Goal: Task Accomplishment & Management: Use online tool/utility

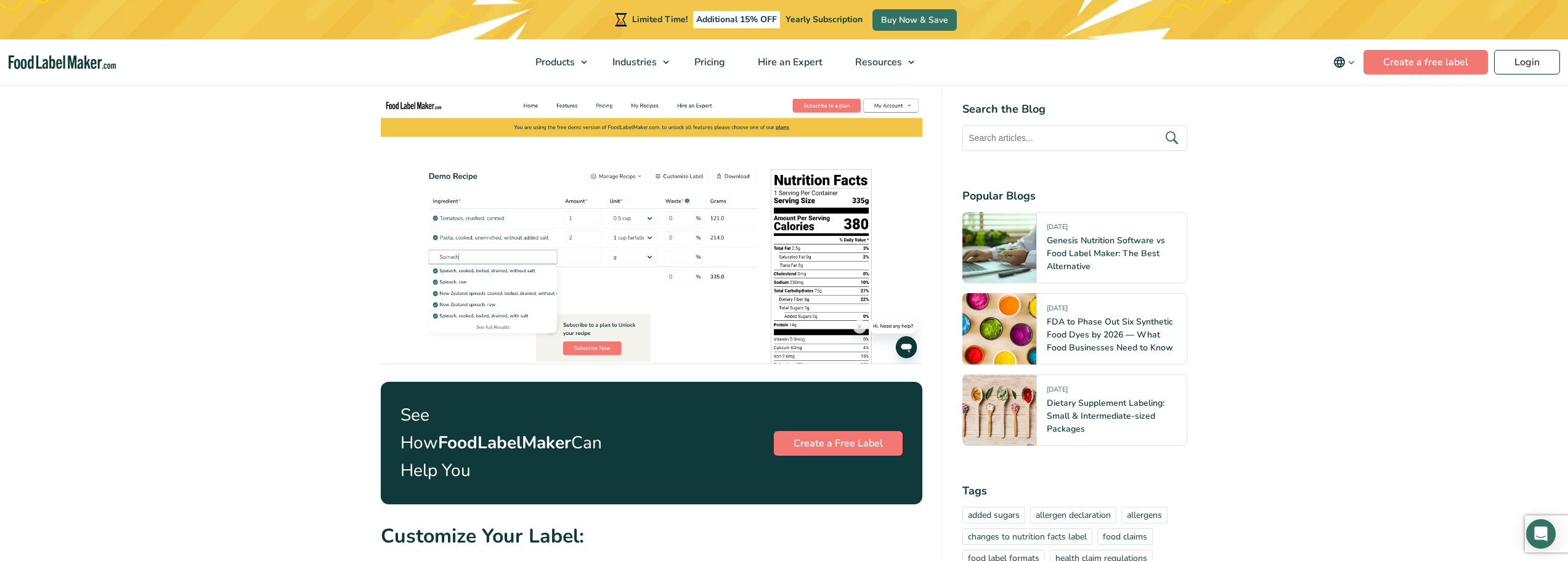
scroll to position [1910, 0]
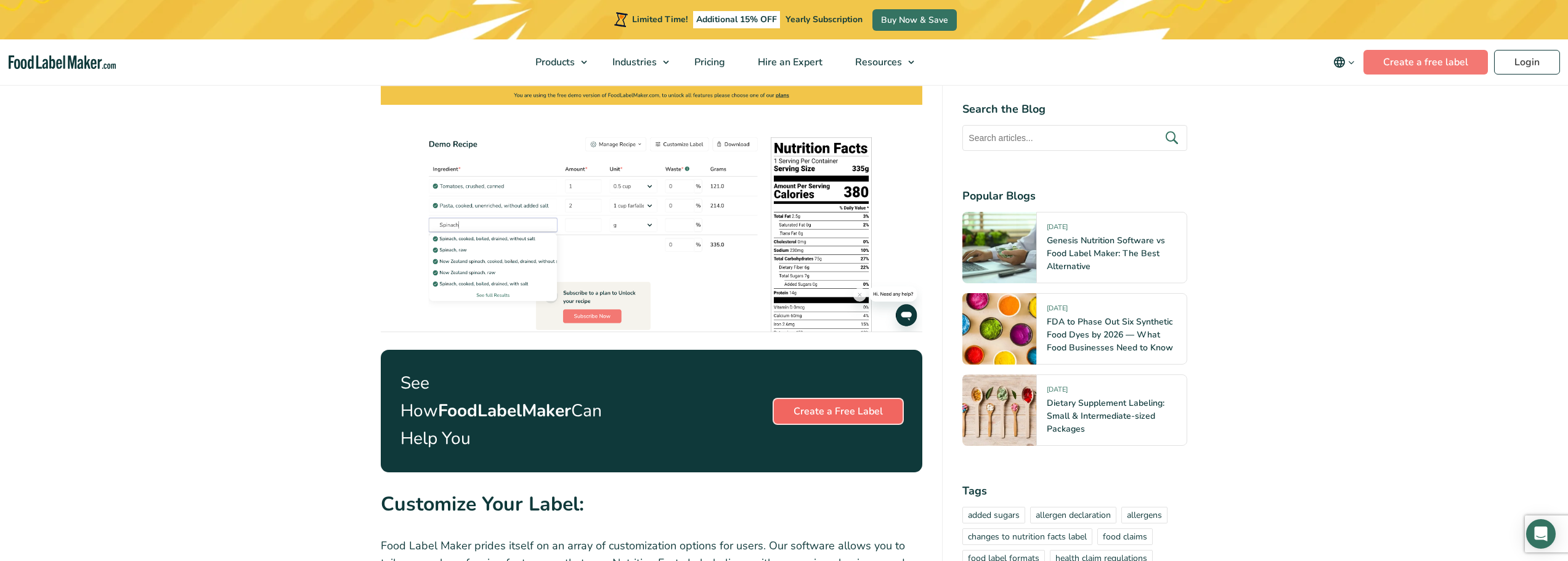
click at [829, 400] on link "Create a Free Label" at bounding box center [838, 411] width 128 height 25
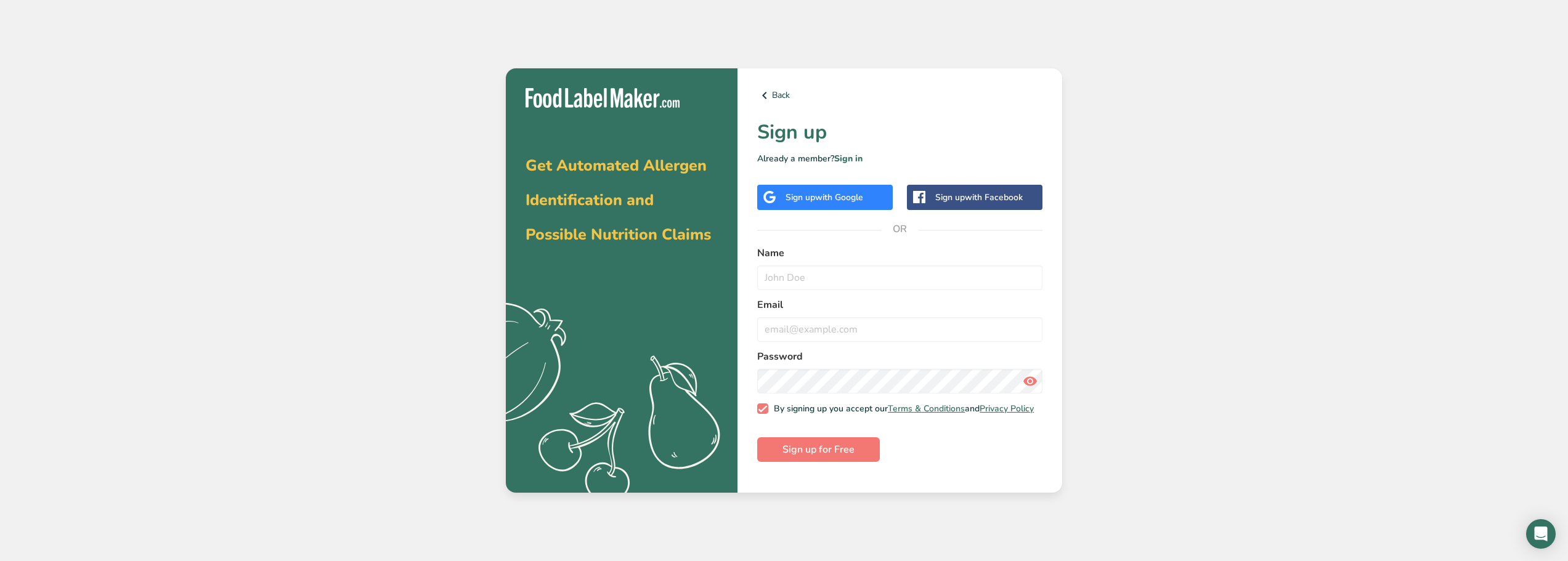
click at [838, 191] on span "with Google" at bounding box center [839, 197] width 48 height 12
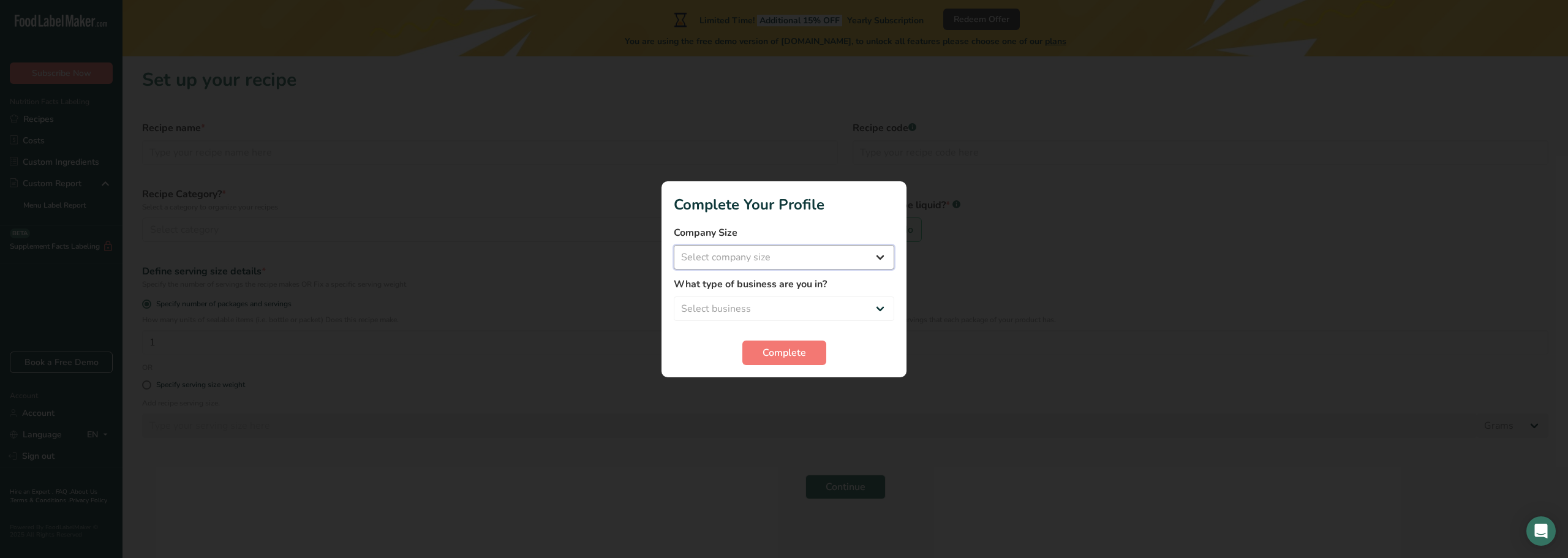
click at [755, 254] on select "Select company size Fewer than 10 Employees 10 to 50 Employees 51 to 500 Employ…" at bounding box center [784, 257] width 221 height 25
click at [624, 190] on div at bounding box center [784, 279] width 1568 height 558
click at [734, 255] on select "Select company size Fewer than 10 Employees 10 to 50 Employees 51 to 500 Employ…" at bounding box center [784, 257] width 221 height 25
select select "1"
click at [674, 245] on select "Select company size Fewer than 10 Employees 10 to 50 Employees 51 to 500 Employ…" at bounding box center [784, 257] width 221 height 25
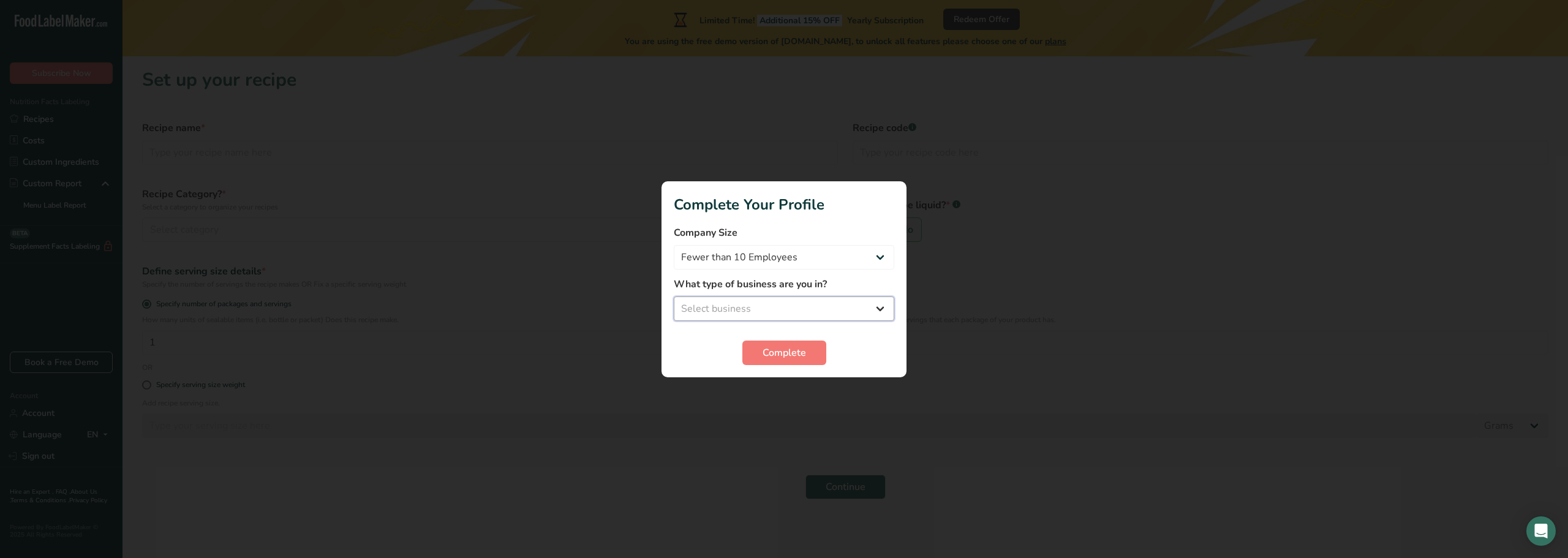
click at [742, 313] on select "Select business Packaged Food Manufacturer Restaurant & Cafe Bakery Meal Plans …" at bounding box center [784, 309] width 221 height 25
select select "6"
click at [674, 297] on select "Select business Packaged Food Manufacturer Restaurant & Cafe Bakery Meal Plans …" at bounding box center [784, 309] width 221 height 25
click at [780, 353] on span "Complete" at bounding box center [784, 353] width 43 height 14
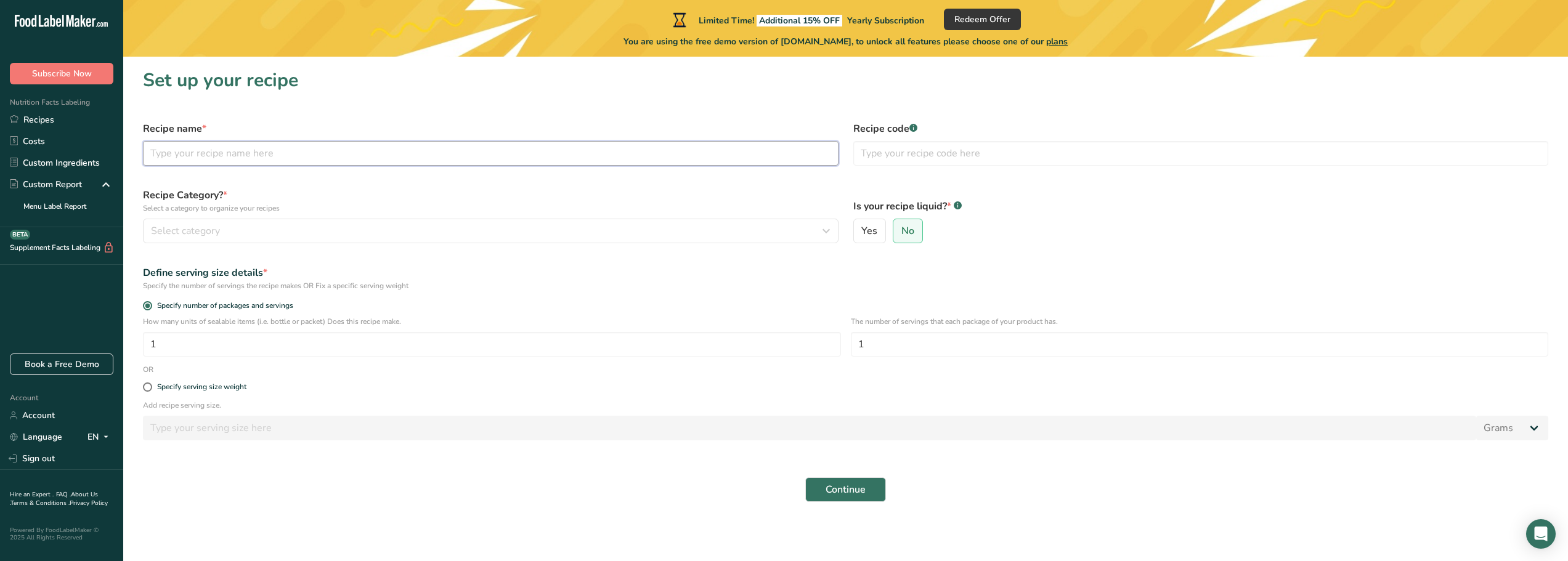
click at [275, 160] on input "text" at bounding box center [491, 153] width 696 height 25
type input "[PERSON_NAME]"
click at [258, 231] on div "Select category" at bounding box center [487, 230] width 673 height 14
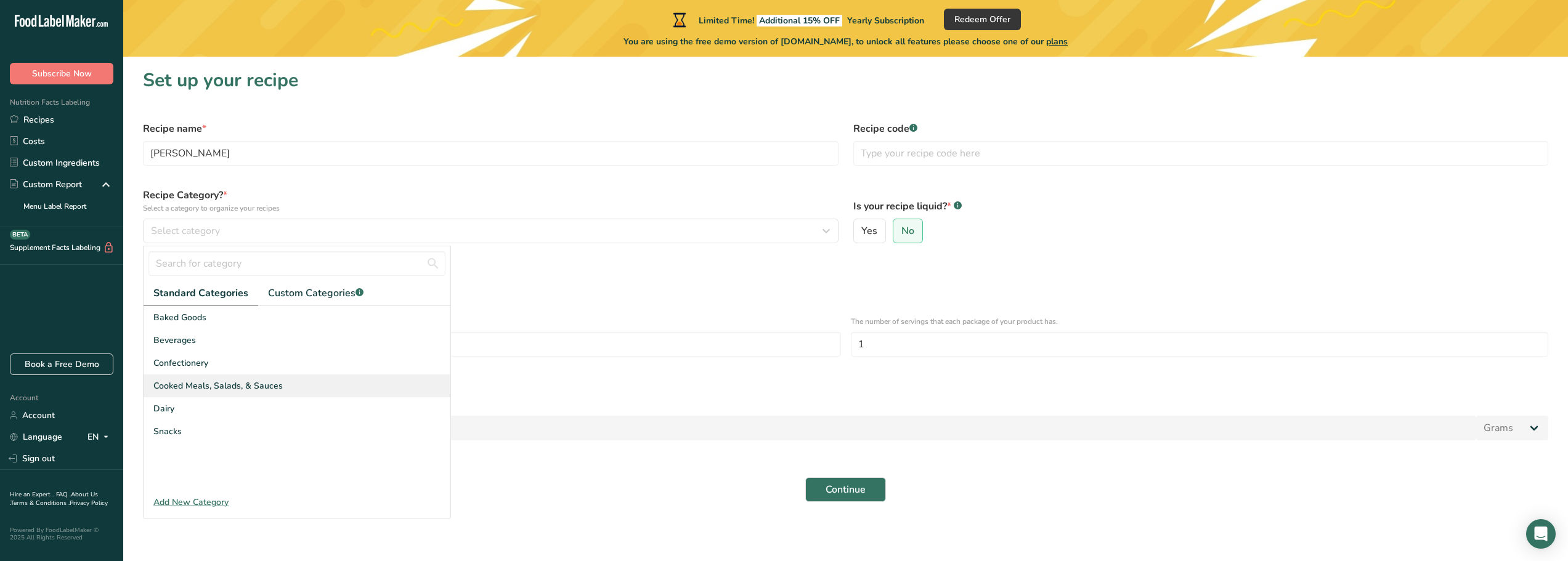
click at [240, 388] on span "Cooked Meals, Salads, & Sauces" at bounding box center [218, 385] width 129 height 13
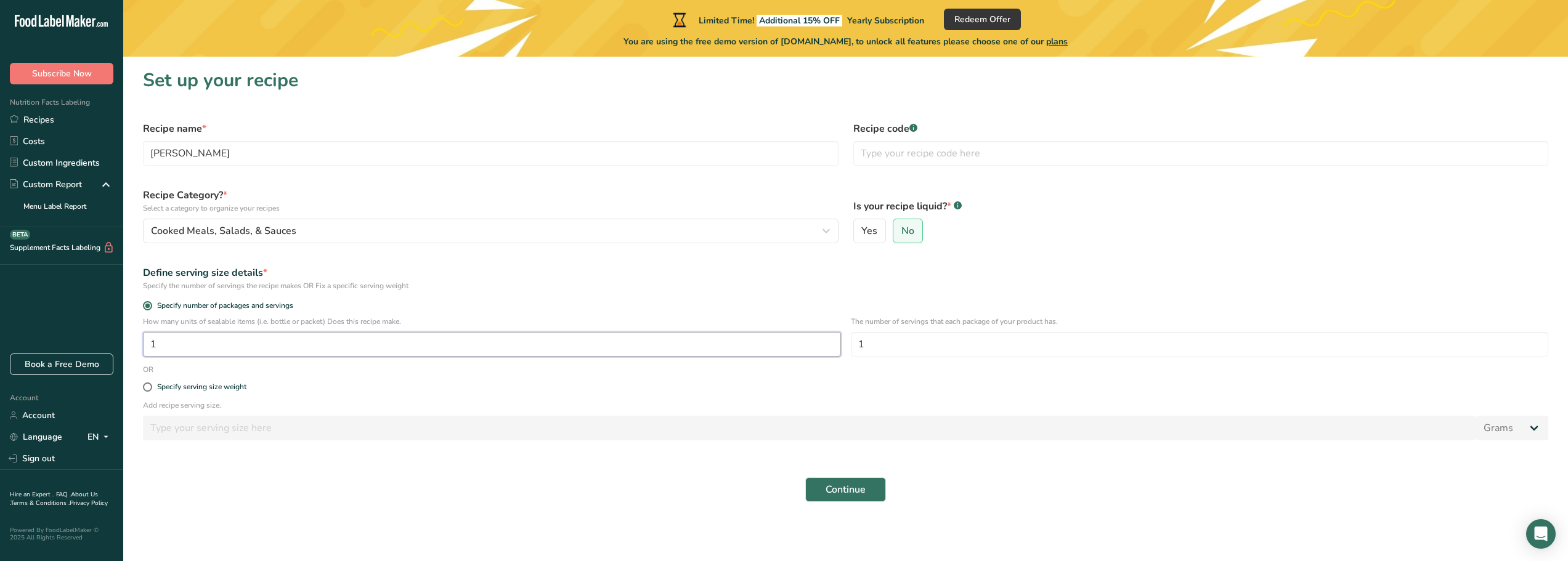
drag, startPoint x: 161, startPoint y: 347, endPoint x: 145, endPoint y: 348, distance: 16.0
click at [145, 348] on input "1" at bounding box center [491, 344] width 698 height 25
type input "9"
drag, startPoint x: 892, startPoint y: 348, endPoint x: 877, endPoint y: 348, distance: 15.0
click at [877, 348] on input "1" at bounding box center [1200, 344] width 698 height 25
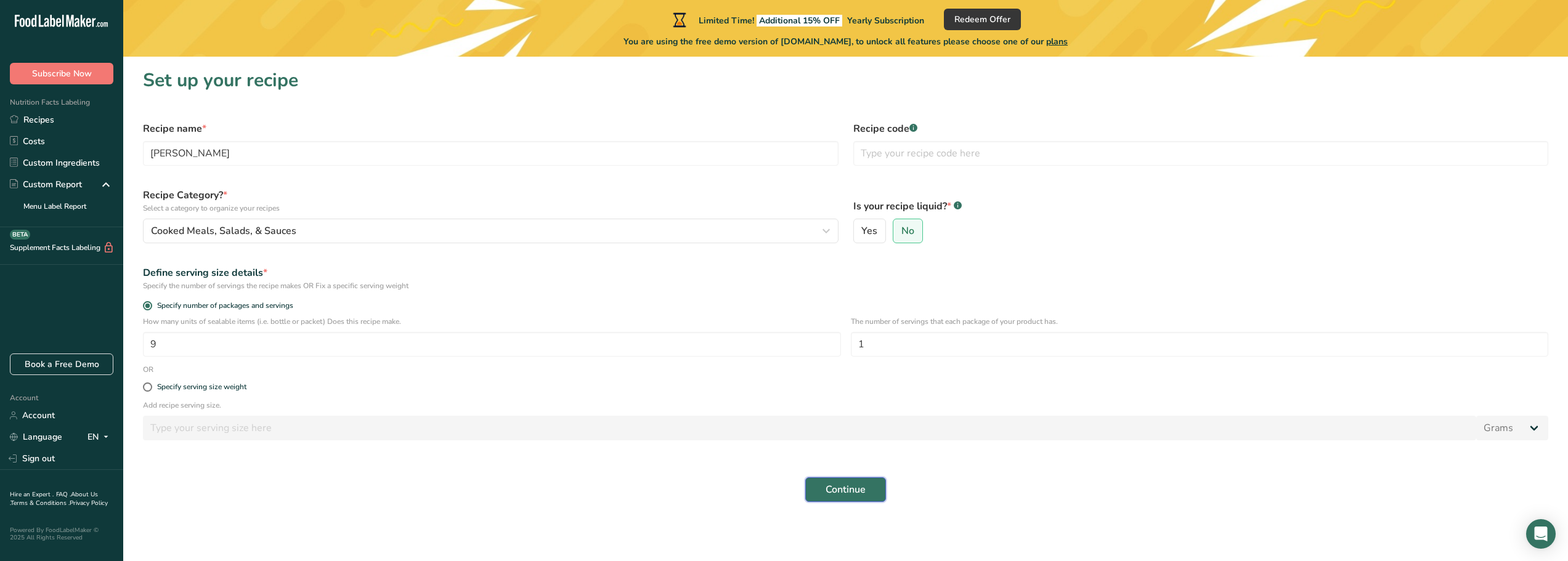
click at [859, 490] on span "Continue" at bounding box center [845, 489] width 40 height 14
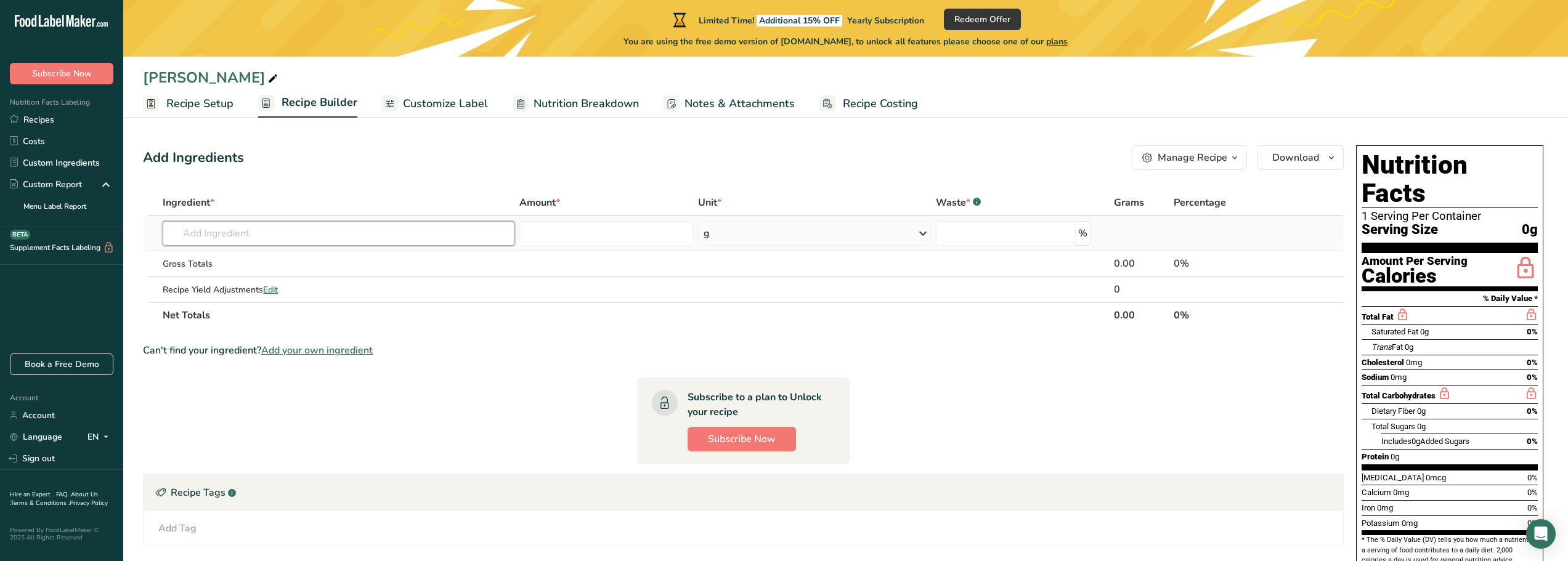
click at [230, 228] on input "text" at bounding box center [338, 233] width 352 height 25
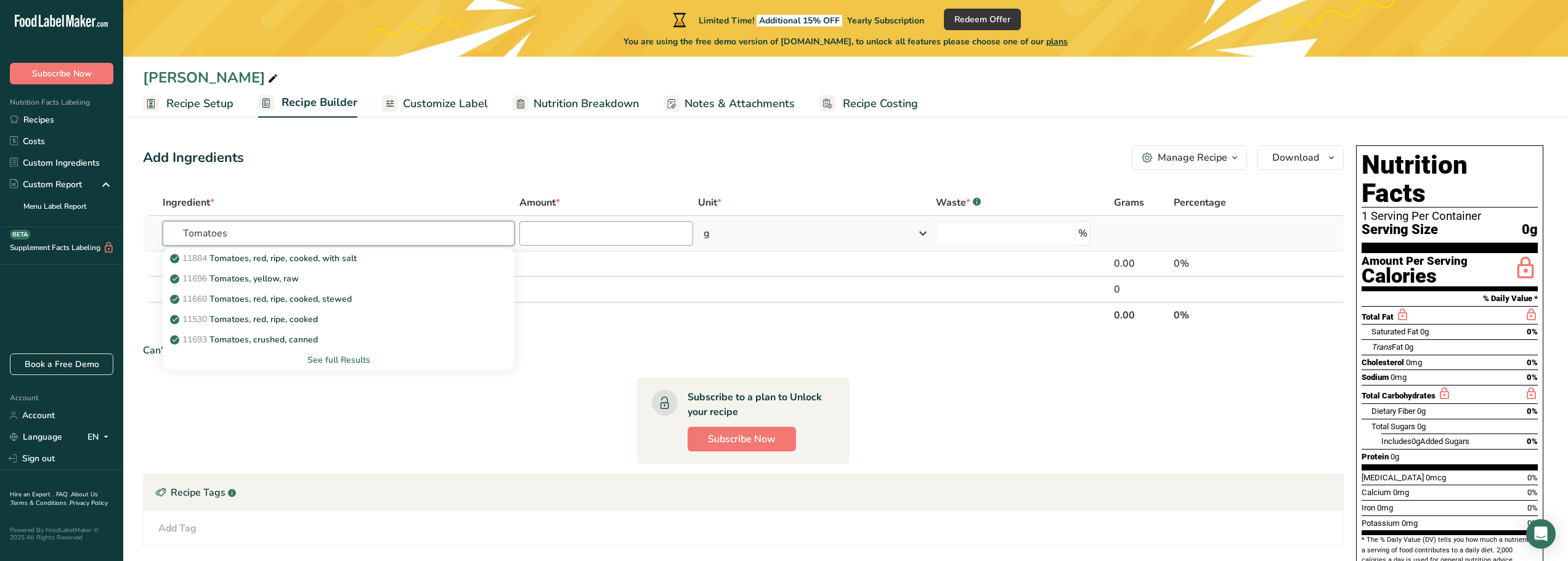
type input "Tomatoes"
click at [582, 238] on input "number" at bounding box center [606, 233] width 173 height 25
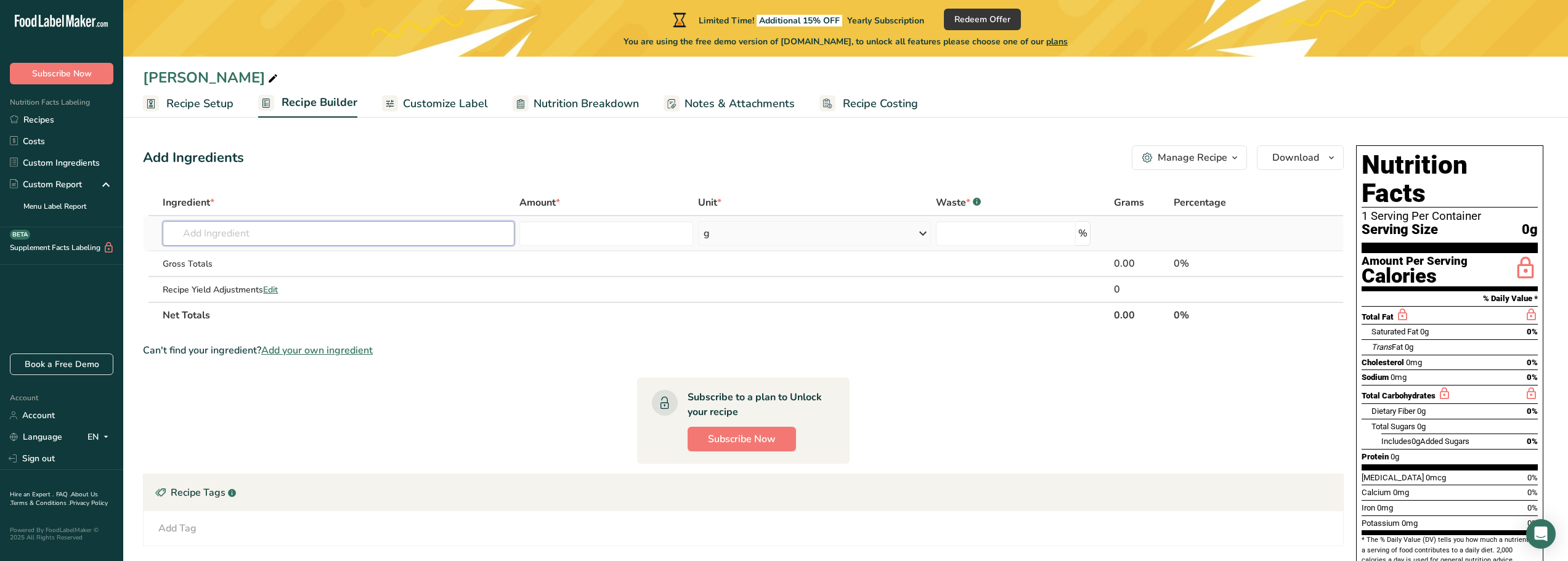
click at [304, 243] on input "text" at bounding box center [338, 233] width 352 height 25
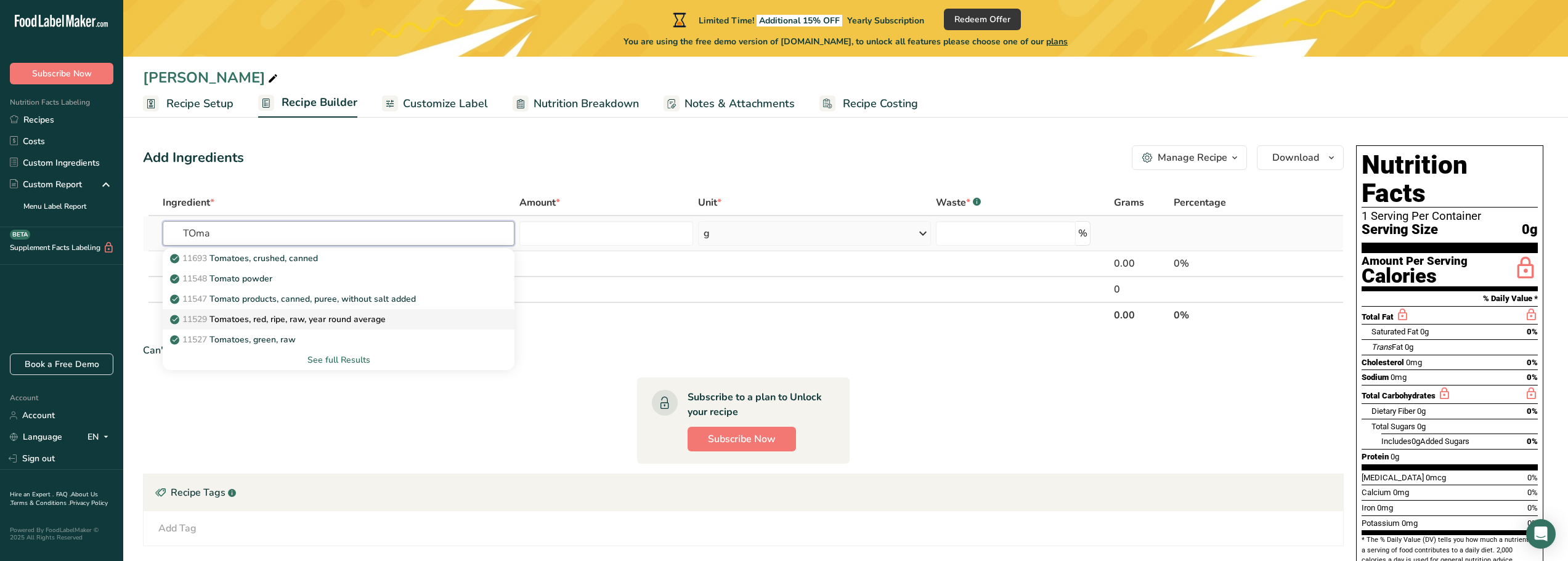
type input "TOma"
click at [304, 316] on p "11529 Tomatoes, red, ripe, raw, year round average" at bounding box center [279, 319] width 213 height 13
type input "Tomatoes, red, ripe, raw, year round average"
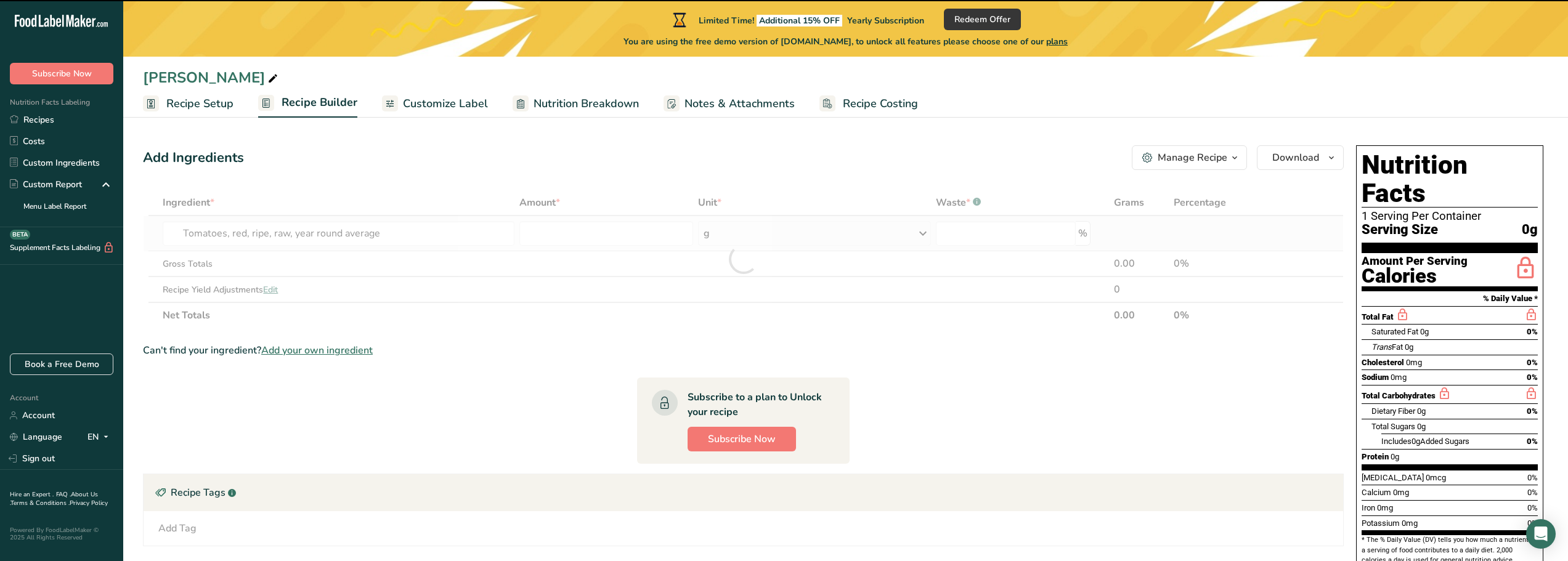
type input "0"
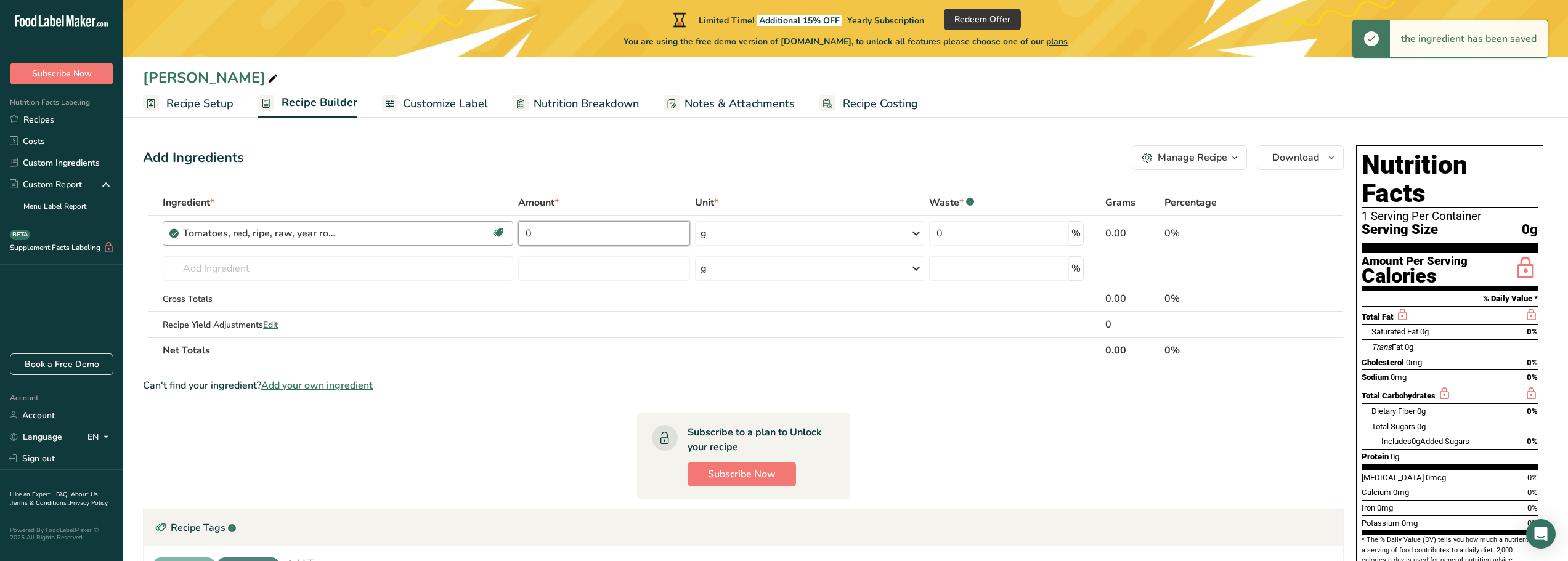
drag, startPoint x: 552, startPoint y: 234, endPoint x: 510, endPoint y: 239, distance: 42.3
click at [510, 239] on tr "Tomatoes, red, ripe, raw, year round average Source of Antioxidants Dairy free …" at bounding box center [743, 233] width 1200 height 35
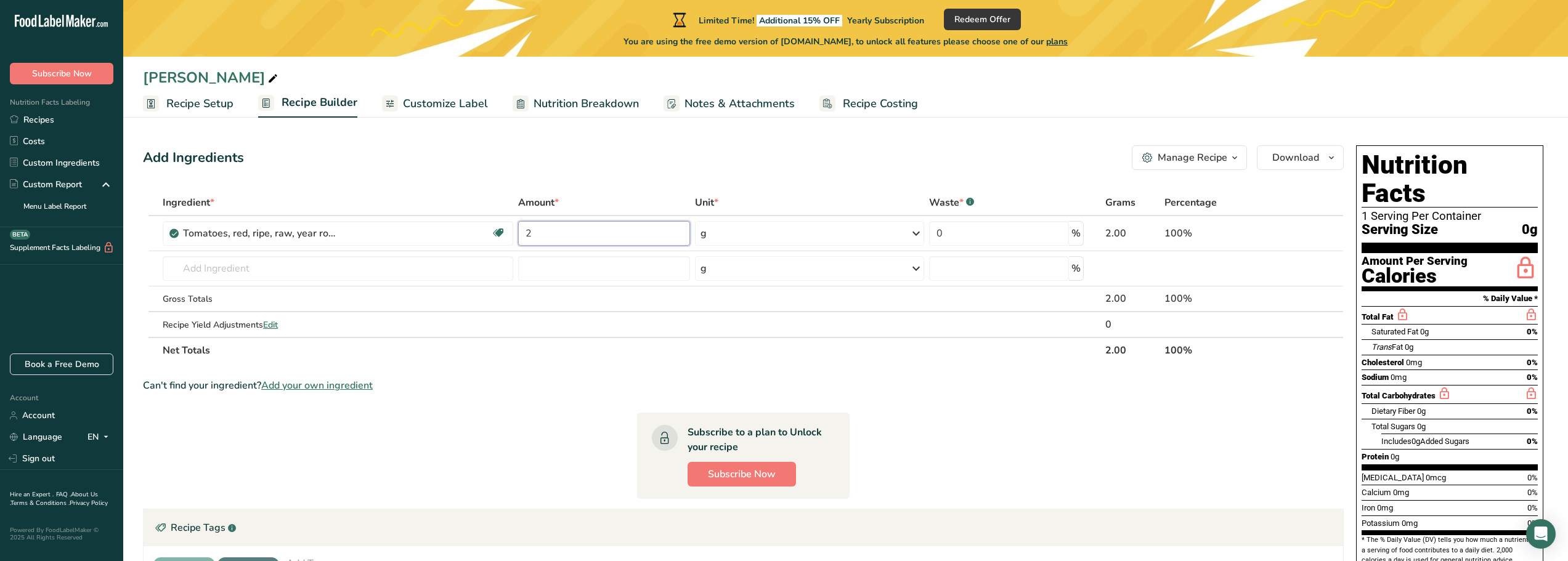
type input "2"
click at [759, 235] on div "Ingredient * Amount * Unit * Waste * .a-a{fill:#347362;}.b-a{fill:#fff;} Grams …" at bounding box center [743, 276] width 1201 height 173
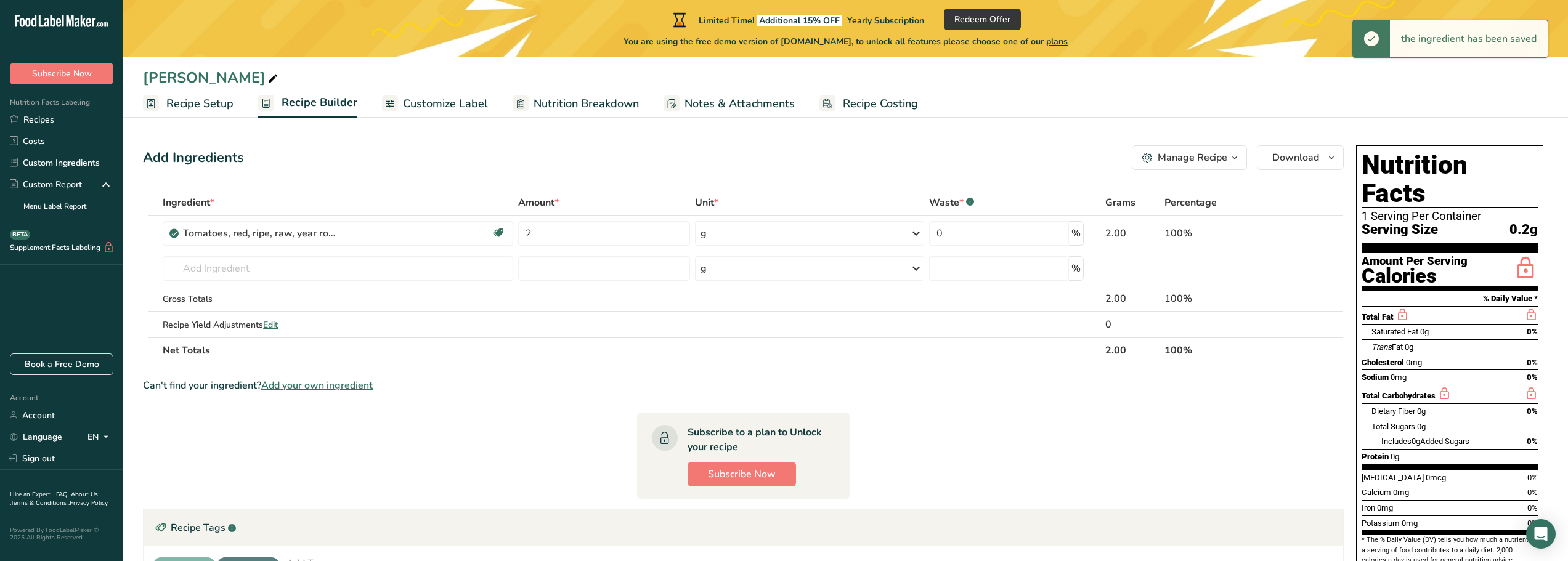
click at [759, 235] on div "g" at bounding box center [810, 233] width 230 height 25
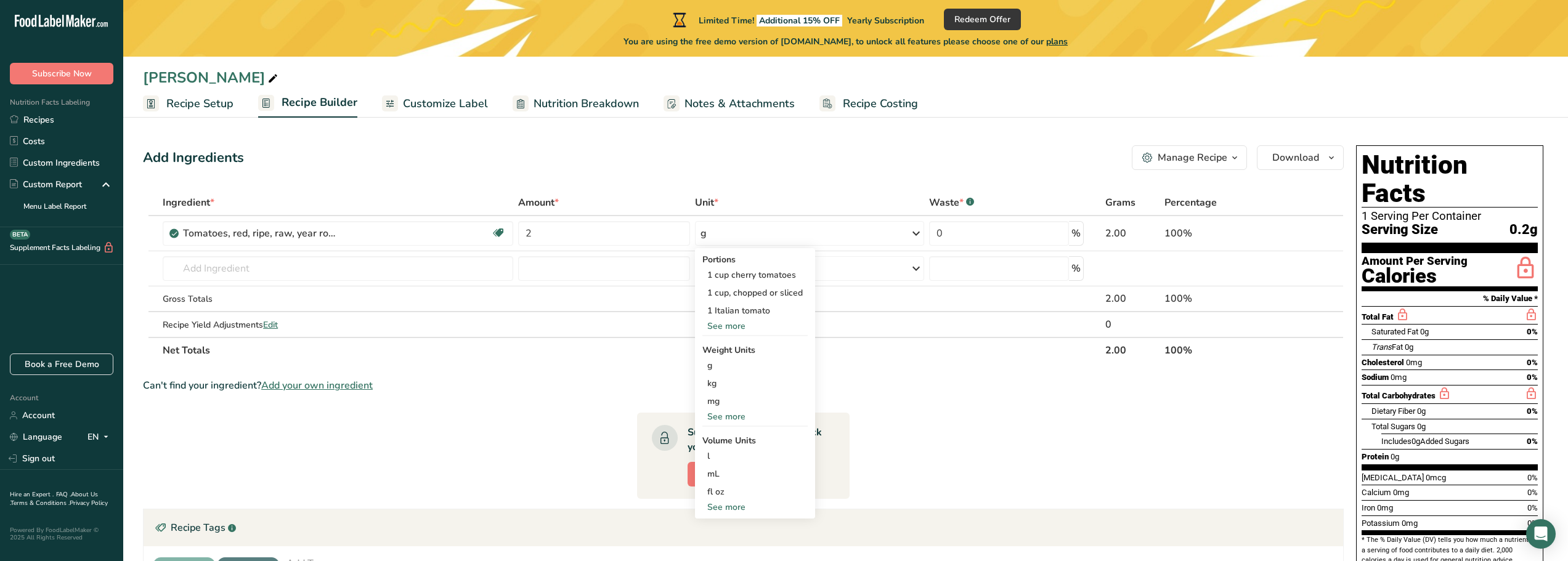
click at [733, 416] on div "See more" at bounding box center [755, 416] width 105 height 13
click at [707, 439] on div "lb" at bounding box center [755, 437] width 105 height 18
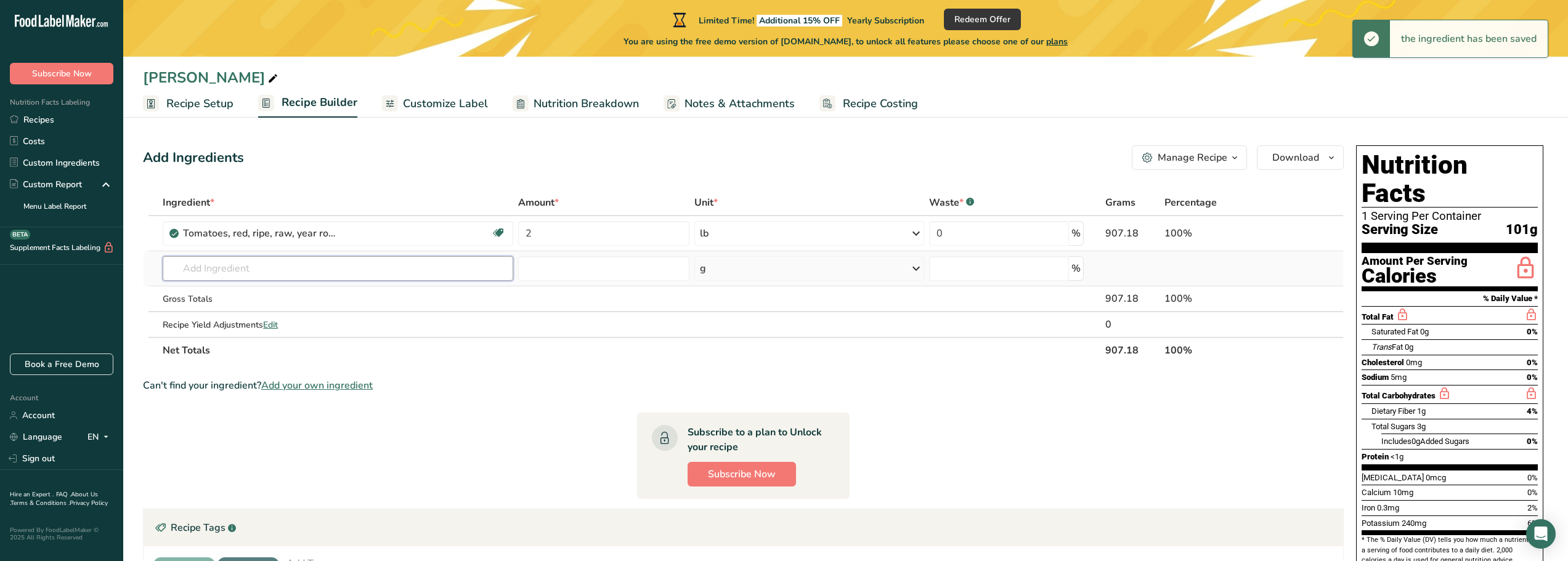
click at [250, 268] on input "text" at bounding box center [338, 268] width 350 height 25
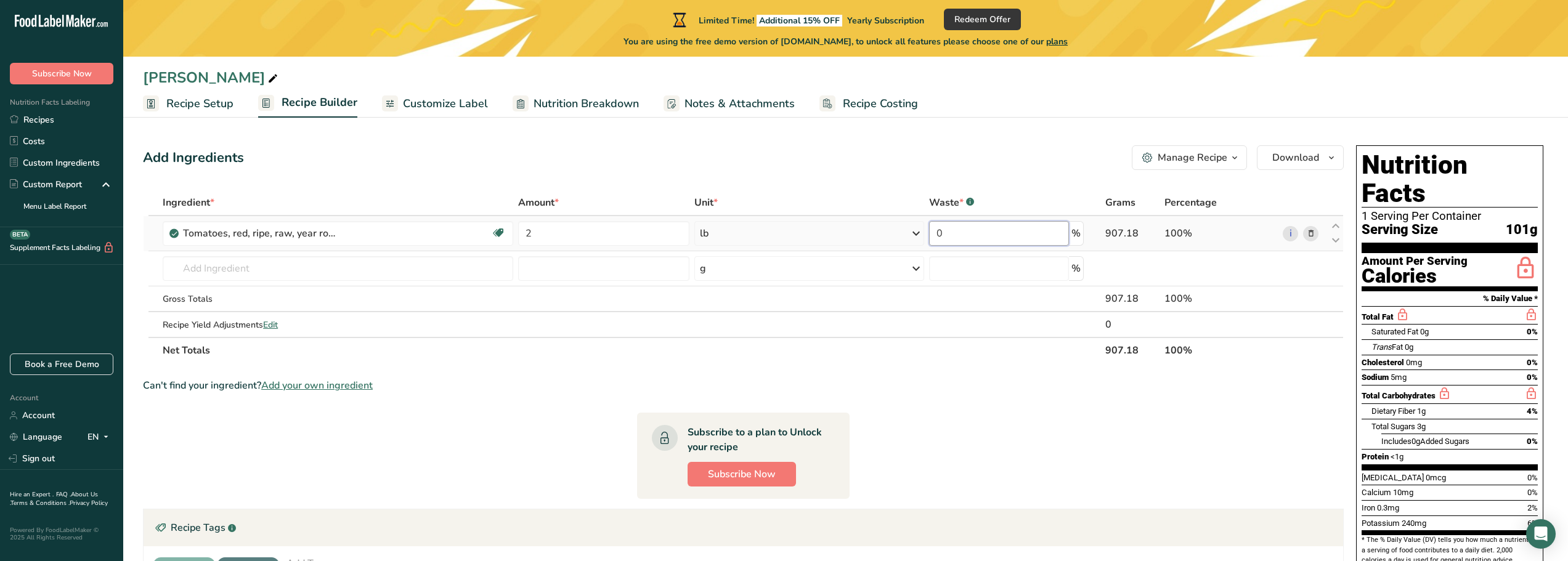
drag, startPoint x: 949, startPoint y: 229, endPoint x: 926, endPoint y: 230, distance: 23.0
click at [926, 230] on tr "Tomatoes, red, ripe, raw, year round average Source of Antioxidants Dairy free …" at bounding box center [743, 233] width 1200 height 35
type input "1"
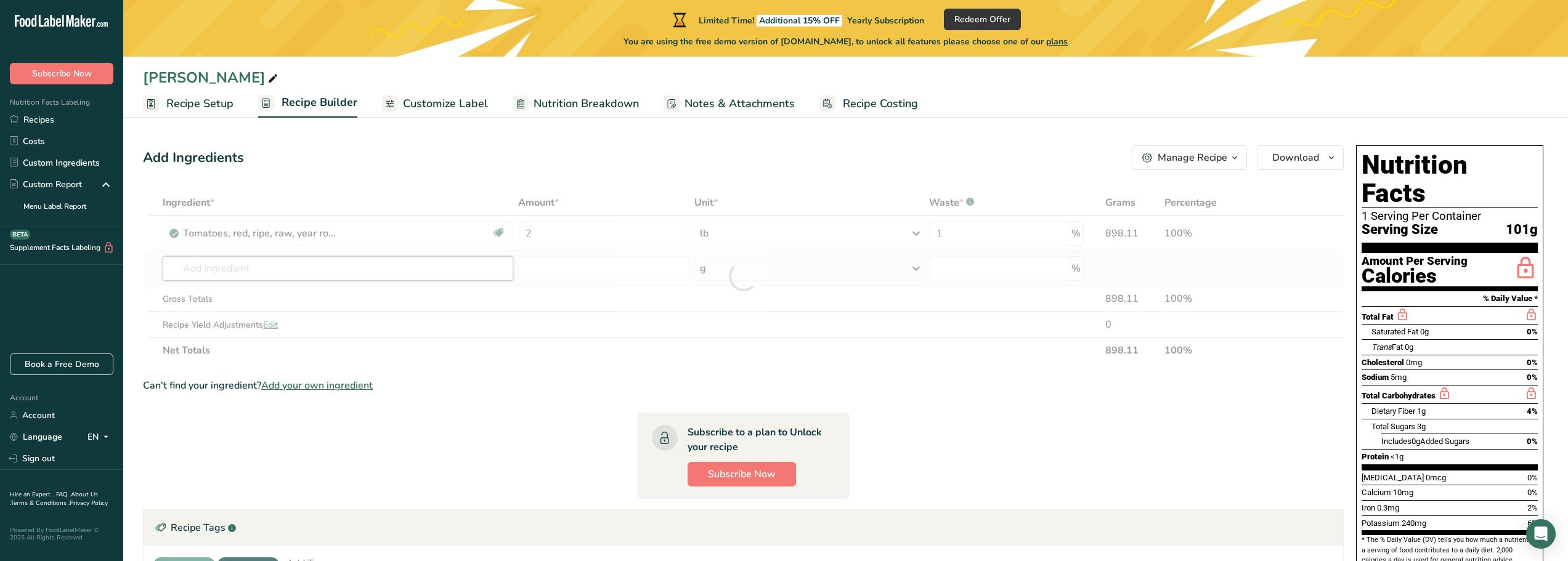
click at [287, 276] on div "Ingredient * Amount * Unit * Waste * .a-a{fill:#347362;}.b-a{fill:#fff;} Grams …" at bounding box center [743, 276] width 1201 height 173
type input "p"
type input "c"
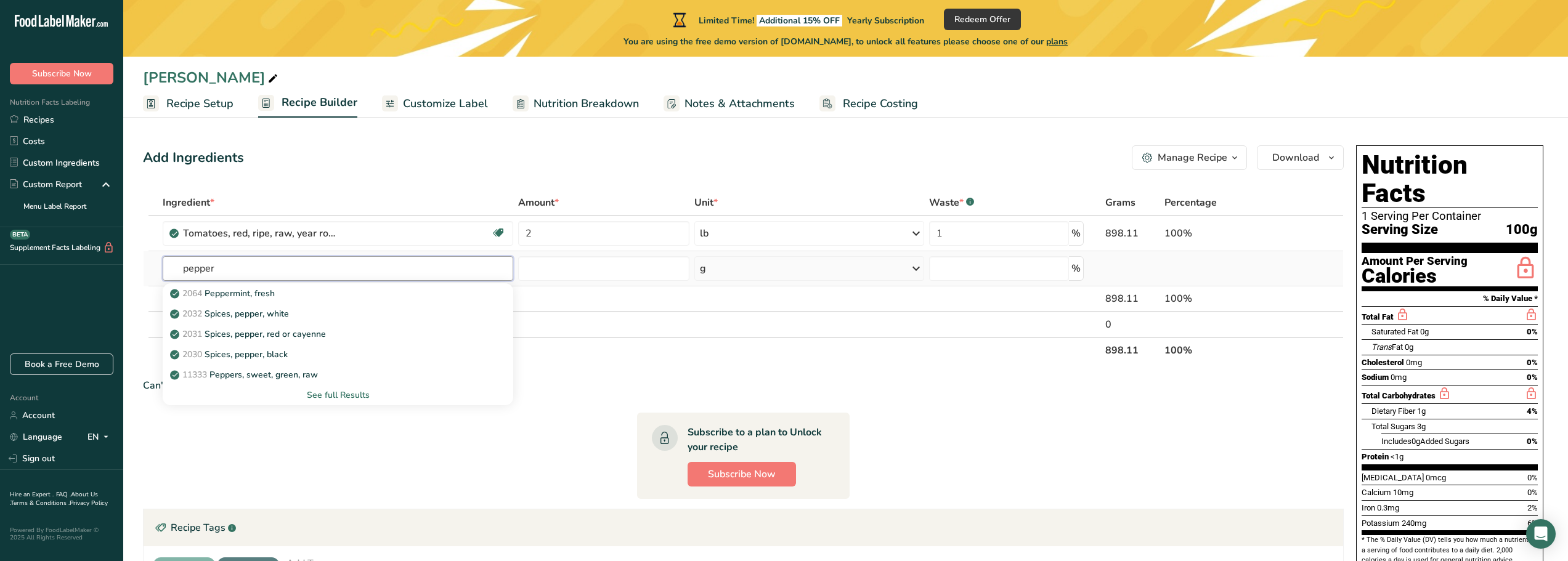
type input "pepper"
click at [351, 398] on div "See full Results" at bounding box center [338, 394] width 331 height 13
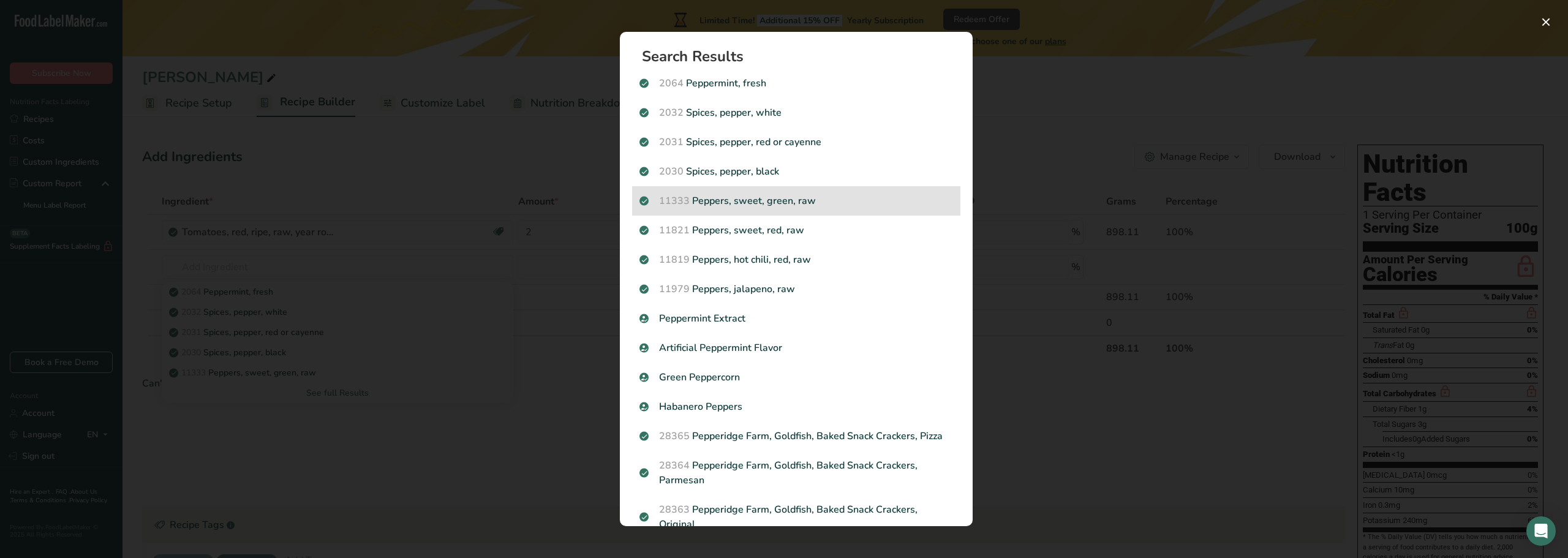
click at [746, 197] on p "11333 Peppers, sweet, green, raw" at bounding box center [796, 200] width 314 height 14
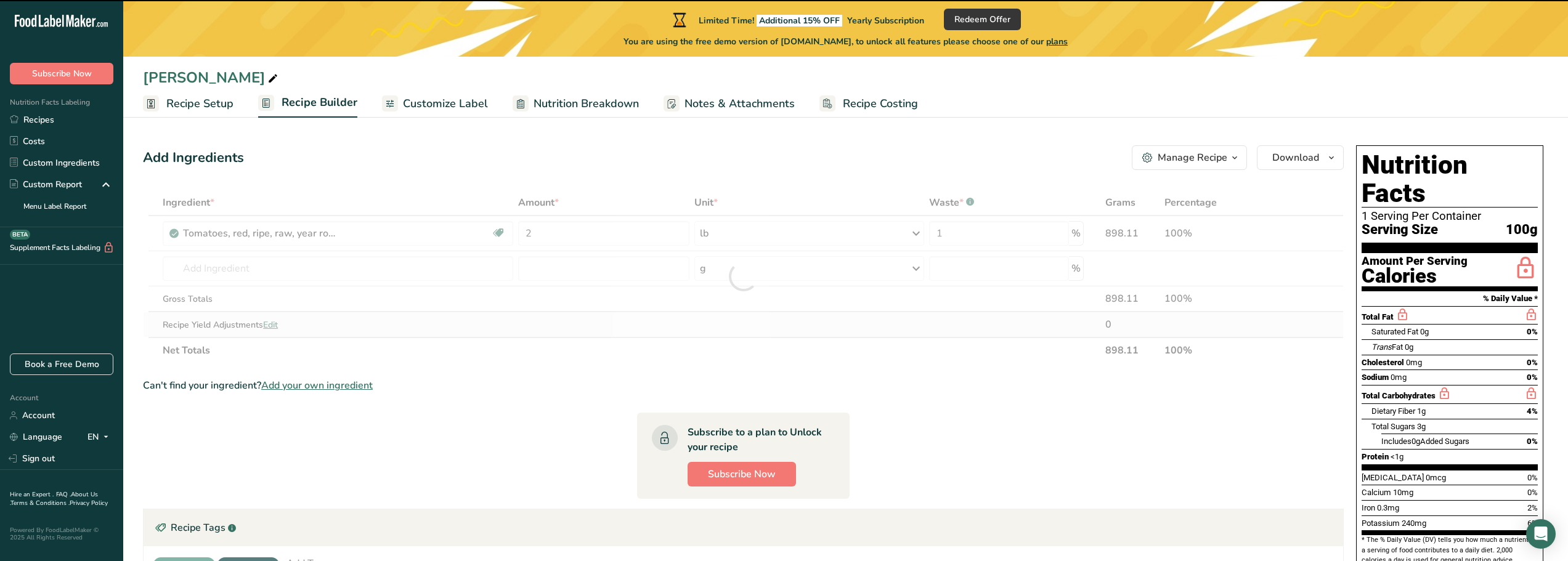
type input "0"
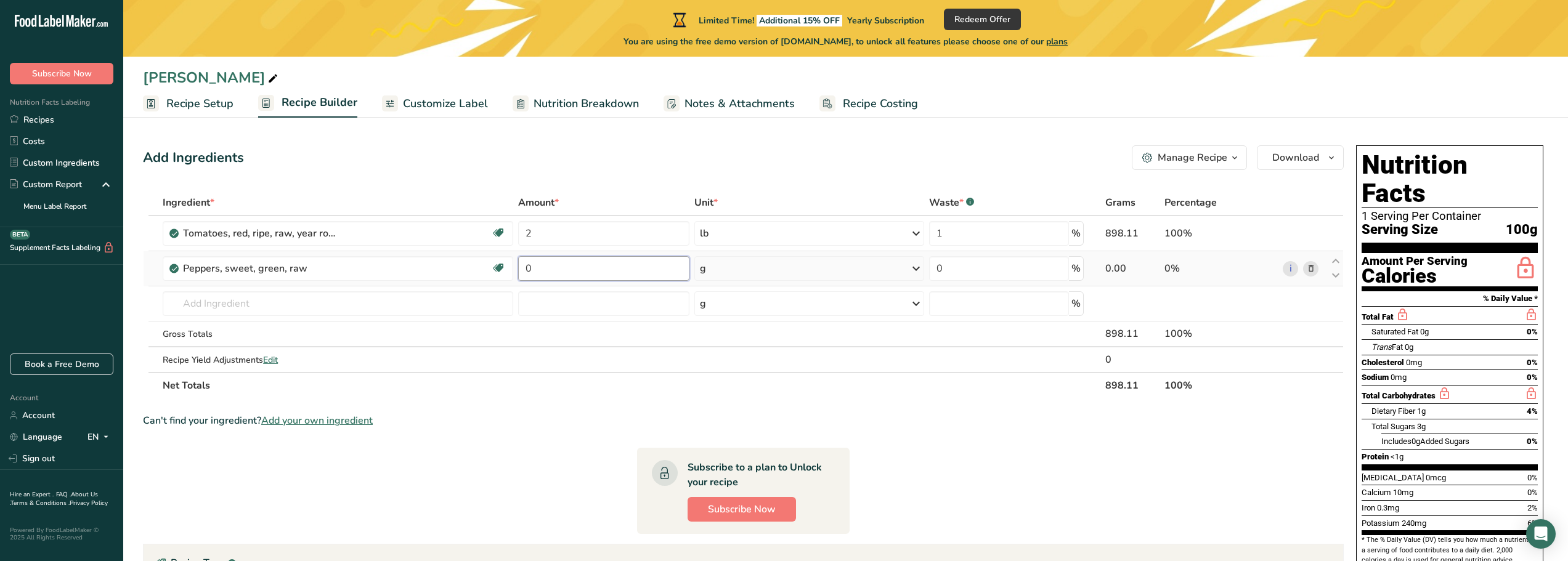
click at [552, 271] on input "0" at bounding box center [603, 268] width 171 height 25
click at [912, 268] on div "Ingredient * Amount * Unit * Waste * .a-a{fill:#347362;}.b-a{fill:#fff;} Grams …" at bounding box center [743, 294] width 1201 height 209
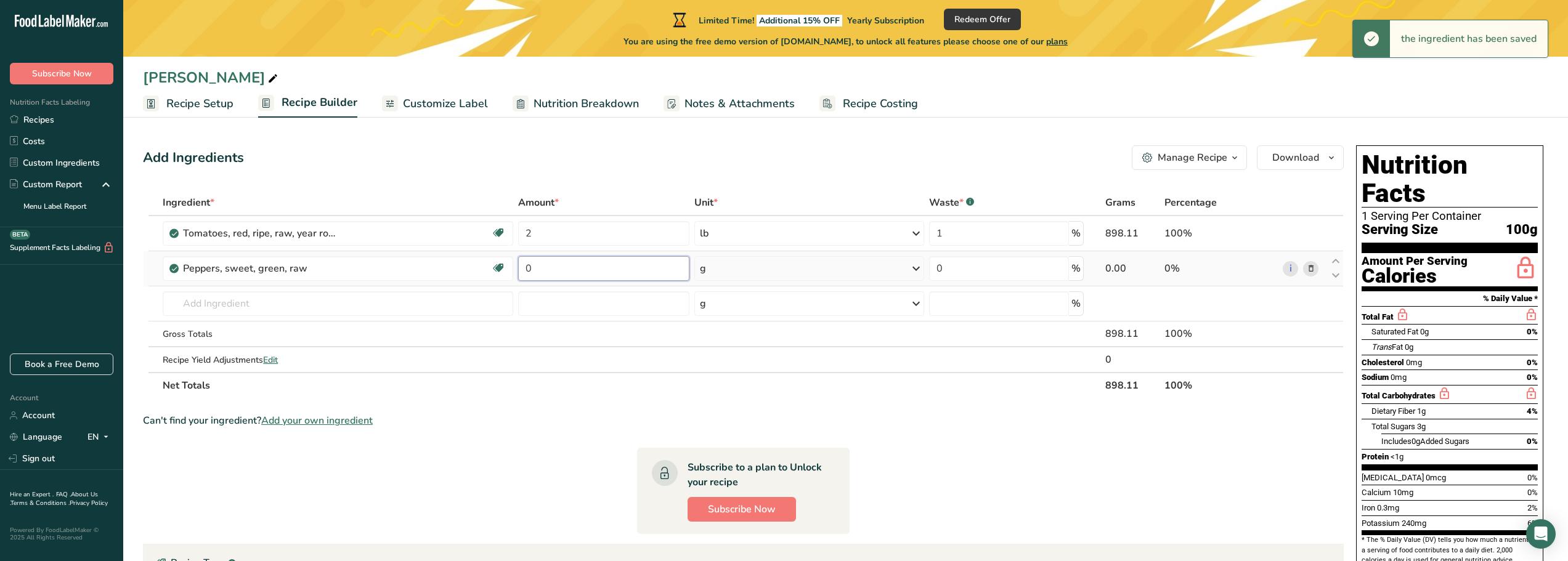
drag, startPoint x: 554, startPoint y: 273, endPoint x: 516, endPoint y: 272, distance: 38.0
click at [516, 272] on td "0" at bounding box center [604, 269] width 176 height 35
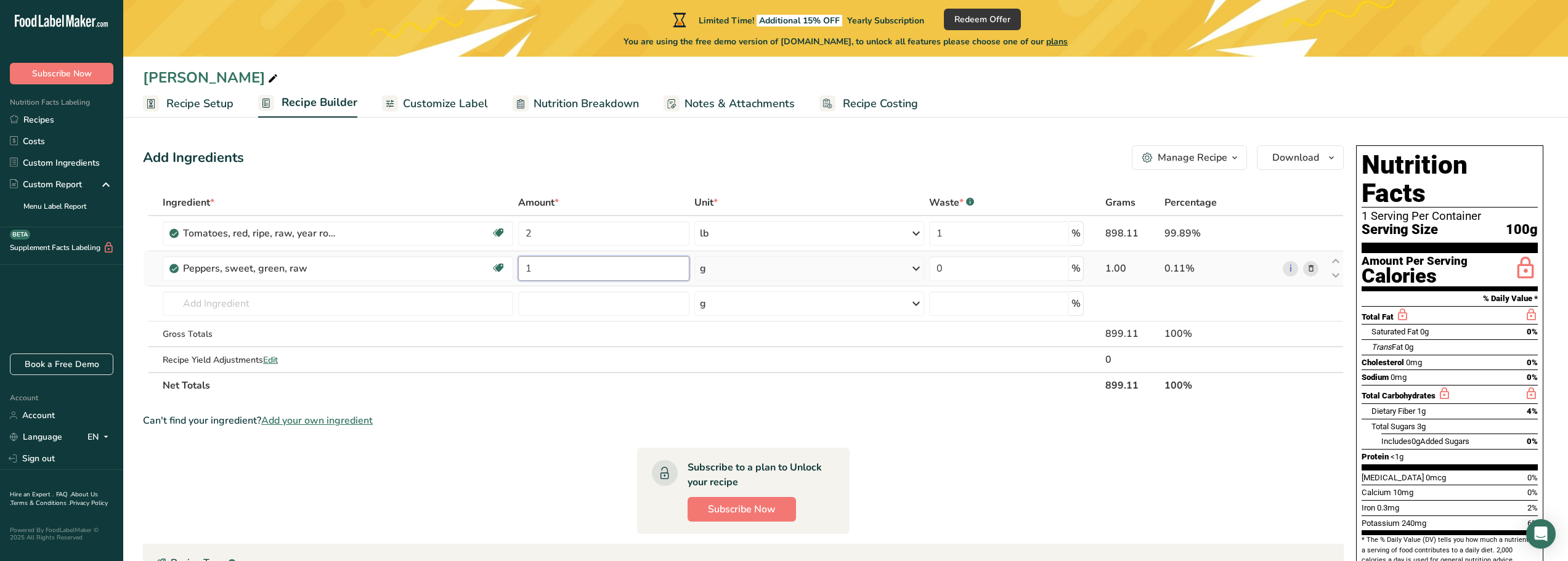
type input "1"
click at [917, 268] on div "Ingredient * Amount * Unit * Waste * .a-a{fill:#347362;}.b-a{fill:#fff;} Grams …" at bounding box center [743, 294] width 1201 height 209
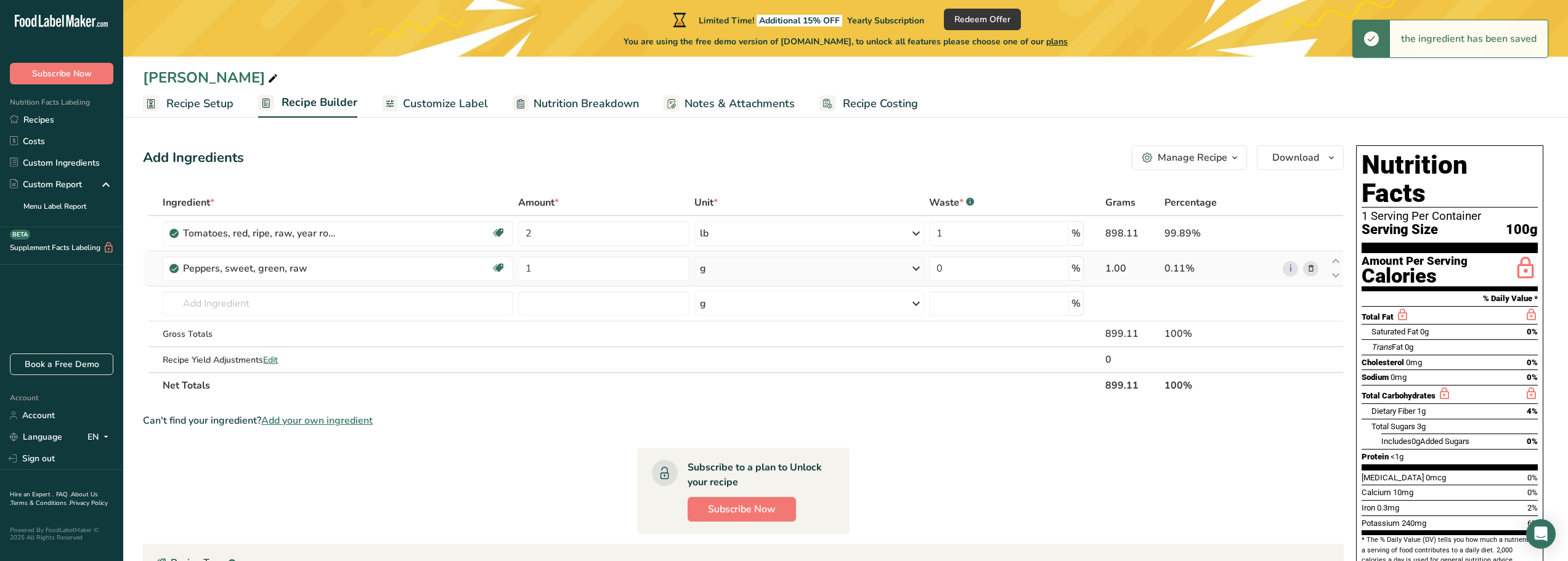
click at [917, 268] on icon at bounding box center [916, 269] width 14 height 22
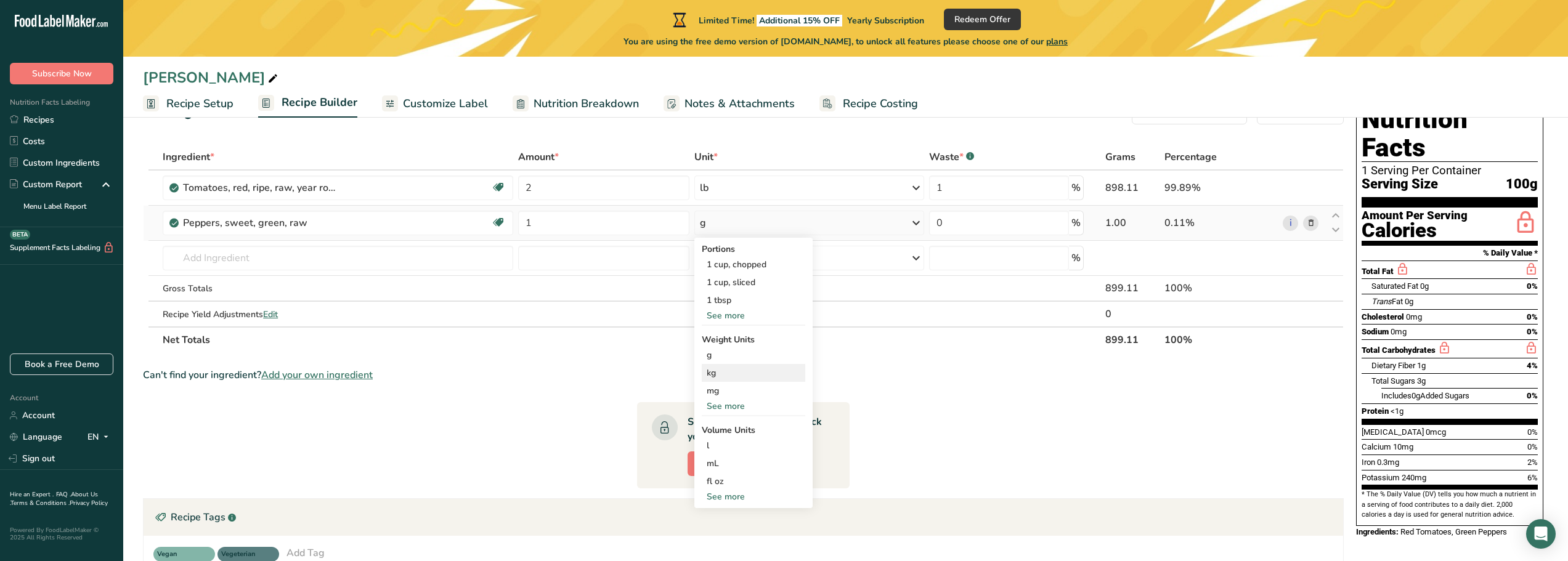
scroll to position [123, 0]
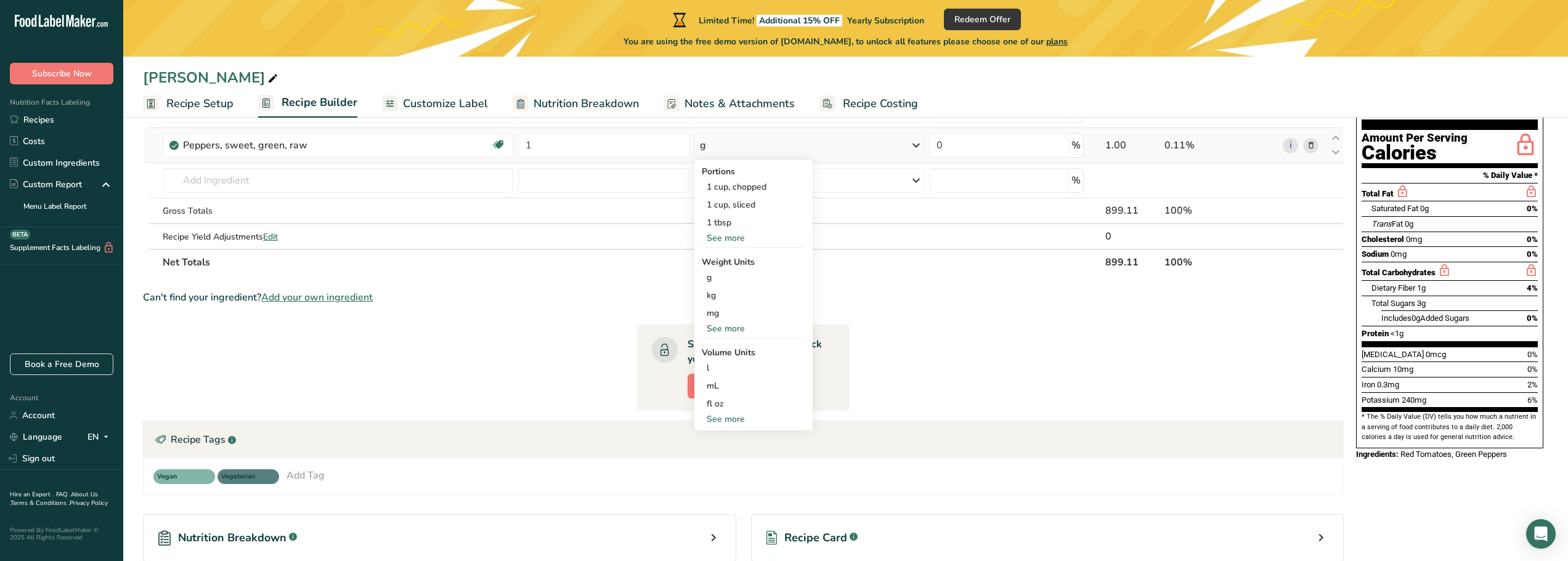
click at [735, 241] on div "See more" at bounding box center [753, 237] width 104 height 13
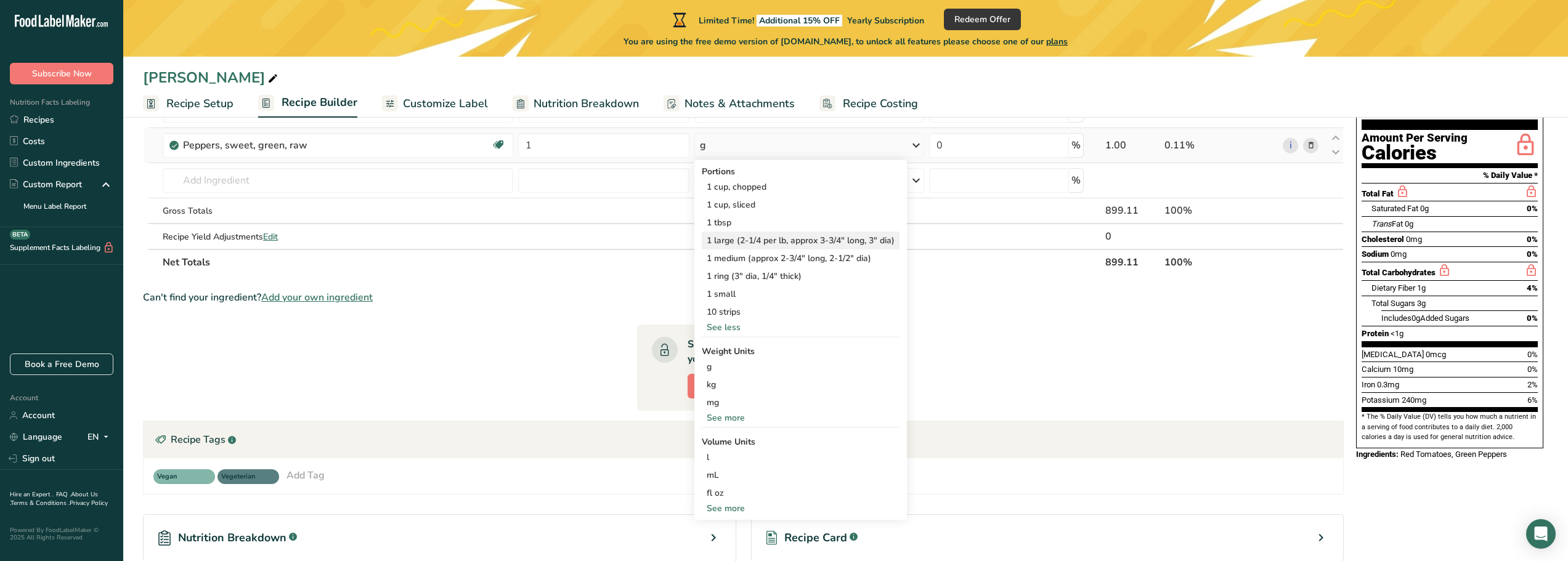
click at [770, 237] on div "1 large (2-1/4 per lb, approx 3-3/4" long, 3" dia)" at bounding box center [800, 240] width 198 height 18
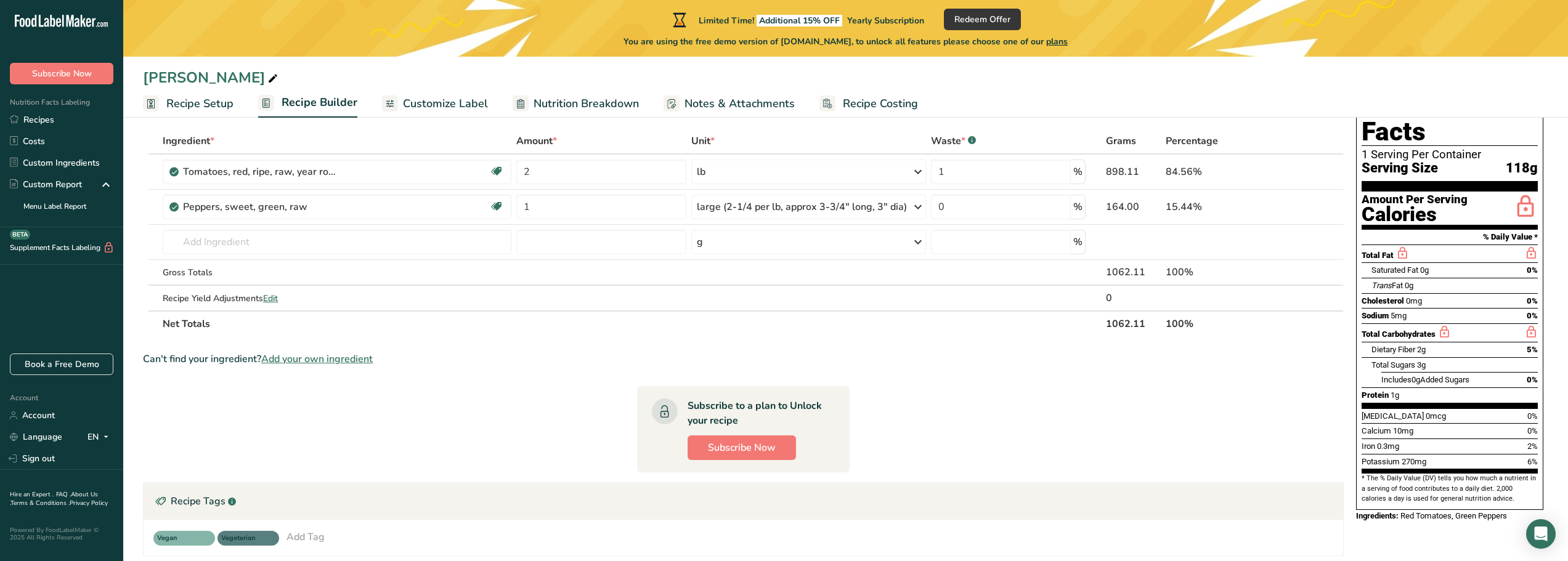
scroll to position [0, 0]
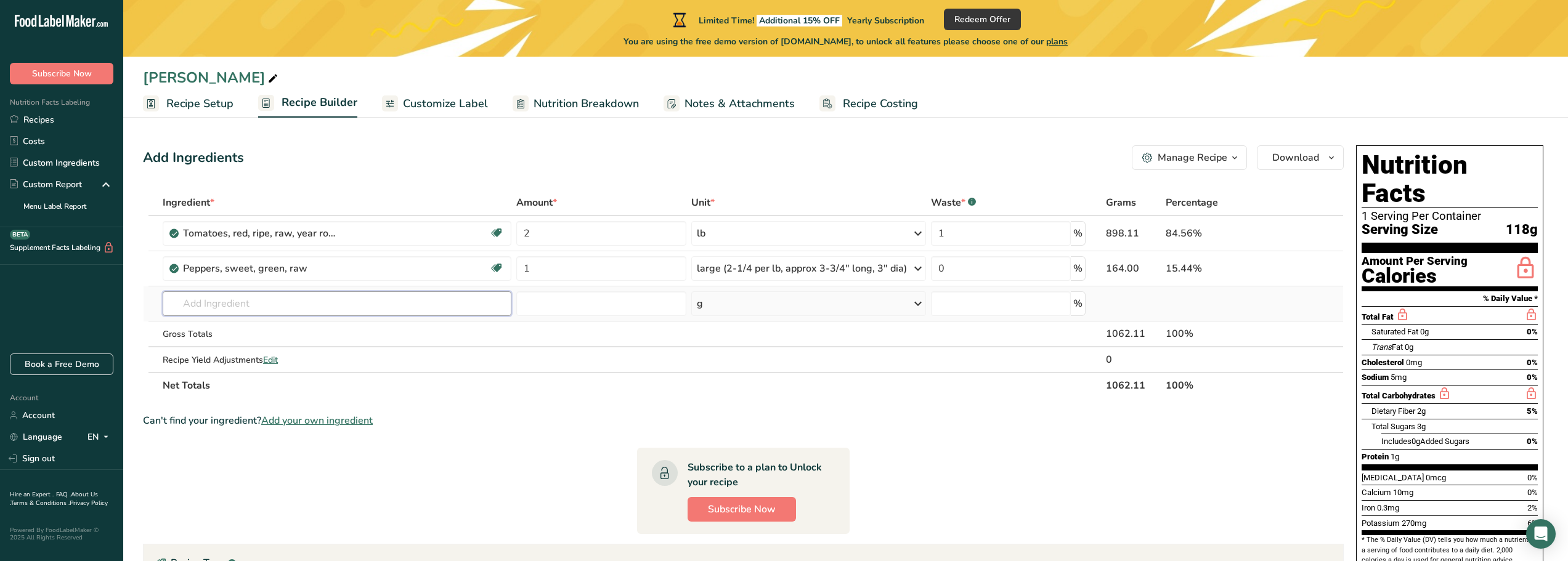
click at [294, 301] on input "text" at bounding box center [337, 303] width 349 height 25
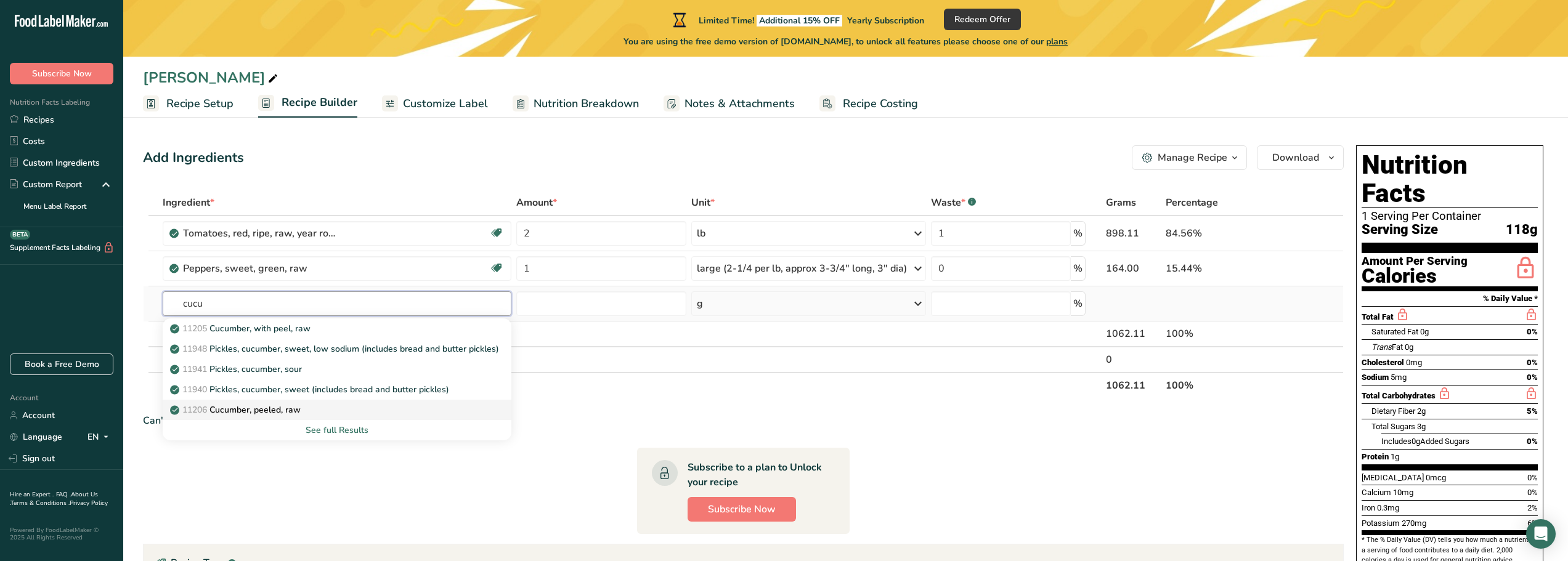
type input "cucu"
click at [292, 413] on p "11206 Cucumber, peeled, raw" at bounding box center [236, 410] width 128 height 13
type input "Cucumber, peeled, raw"
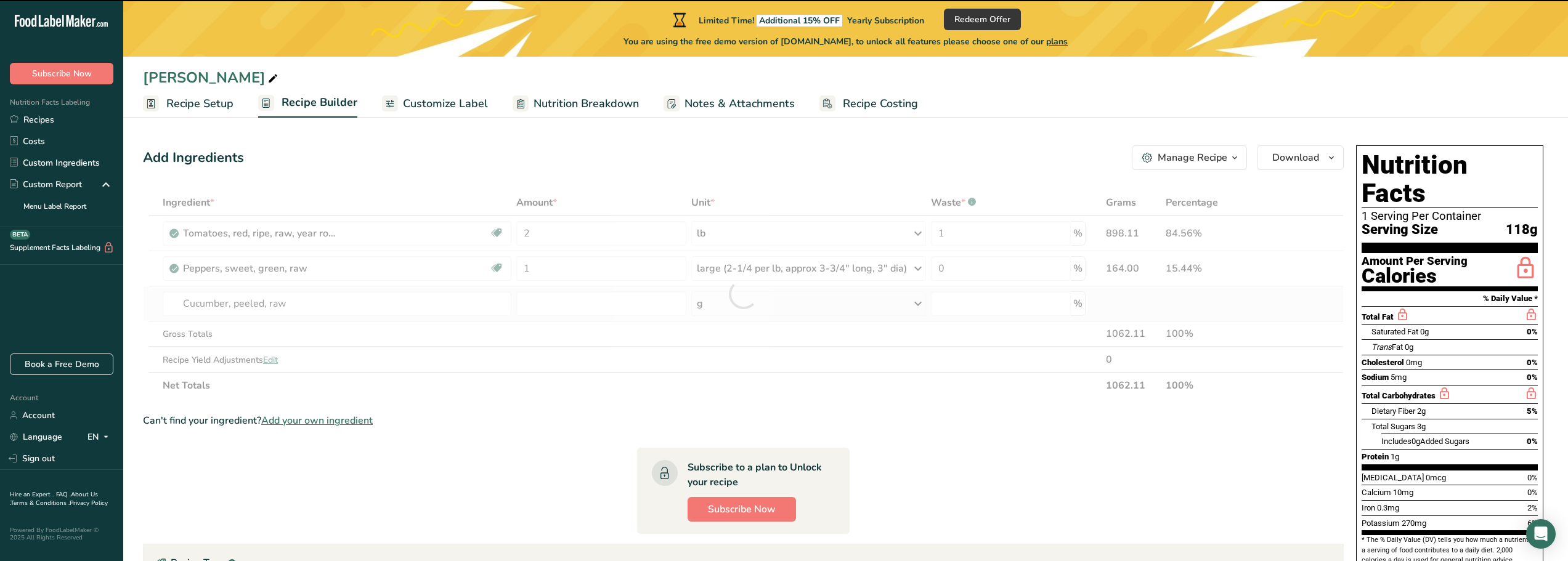
type input "0"
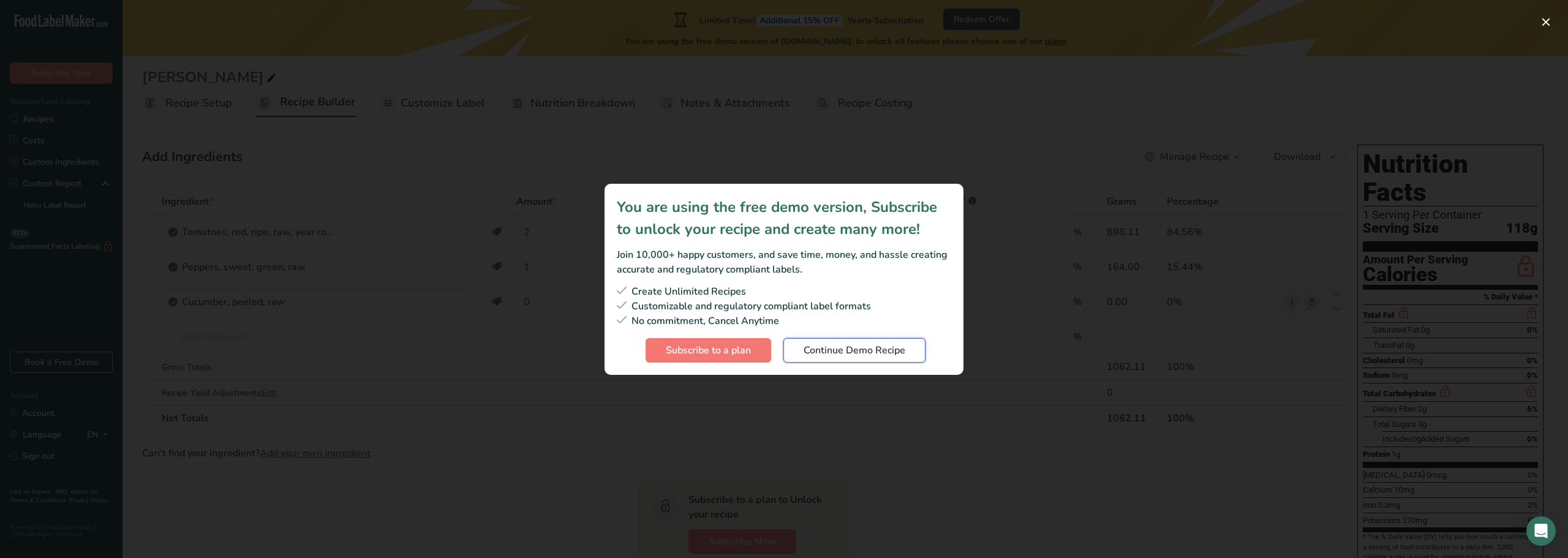
click at [831, 353] on span "Continue Demo Recipe" at bounding box center [855, 350] width 101 height 14
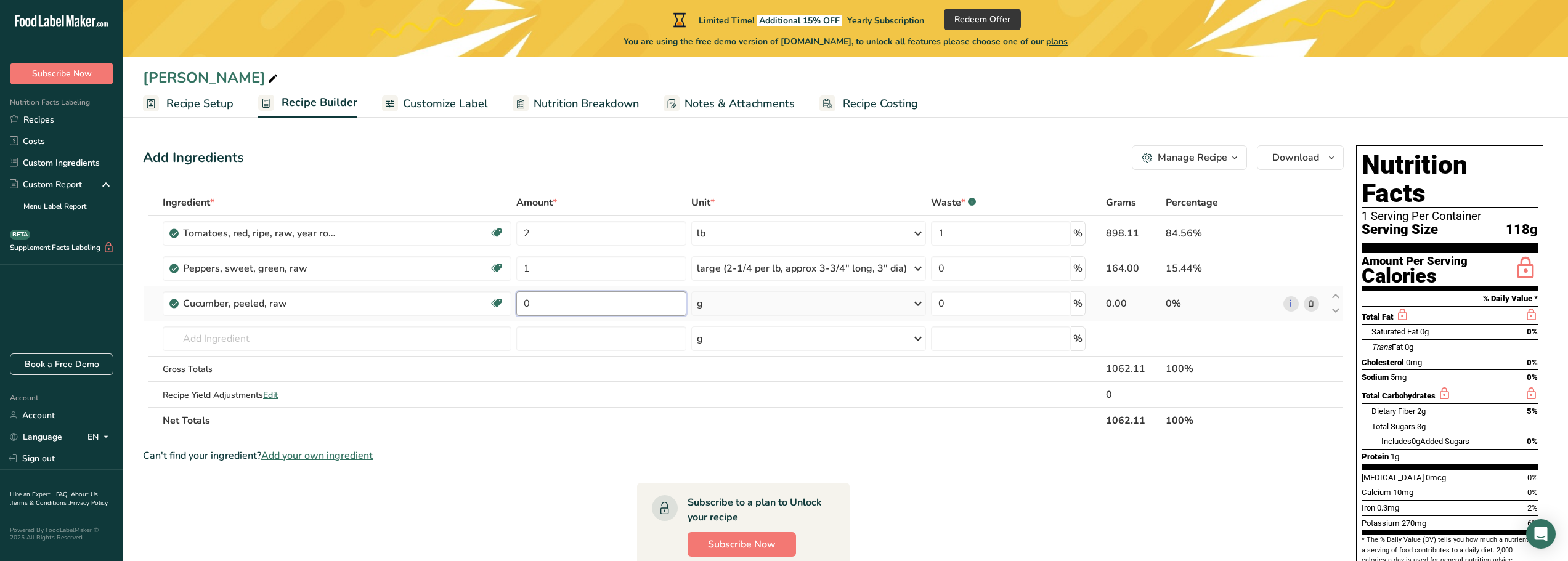
click at [597, 302] on input "0" at bounding box center [601, 303] width 170 height 25
drag, startPoint x: 597, startPoint y: 302, endPoint x: 512, endPoint y: 308, distance: 85.2
click at [512, 308] on tr "Cucumber, peeled, raw Dairy free Gluten free Vegan Vegetarian Soy free 0 g Port…" at bounding box center [743, 303] width 1200 height 35
type input "1"
click at [921, 303] on div "Ingredient * Amount * Unit * Waste * .a-a{fill:#347362;}.b-a{fill:#fff;} Grams …" at bounding box center [743, 311] width 1201 height 244
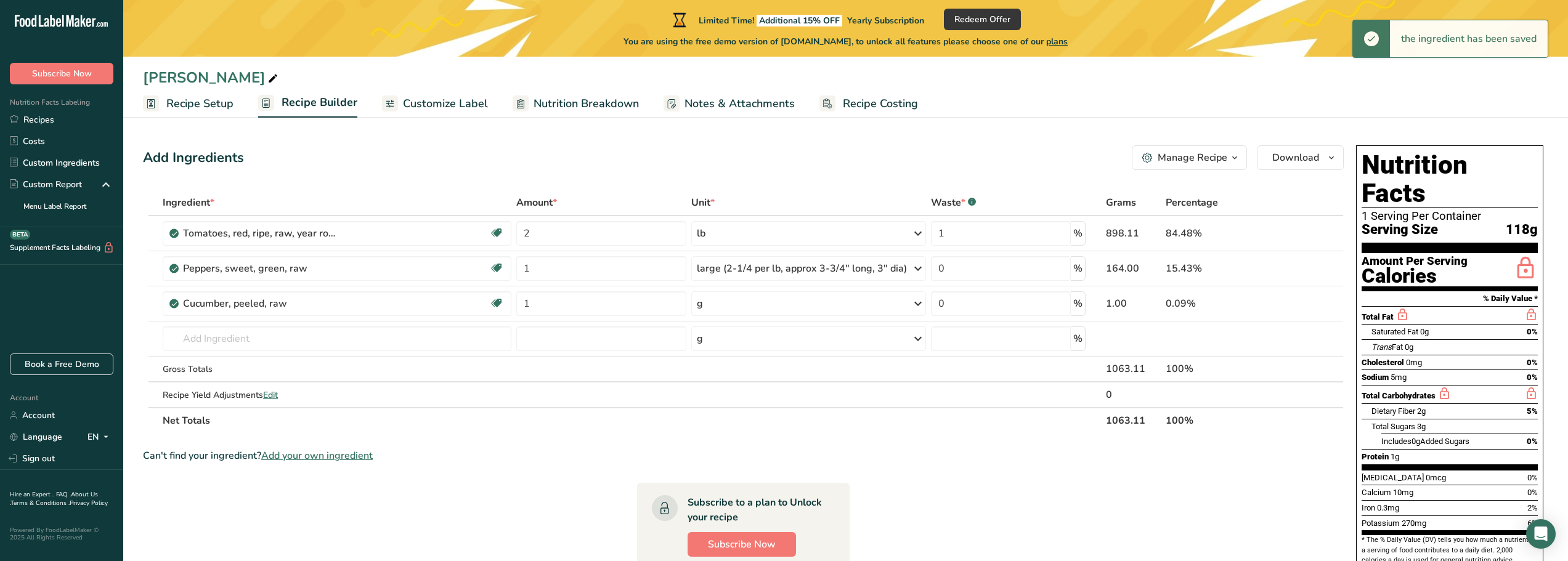
click at [917, 301] on icon at bounding box center [918, 303] width 14 height 22
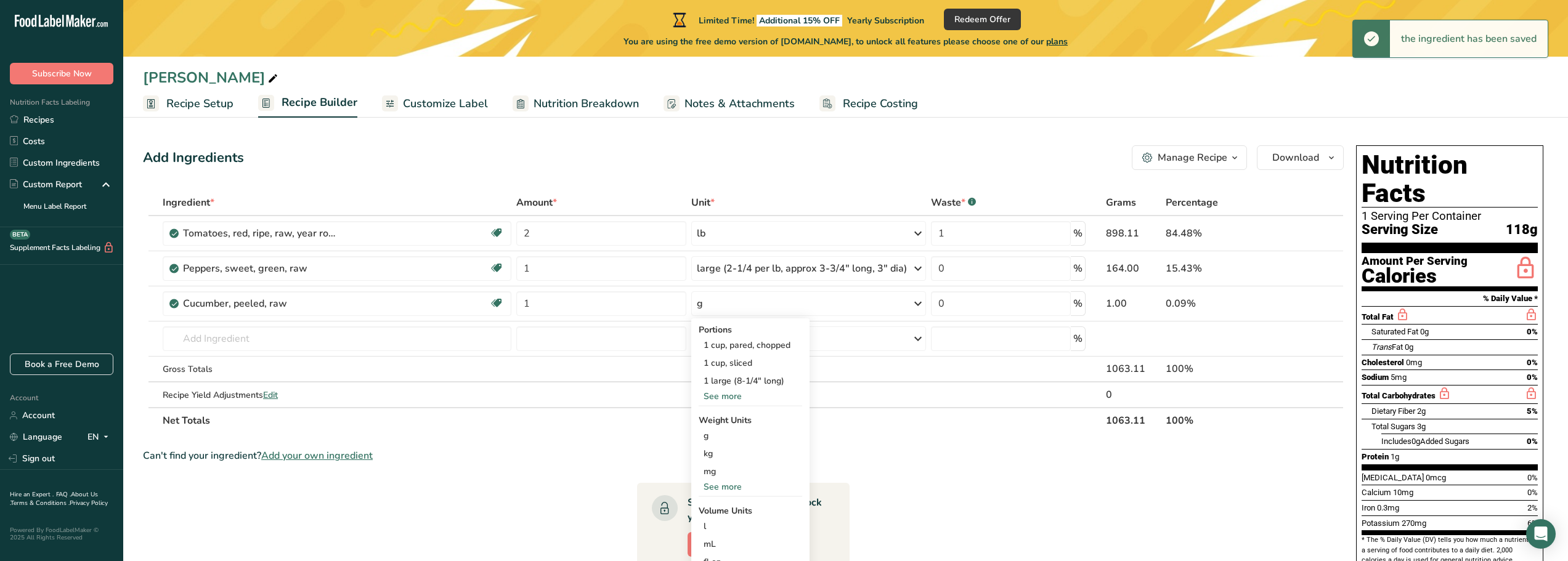
click at [719, 395] on div "See more" at bounding box center [751, 396] width 104 height 13
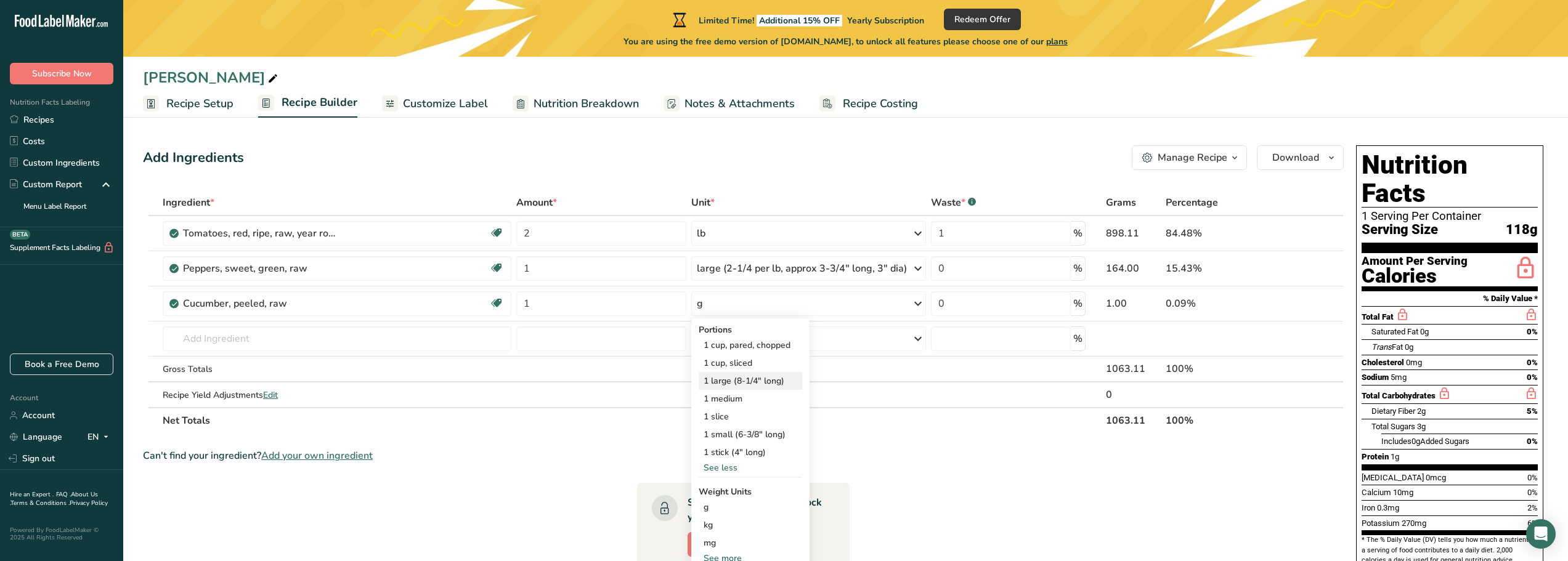
click at [725, 382] on div "Portions 1 cup, pared, chopped 1 cup, sliced 1 large (8-1/4" long) 1 medium 1 s…" at bounding box center [750, 490] width 118 height 342
click at [725, 382] on div "1 large (8-1/4" long)" at bounding box center [751, 381] width 104 height 18
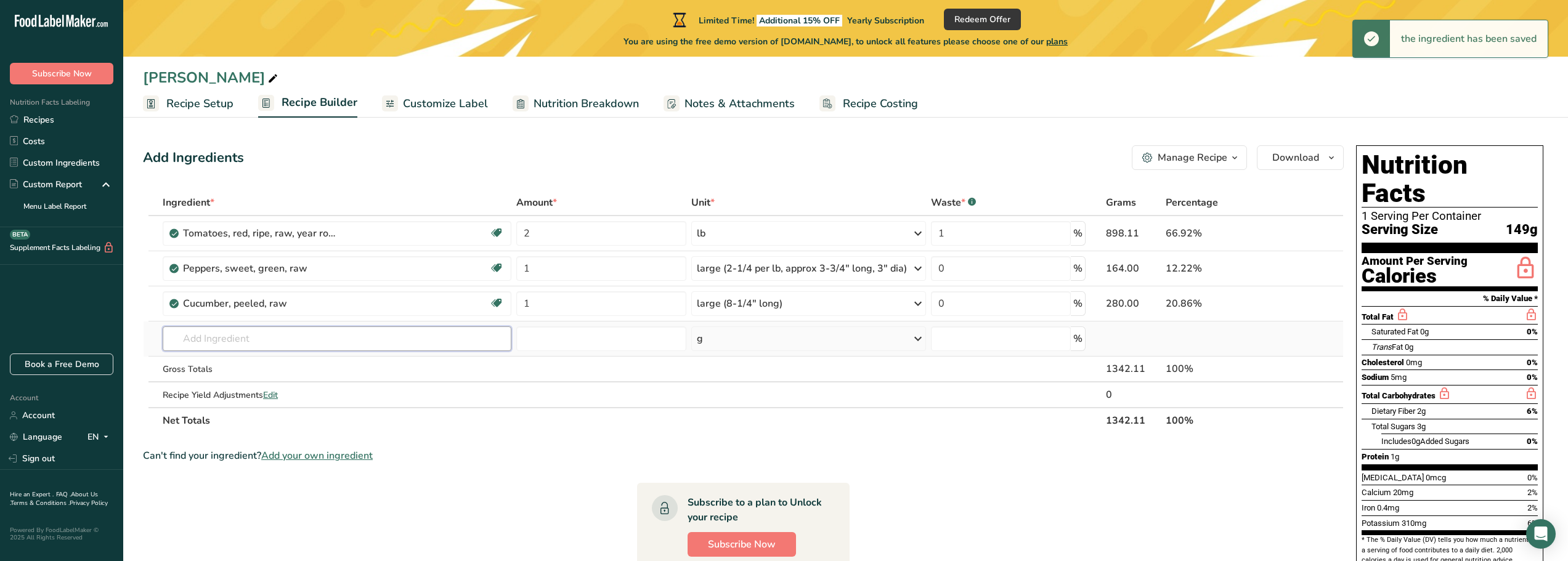
click at [231, 342] on input "text" at bounding box center [337, 338] width 349 height 25
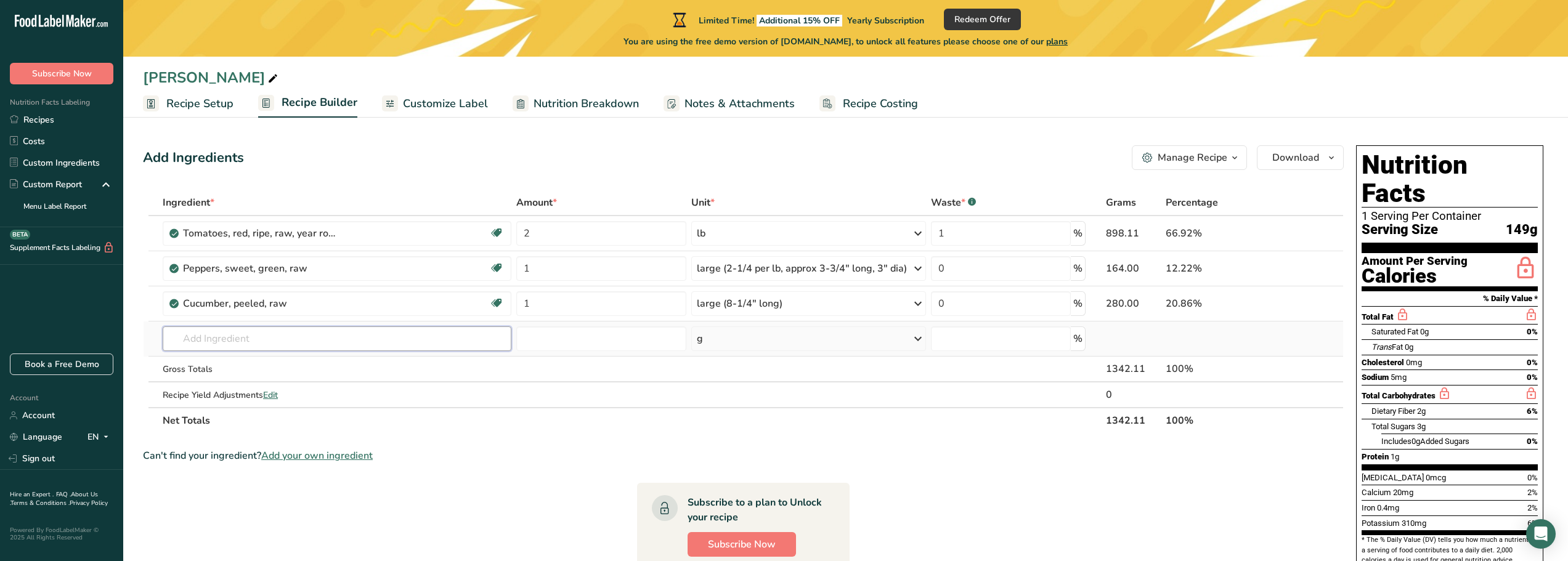
click at [313, 343] on input "text" at bounding box center [337, 338] width 349 height 25
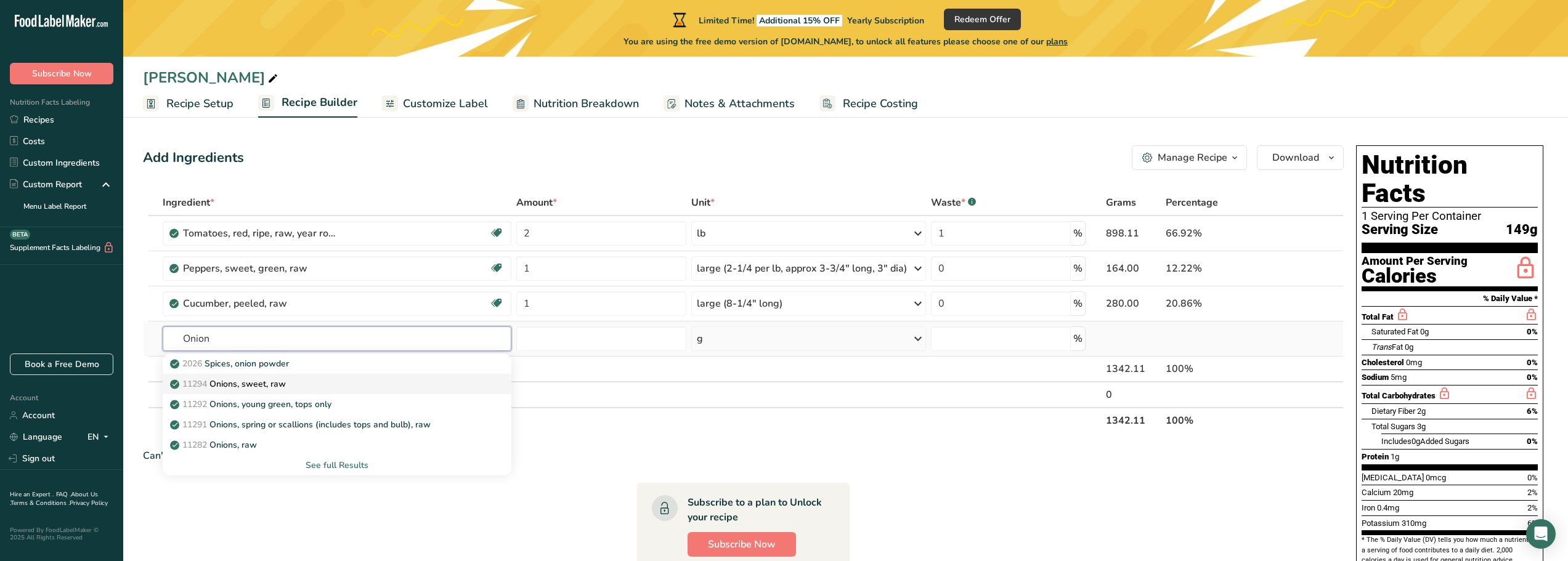
type input "Onion"
click at [285, 380] on p "11294 Onions, sweet, raw" at bounding box center [229, 383] width 113 height 13
type input "Onions, sweet, raw"
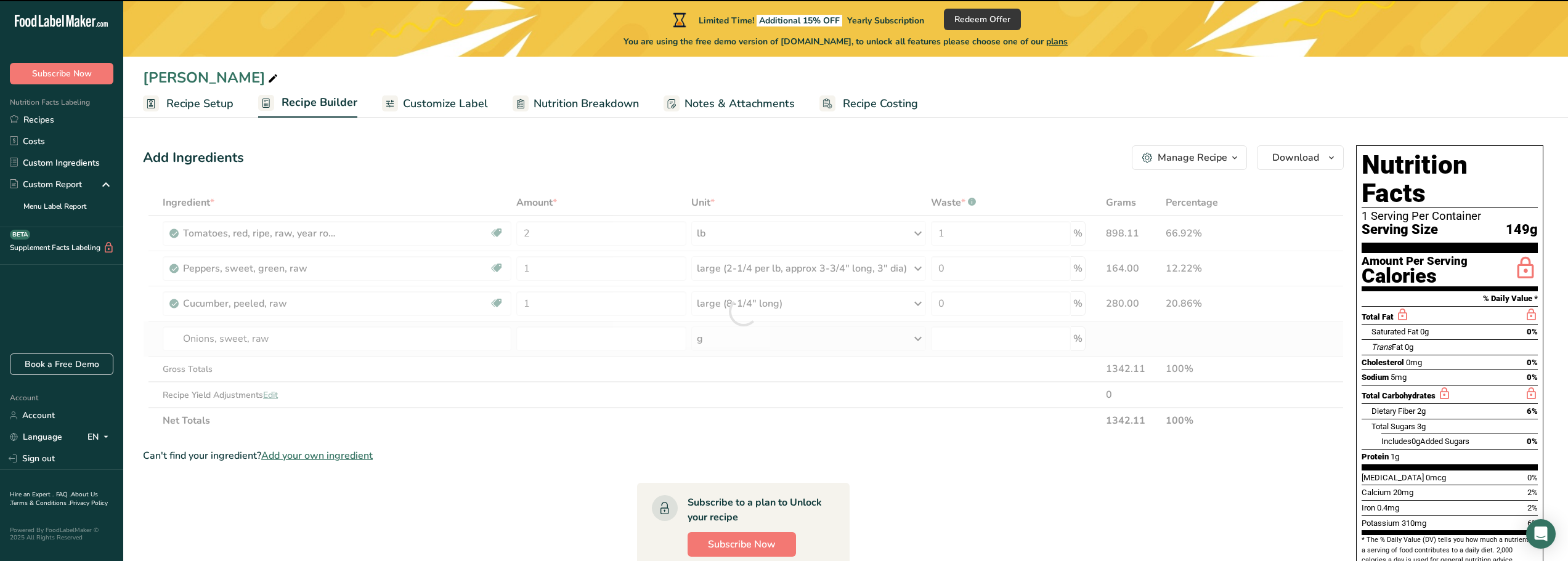
type input "0"
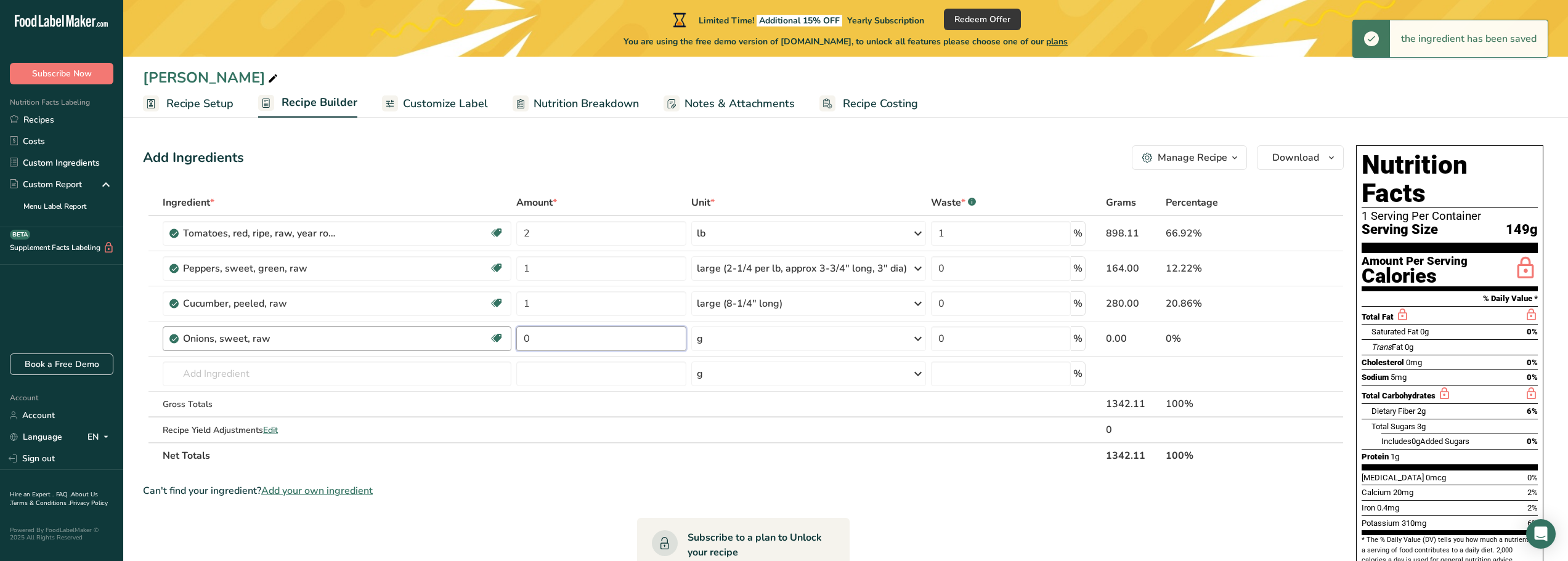
drag, startPoint x: 551, startPoint y: 341, endPoint x: 500, endPoint y: 345, distance: 51.2
click at [500, 345] on tr "Onions, sweet, raw Source of Antioxidants [MEDICAL_DATA] Effect Dairy free Glut…" at bounding box center [743, 338] width 1200 height 35
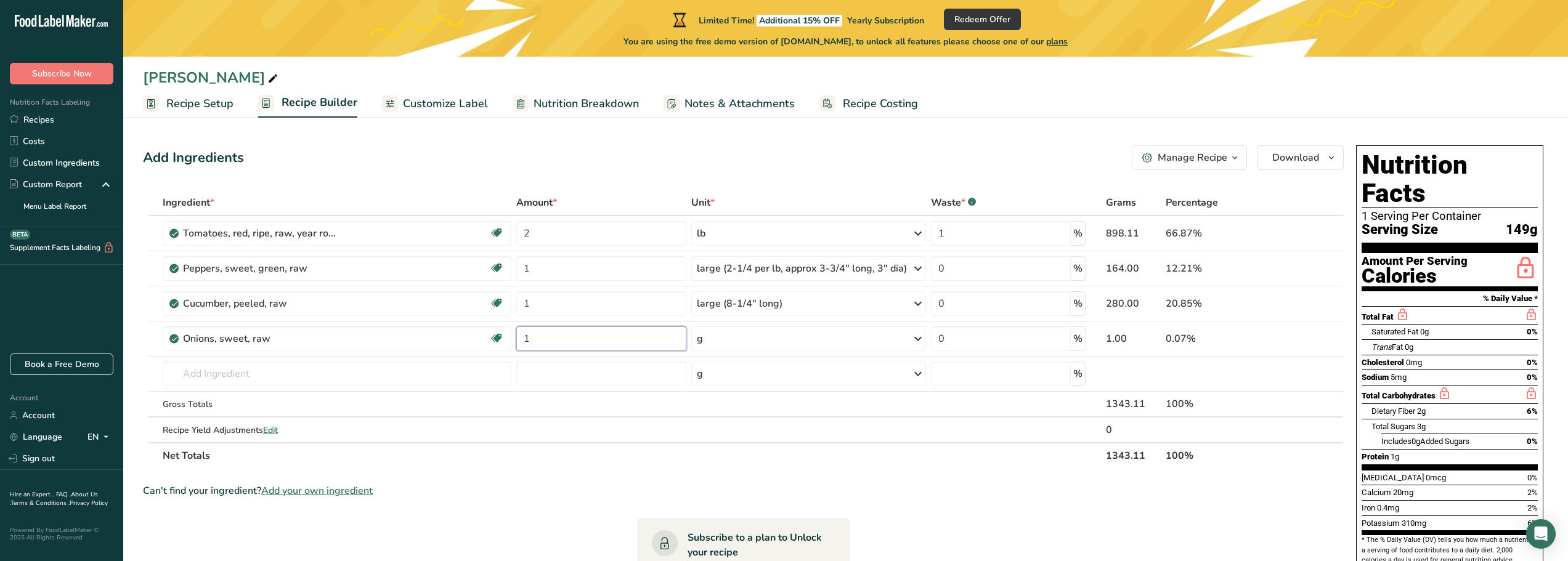
type input "1"
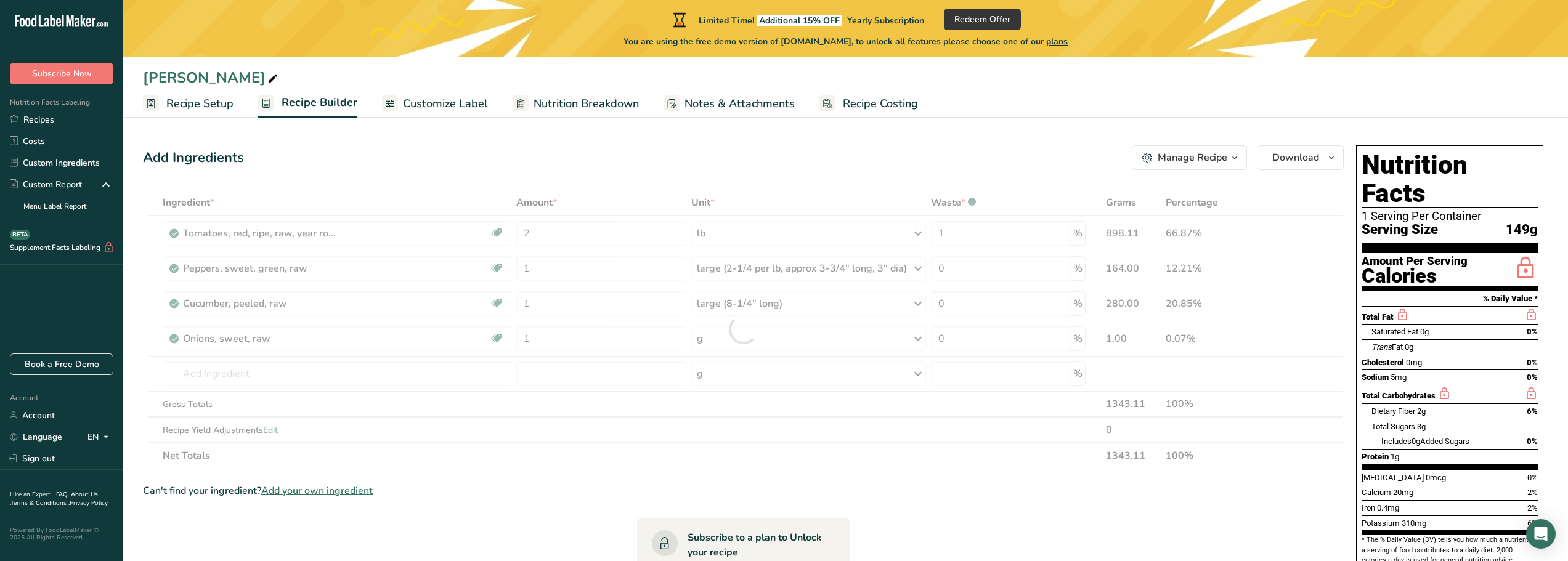
click at [807, 341] on div "Ingredient * Amount * Unit * Waste * .a-a{fill:#347362;}.b-a{fill:#fff;} Grams …" at bounding box center [743, 329] width 1201 height 279
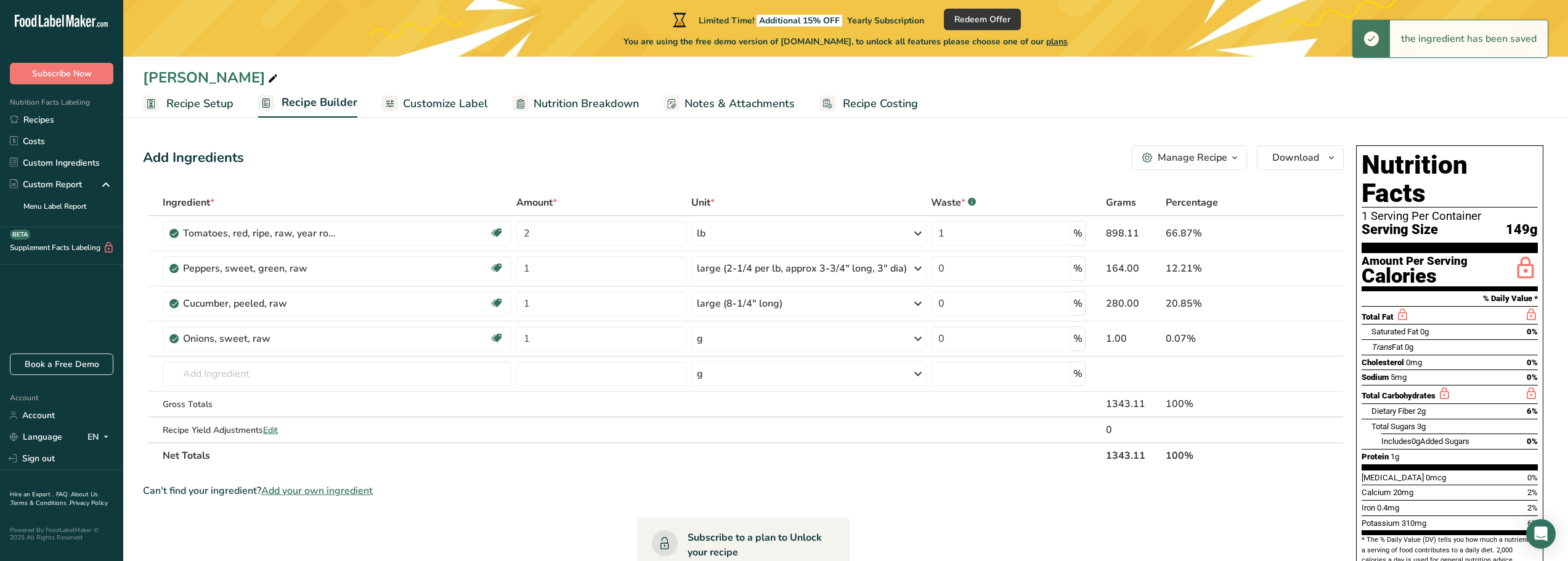
click at [912, 337] on icon at bounding box center [918, 339] width 14 height 22
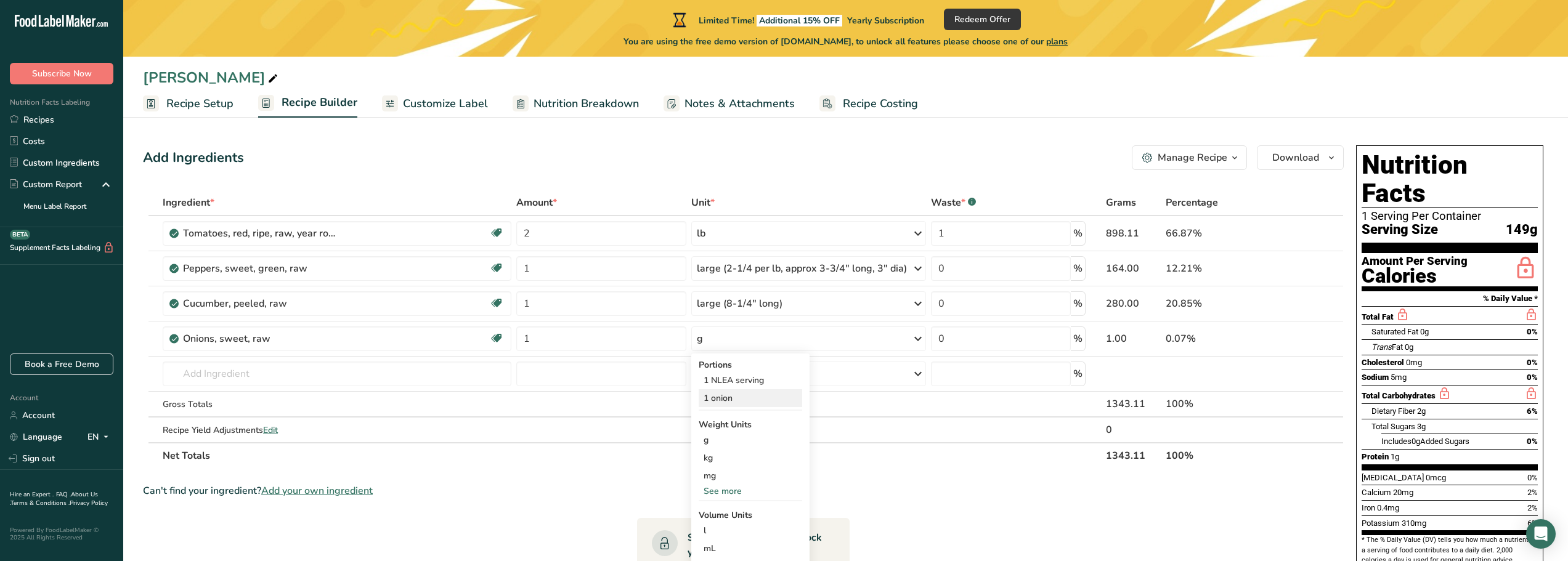
click at [734, 401] on div "1 onion" at bounding box center [751, 398] width 104 height 18
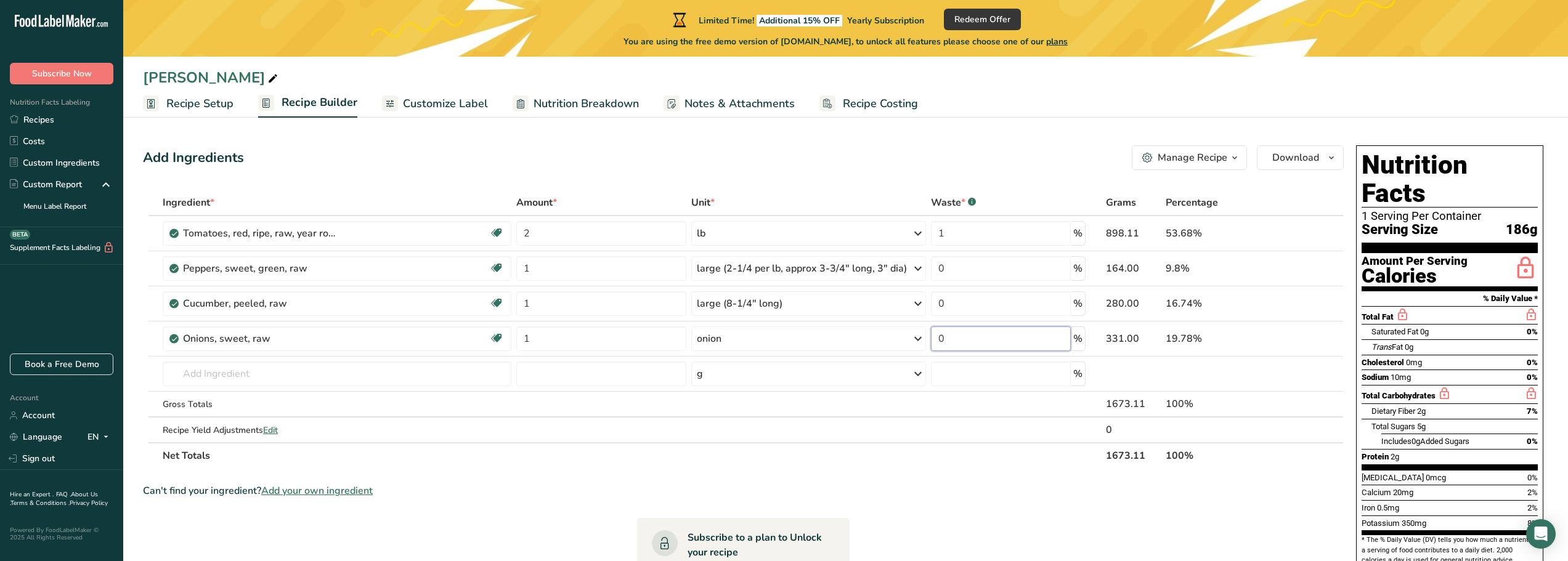
drag, startPoint x: 975, startPoint y: 337, endPoint x: 948, endPoint y: 337, distance: 27.0
click at [948, 337] on input "0" at bounding box center [1001, 338] width 140 height 25
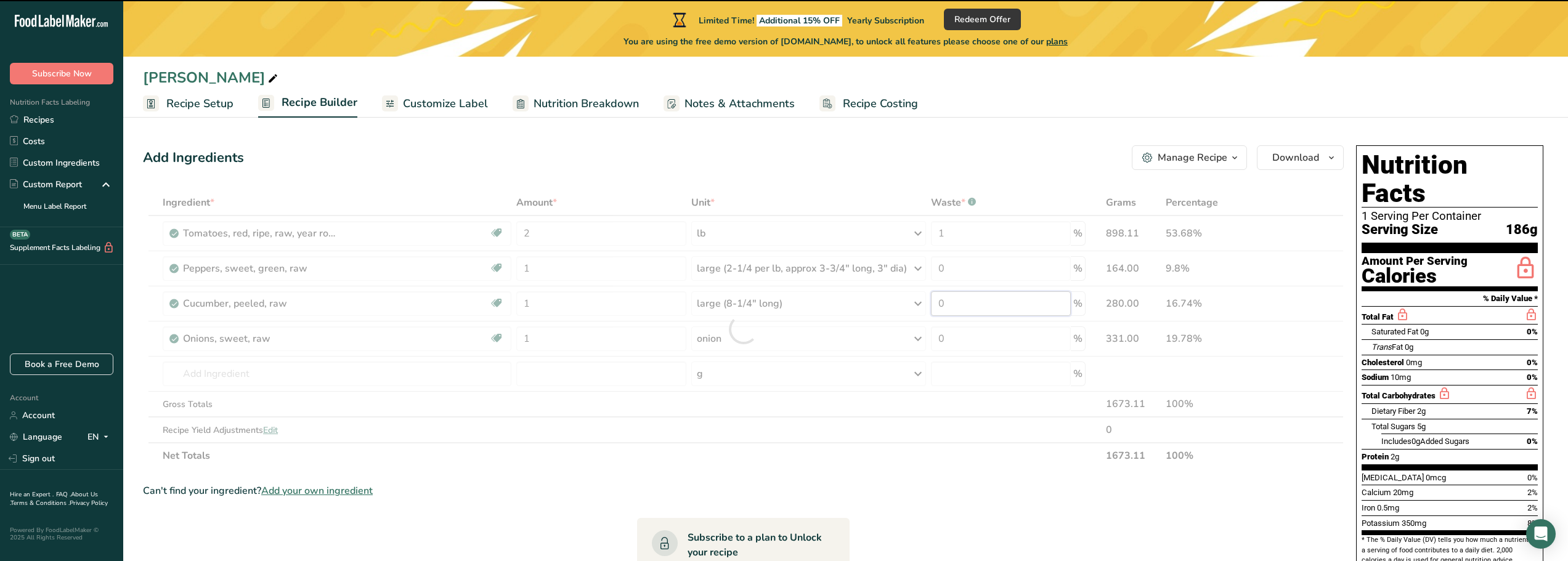
drag, startPoint x: 949, startPoint y: 302, endPoint x: 926, endPoint y: 303, distance: 23.0
click at [926, 303] on div "Ingredient * Amount * Unit * Waste * .a-a{fill:#347362;}.b-a{fill:#fff;} Grams …" at bounding box center [743, 329] width 1201 height 279
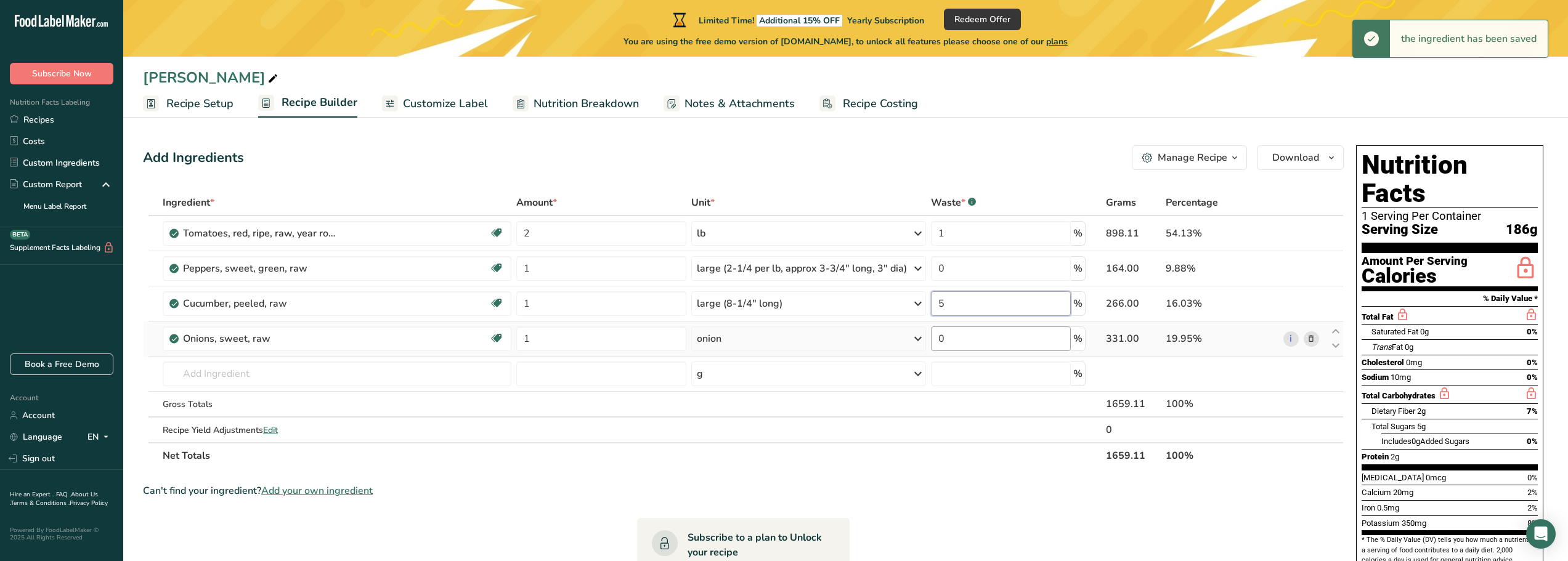
type input "5"
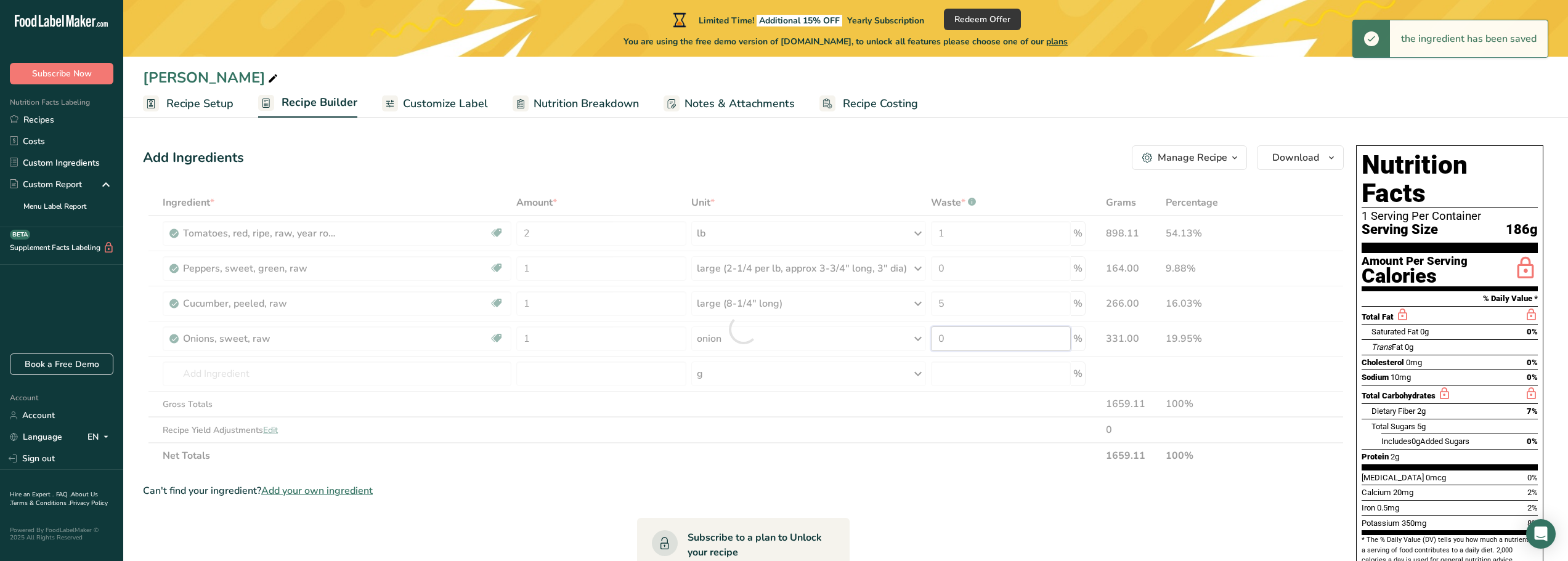
drag, startPoint x: 958, startPoint y: 334, endPoint x: 932, endPoint y: 338, distance: 26.3
click at [932, 338] on div "Ingredient * Amount * Unit * Waste * .a-a{fill:#347362;}.b-a{fill:#fff;} Grams …" at bounding box center [743, 329] width 1201 height 279
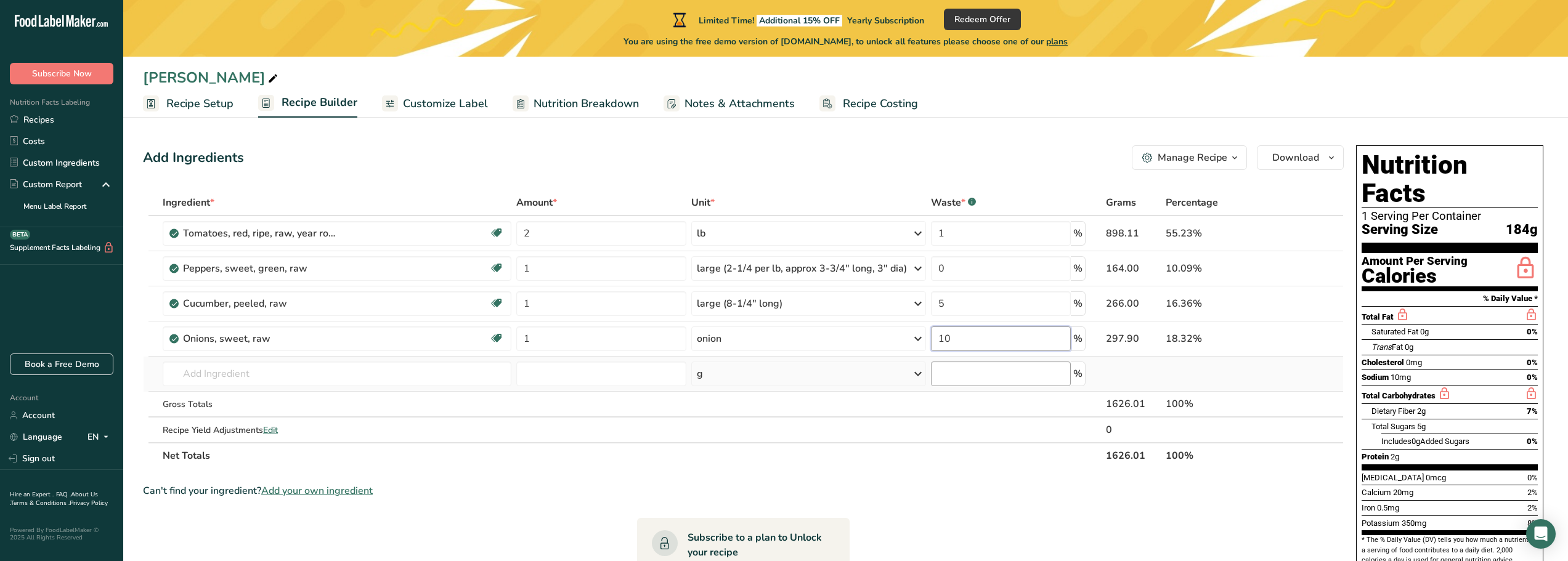
type input "10"
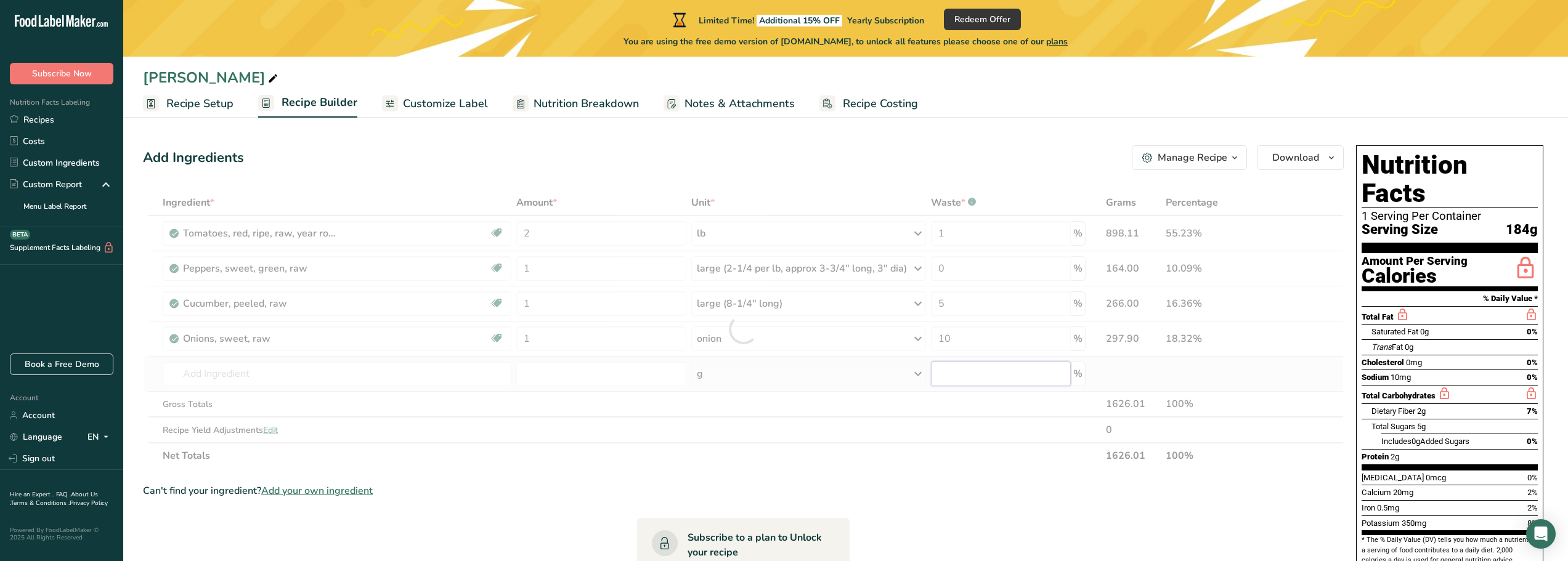
click at [975, 367] on div "Ingredient * Amount * Unit * Waste * .a-a{fill:#347362;}.b-a{fill:#fff;} Grams …" at bounding box center [743, 329] width 1201 height 279
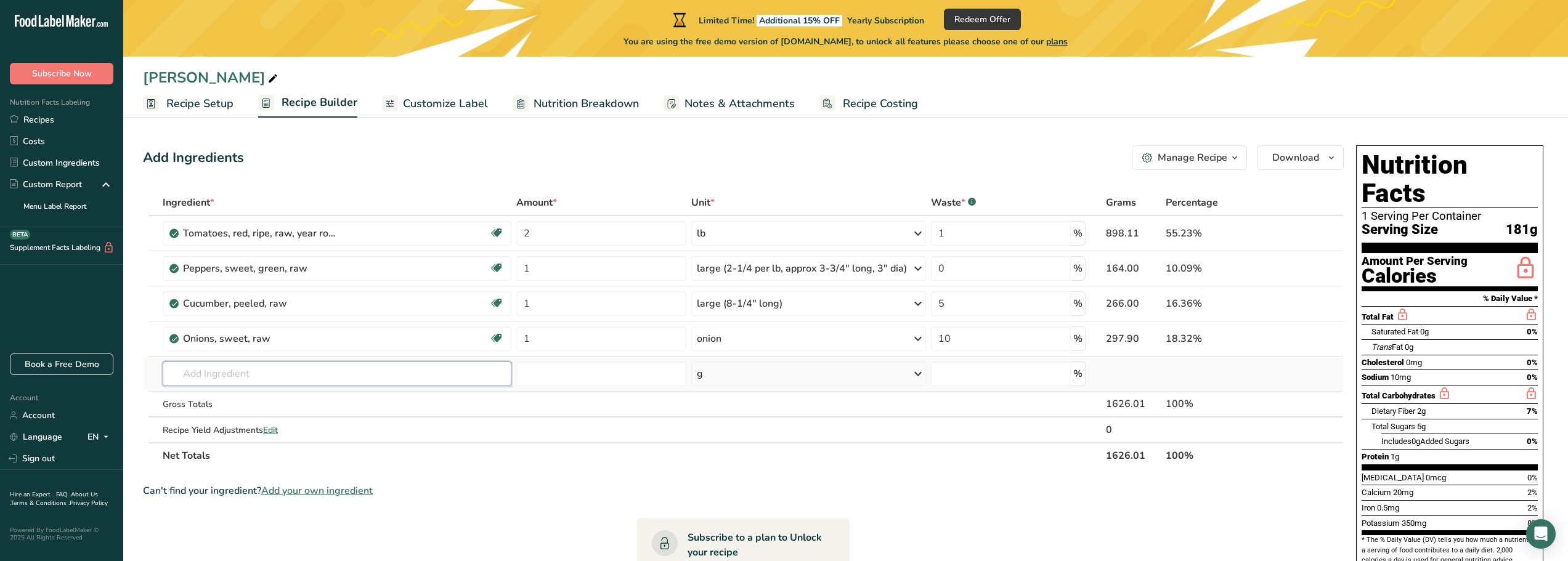
click at [349, 376] on input "text" at bounding box center [337, 373] width 349 height 25
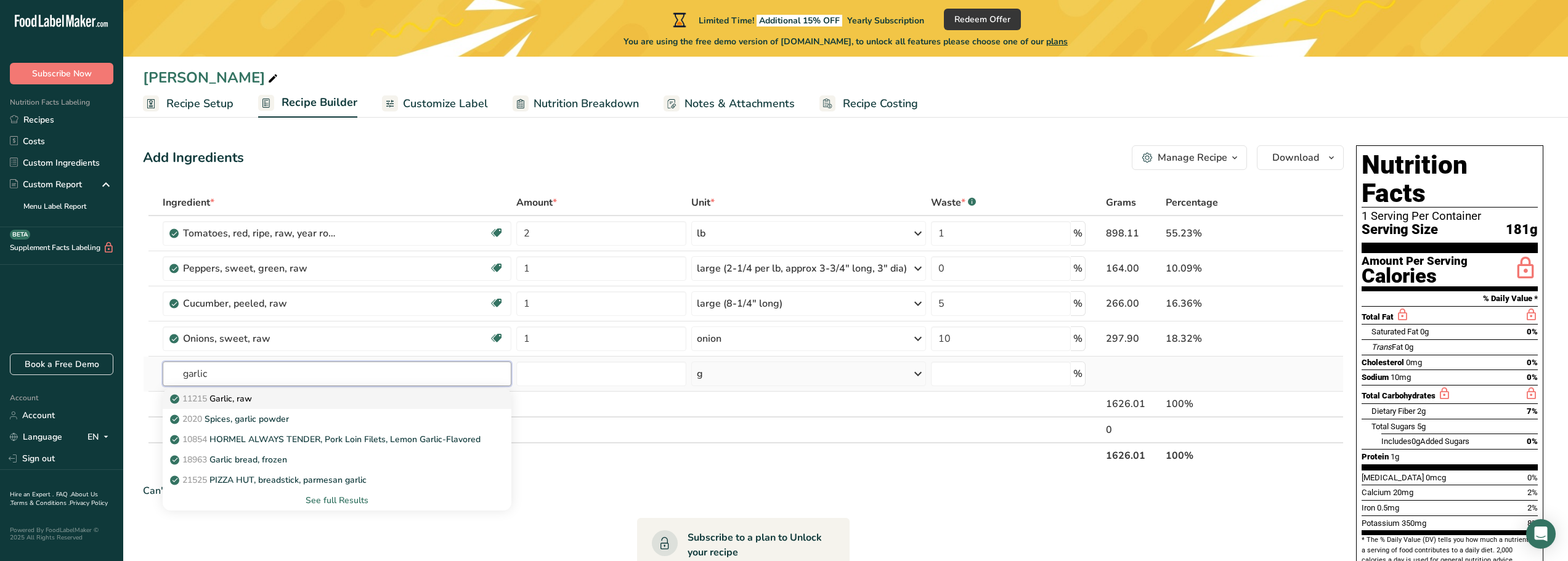
type input "garlic"
click at [272, 400] on div "11215 Garlic, raw" at bounding box center [327, 399] width 310 height 13
type input "Garlic, raw"
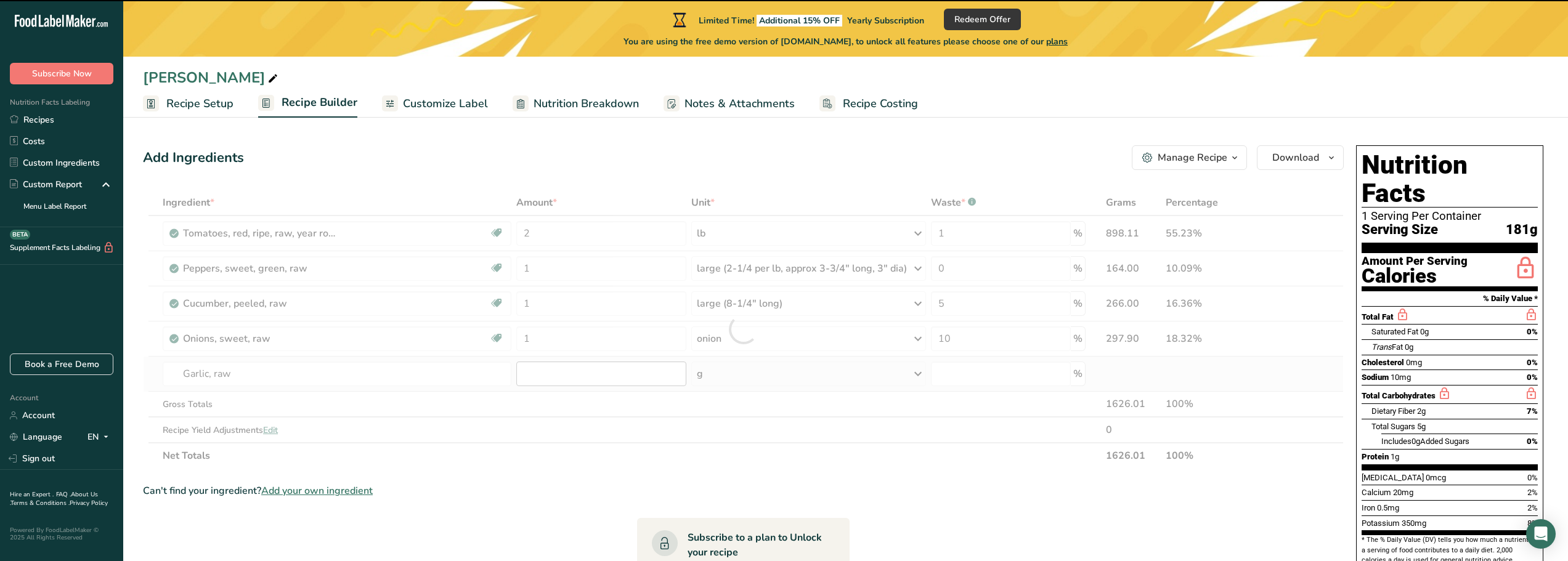
type input "0"
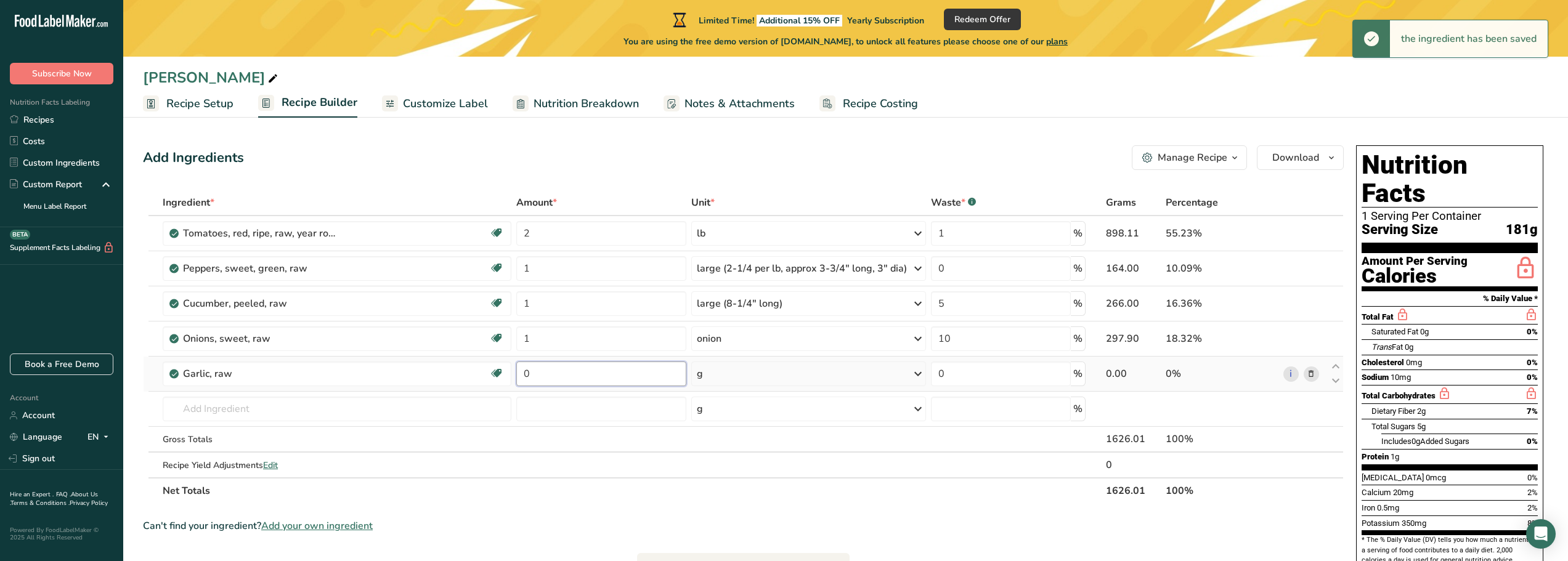
drag, startPoint x: 567, startPoint y: 373, endPoint x: 515, endPoint y: 379, distance: 52.3
click at [515, 379] on td "0" at bounding box center [601, 374] width 175 height 35
type input "1"
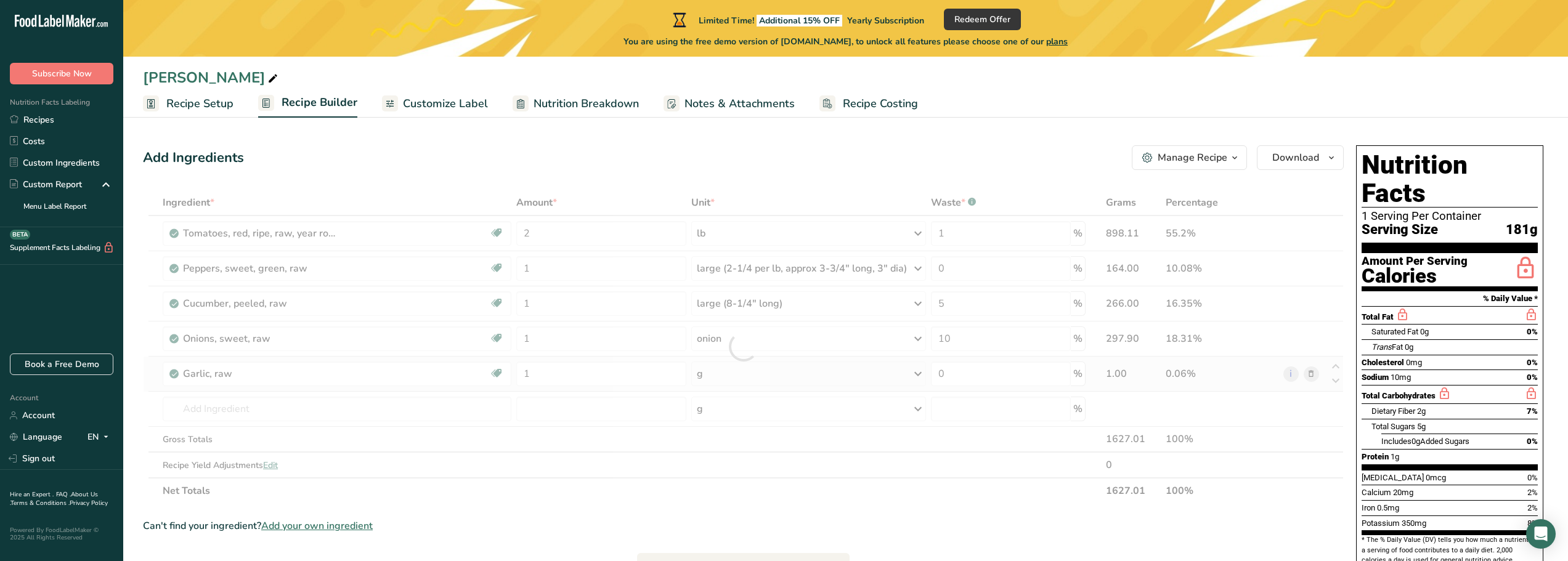
click at [769, 377] on div "Ingredient * Amount * Unit * Waste * .a-a{fill:#347362;}.b-a{fill:#fff;} Grams …" at bounding box center [743, 347] width 1201 height 314
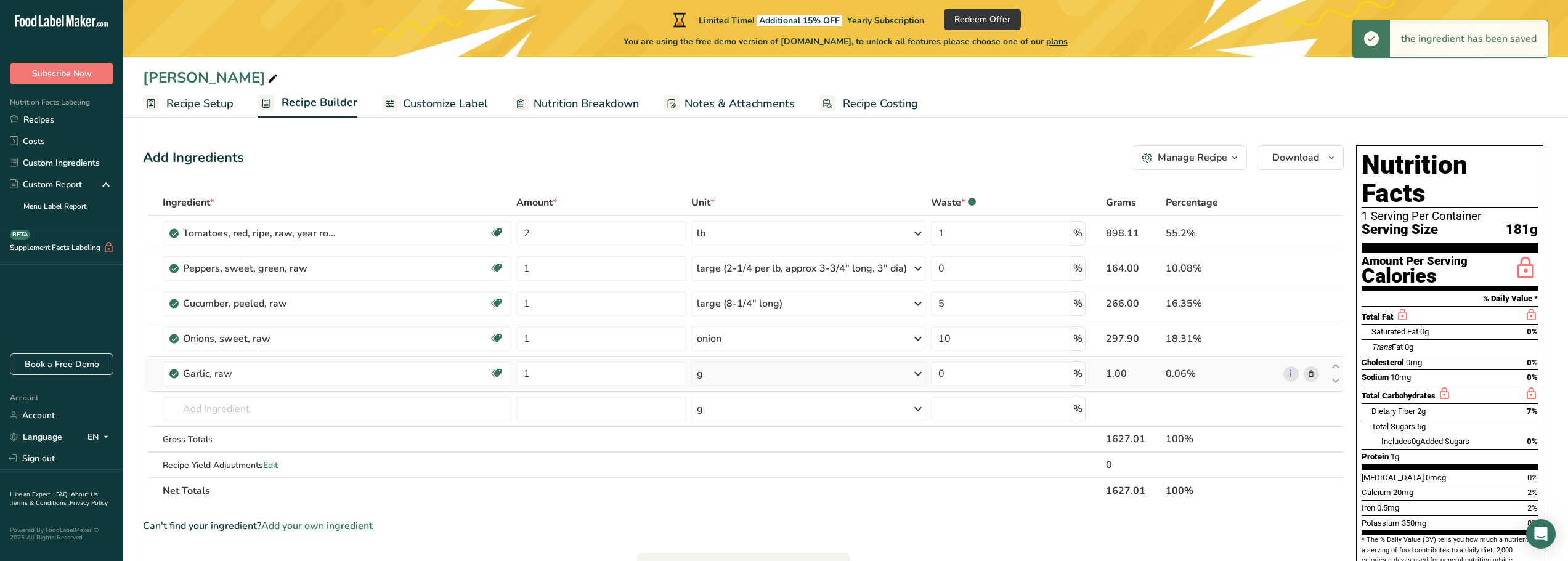
click at [769, 377] on div "g" at bounding box center [809, 373] width 235 height 25
click at [719, 452] on div "1 clove" at bounding box center [751, 450] width 104 height 18
click at [252, 413] on input "text" at bounding box center [337, 409] width 349 height 25
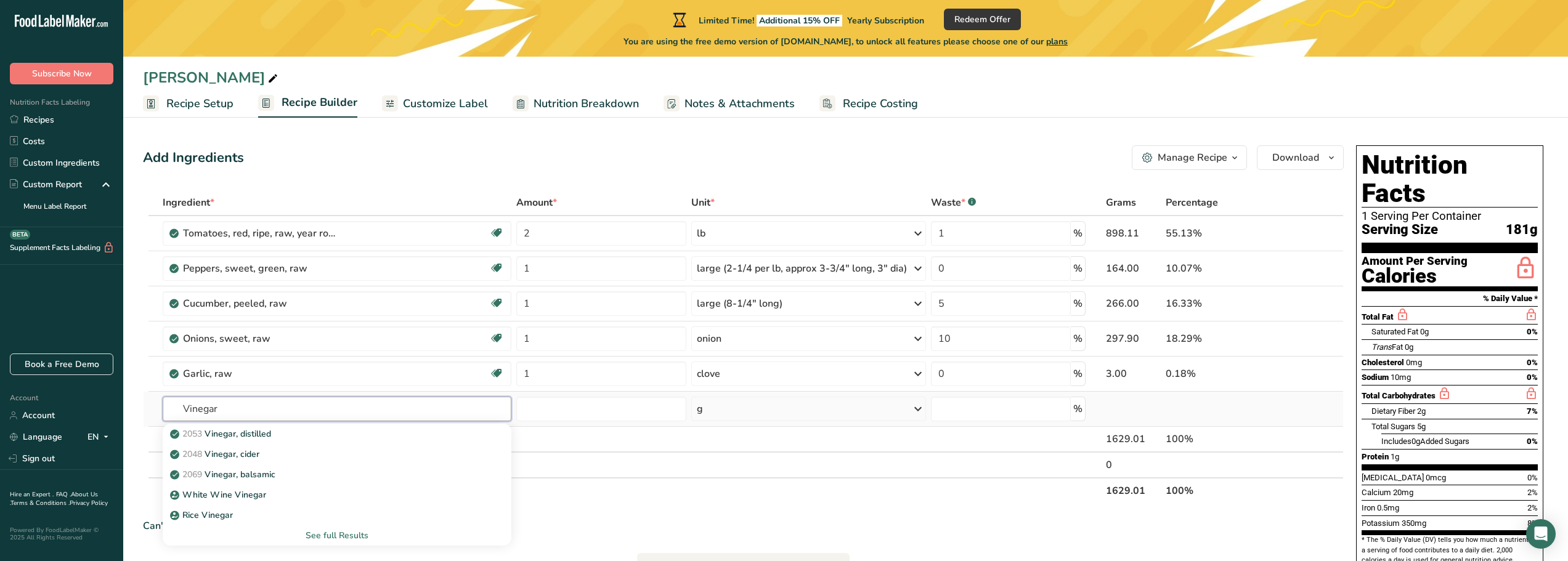
type input "Vinegar"
click at [330, 538] on div "See full Results" at bounding box center [337, 536] width 329 height 13
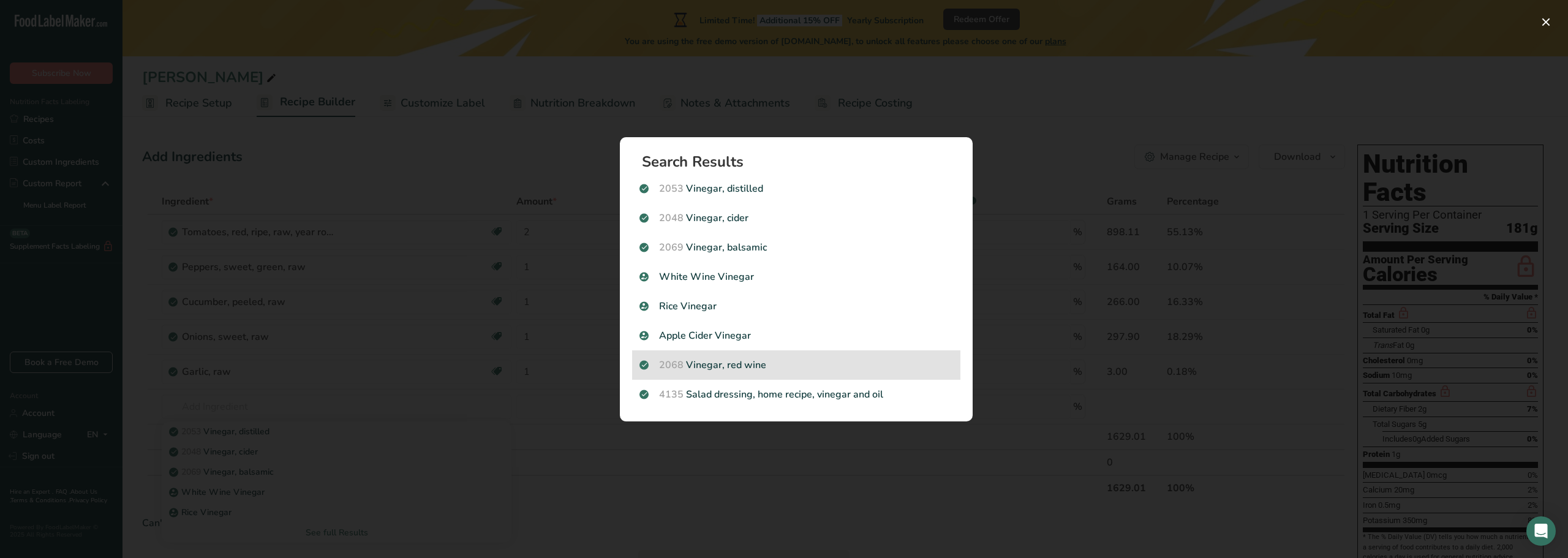
click at [744, 364] on p "2068 Vinegar, red wine" at bounding box center [796, 364] width 314 height 14
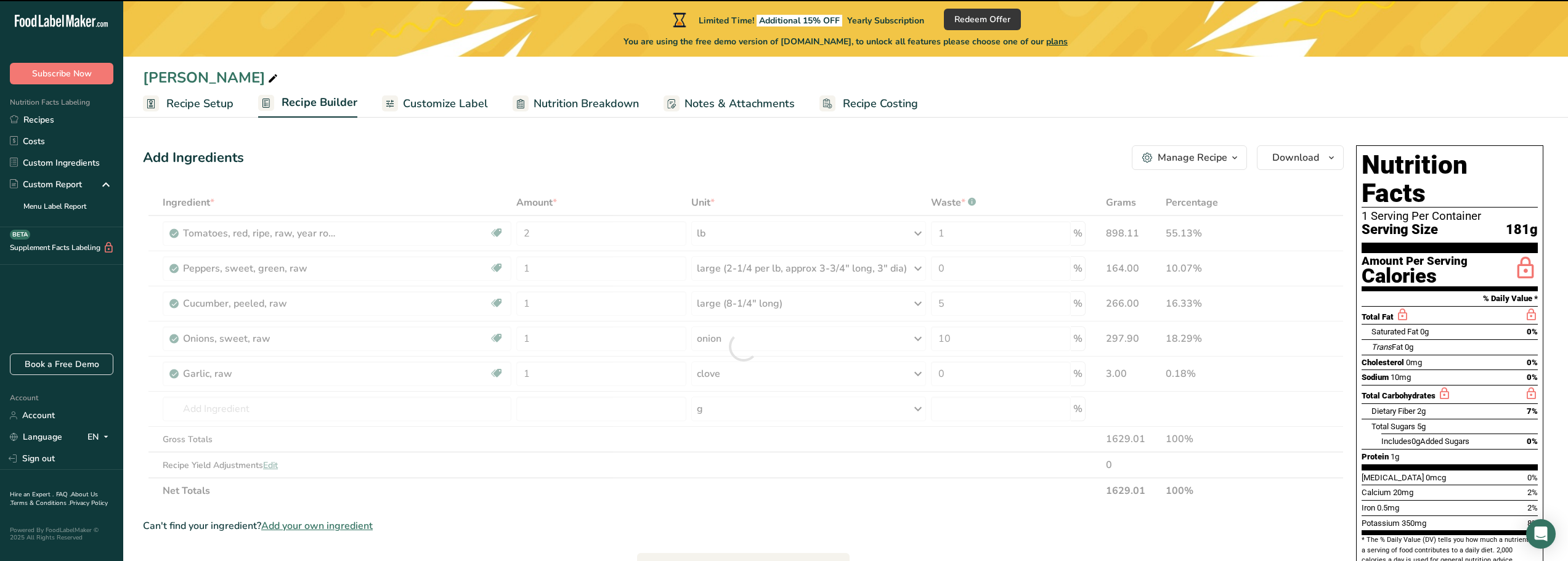
type input "0"
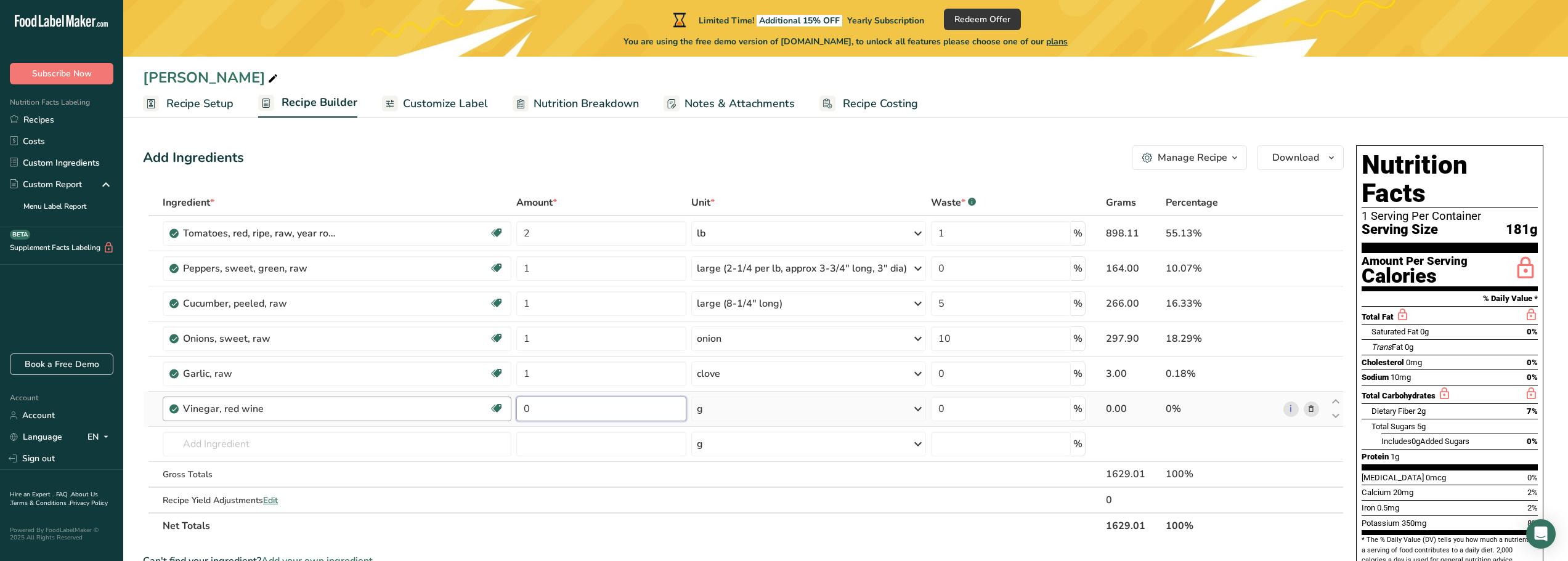
drag, startPoint x: 572, startPoint y: 411, endPoint x: 509, endPoint y: 416, distance: 63.2
click at [509, 416] on tr "Vinegar, red wine Dairy free Gluten free Vegan Vegetarian Soy free 0 g Portions…" at bounding box center [743, 409] width 1200 height 35
type input "0.25"
click at [901, 408] on div "Ingredient * Amount * Unit * Waste * .a-a{fill:#347362;}.b-a{fill:#fff;} Grams …" at bounding box center [743, 364] width 1201 height 349
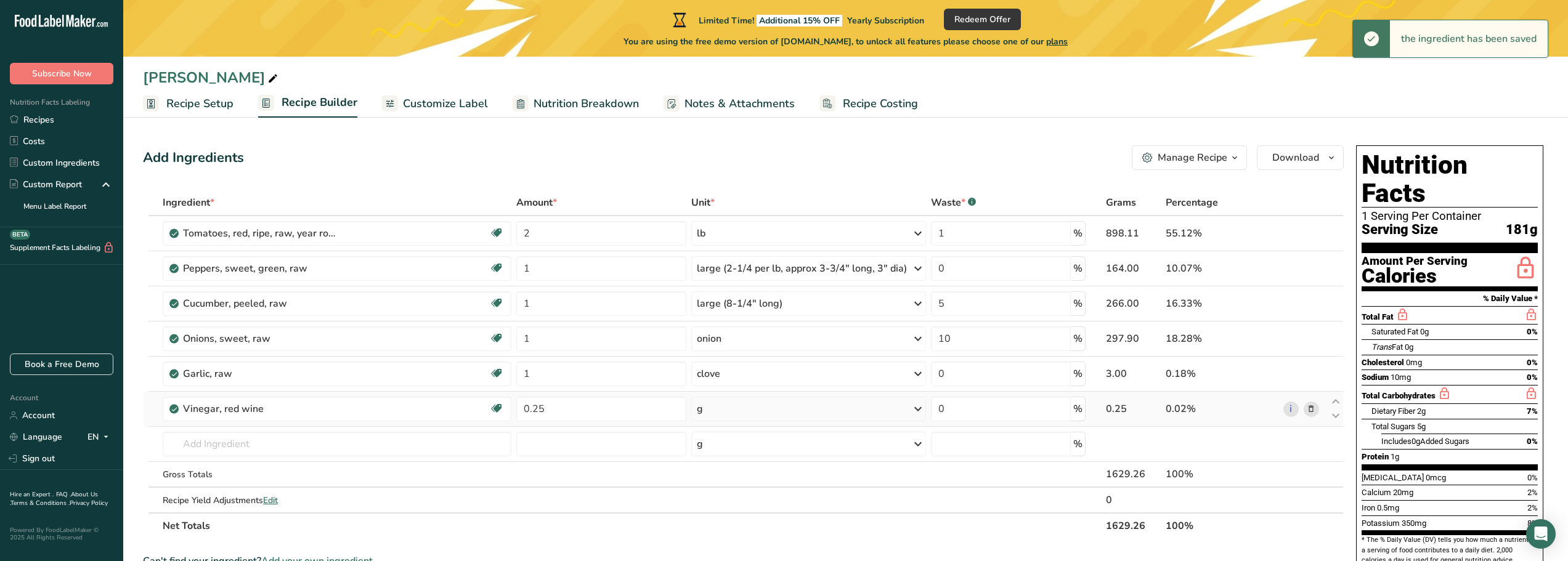
click at [914, 411] on icon at bounding box center [918, 409] width 14 height 22
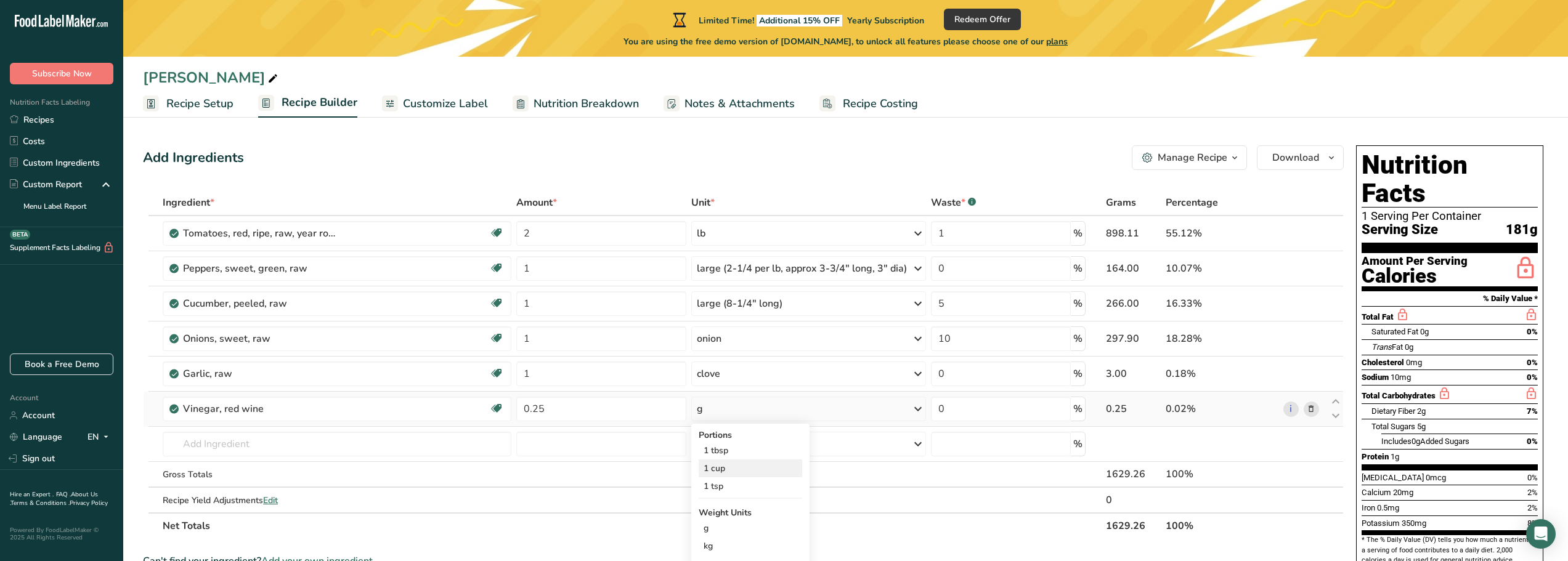
click at [719, 469] on div "1 cup" at bounding box center [751, 468] width 104 height 18
click at [334, 467] on td "Gross Totals" at bounding box center [337, 475] width 354 height 26
click at [336, 454] on input "text" at bounding box center [337, 444] width 349 height 25
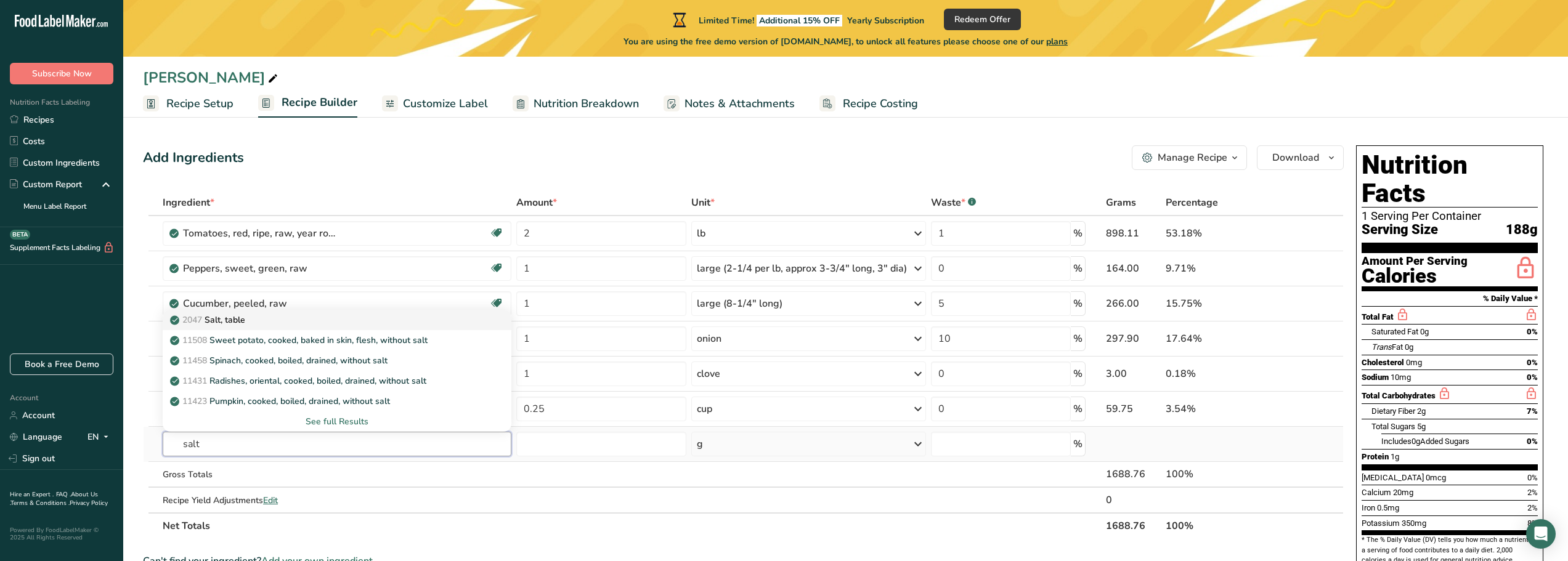
type input "salt"
click at [237, 320] on p "2047 Salt, table" at bounding box center [209, 320] width 73 height 13
type input "Salt, table"
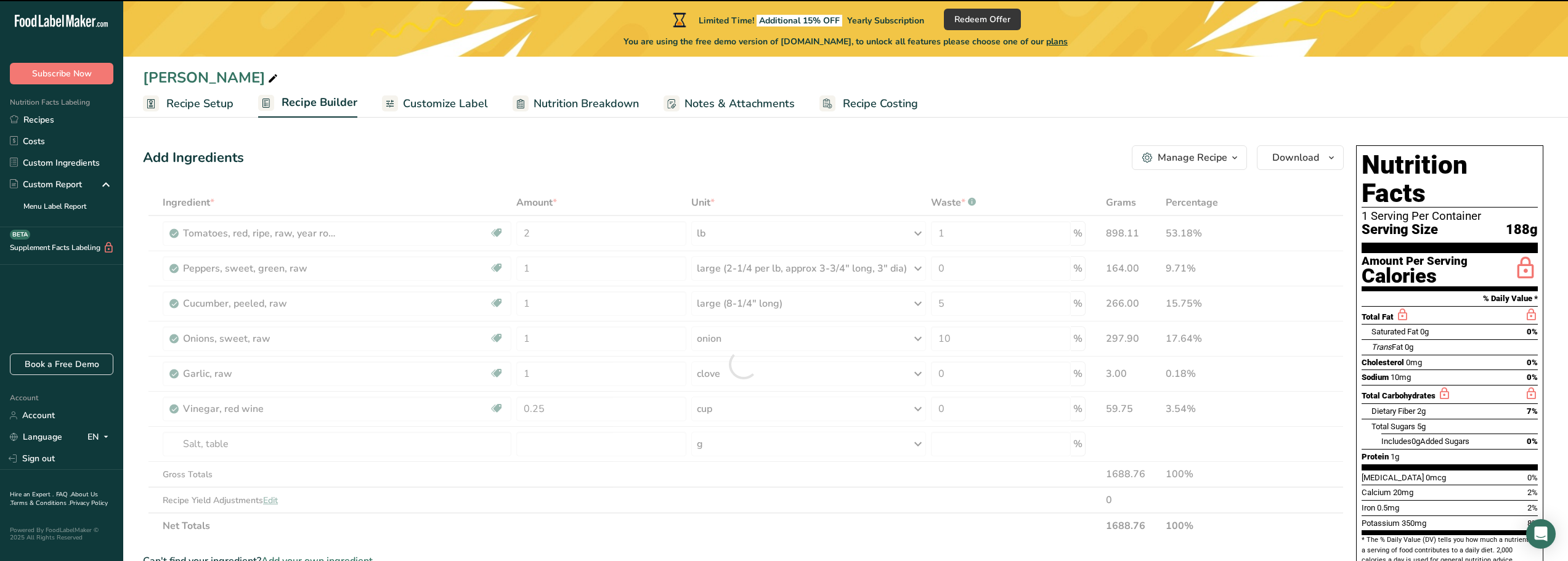
type input "0"
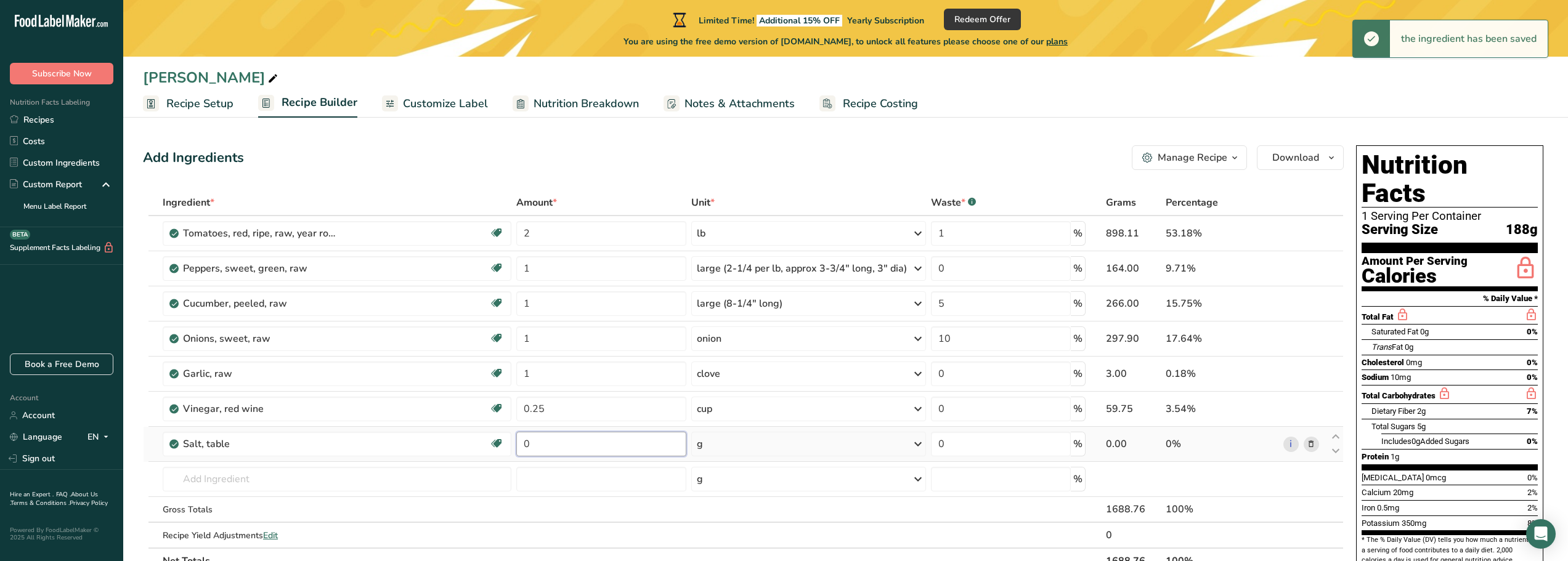
drag, startPoint x: 565, startPoint y: 446, endPoint x: 520, endPoint y: 456, distance: 46.1
click at [520, 456] on input "0" at bounding box center [601, 444] width 170 height 25
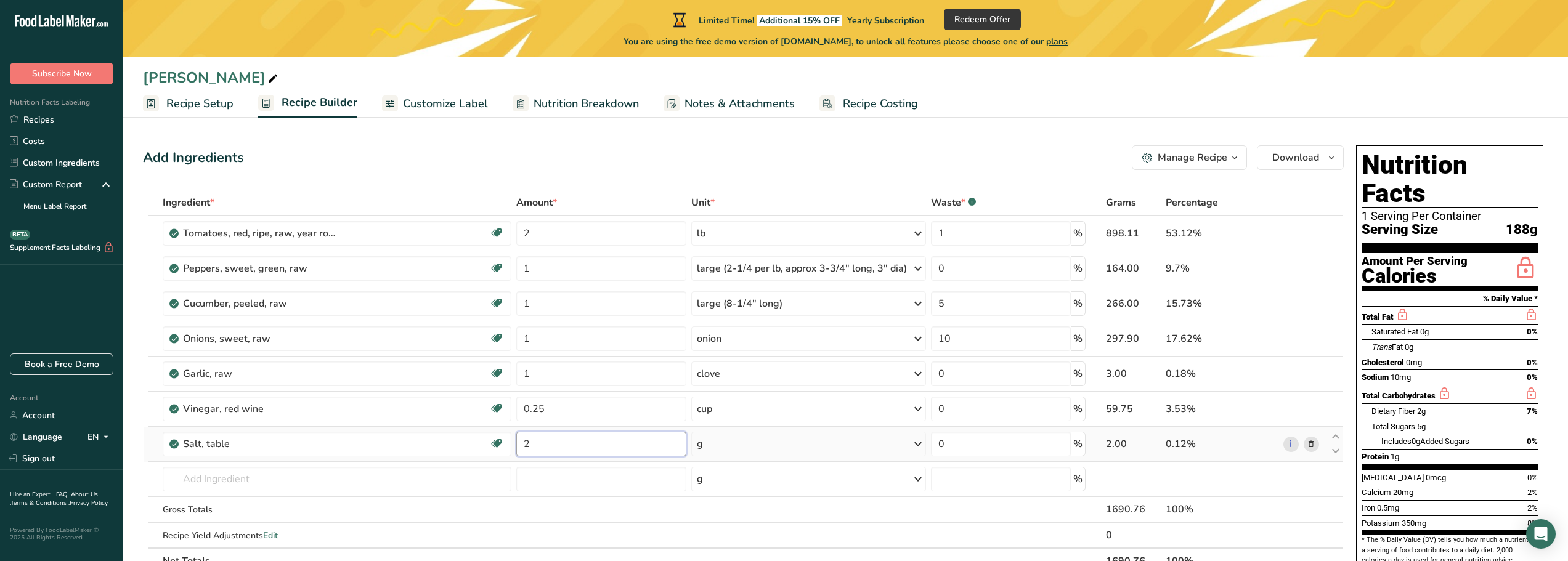
type input "2"
click at [735, 446] on div "Ingredient * Amount * Unit * Waste * .a-a{fill:#347362;}.b-a{fill:#fff;} Grams …" at bounding box center [743, 382] width 1201 height 384
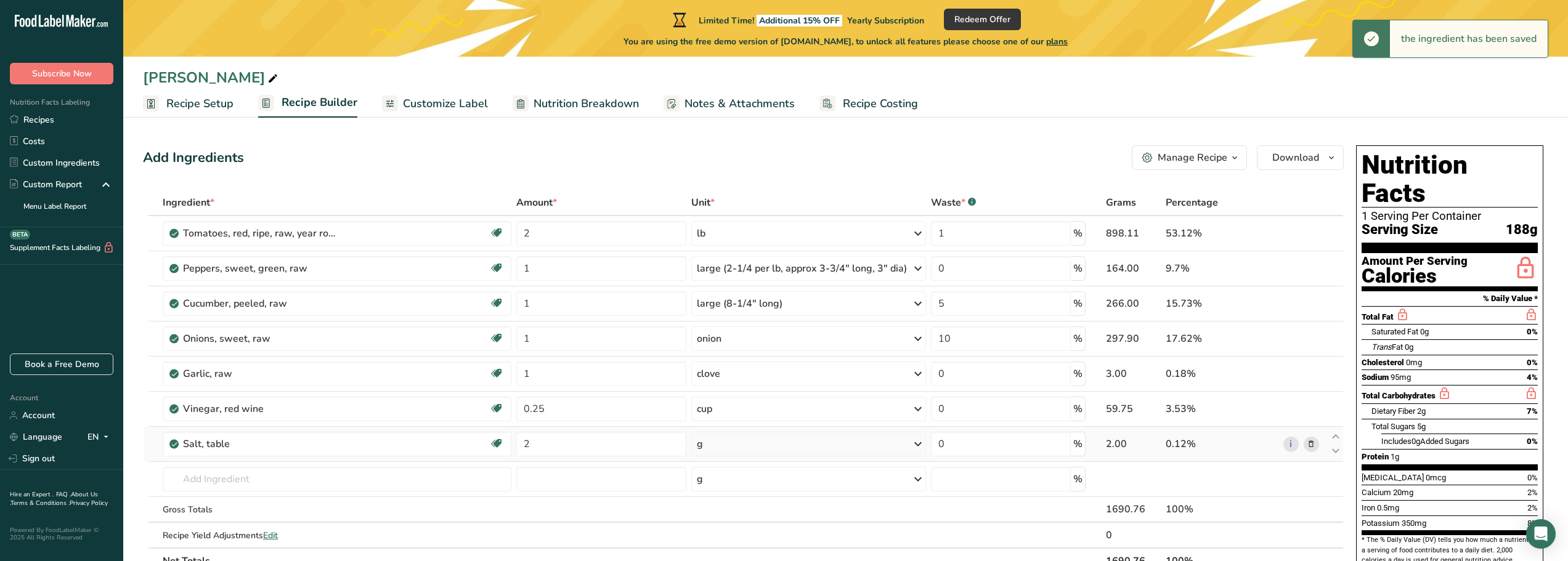
click at [735, 446] on div "g" at bounding box center [809, 444] width 235 height 25
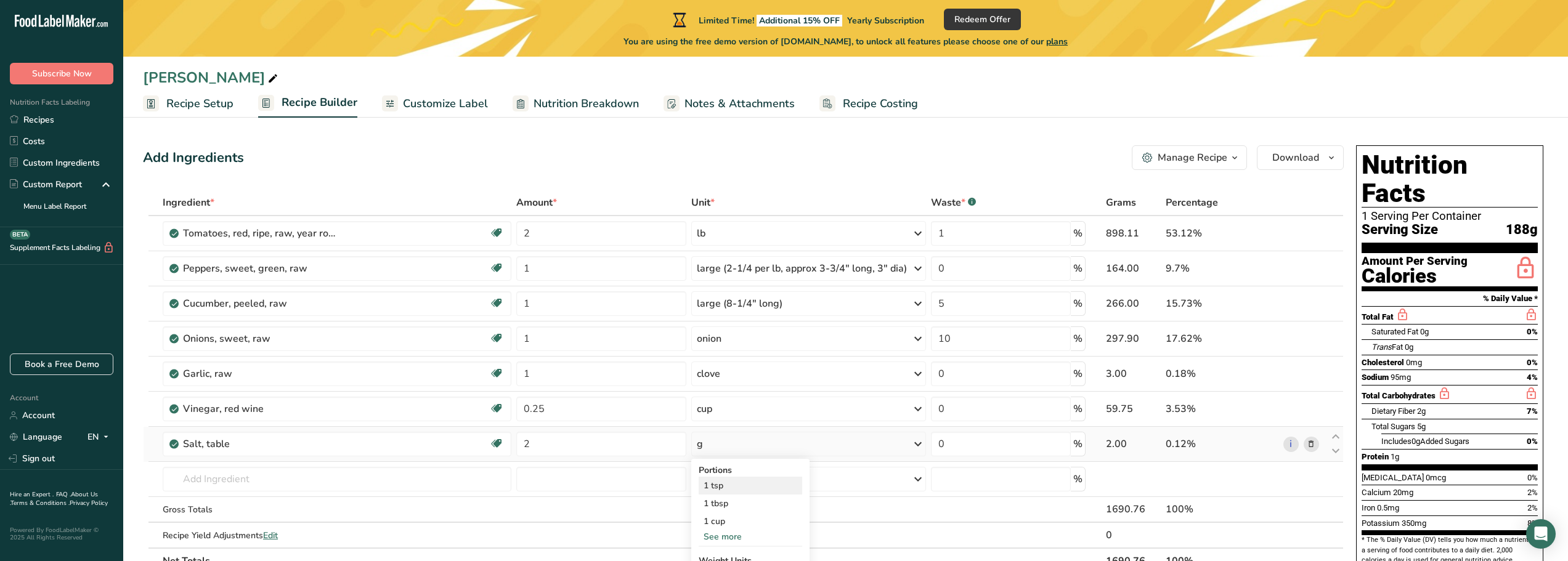
click at [719, 484] on div "1 tsp" at bounding box center [751, 485] width 104 height 18
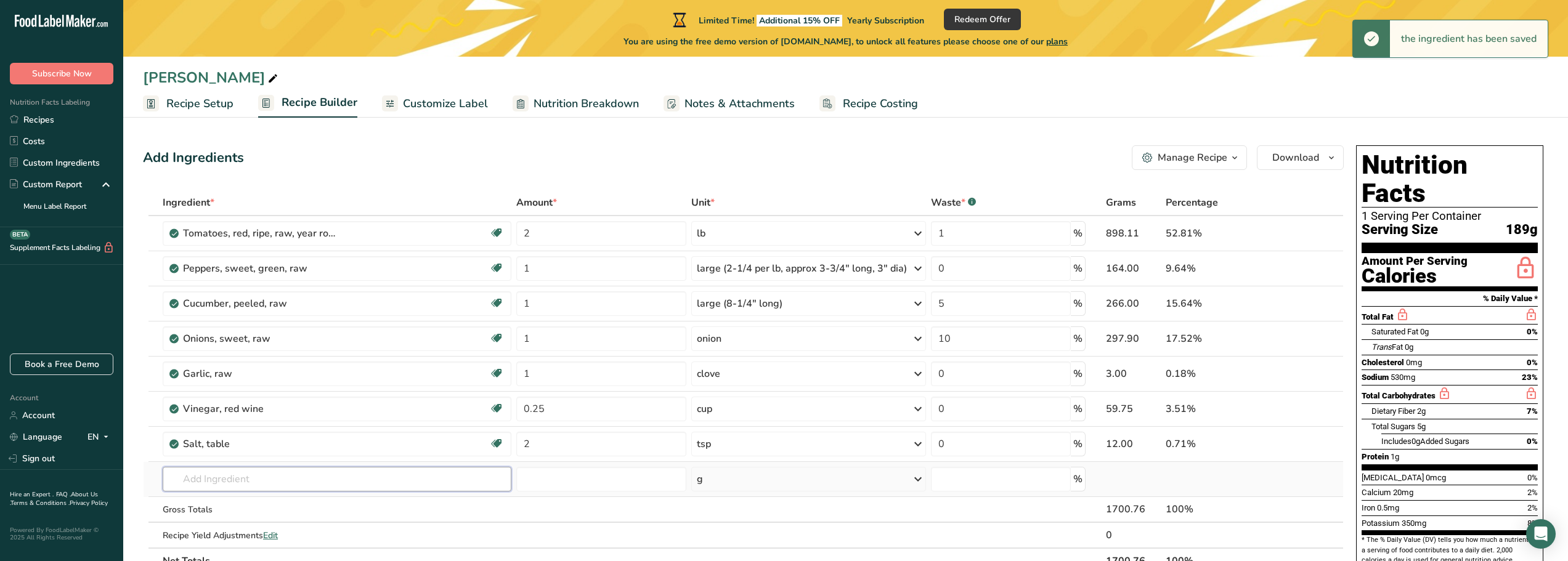
click at [310, 482] on input "text" at bounding box center [337, 479] width 349 height 25
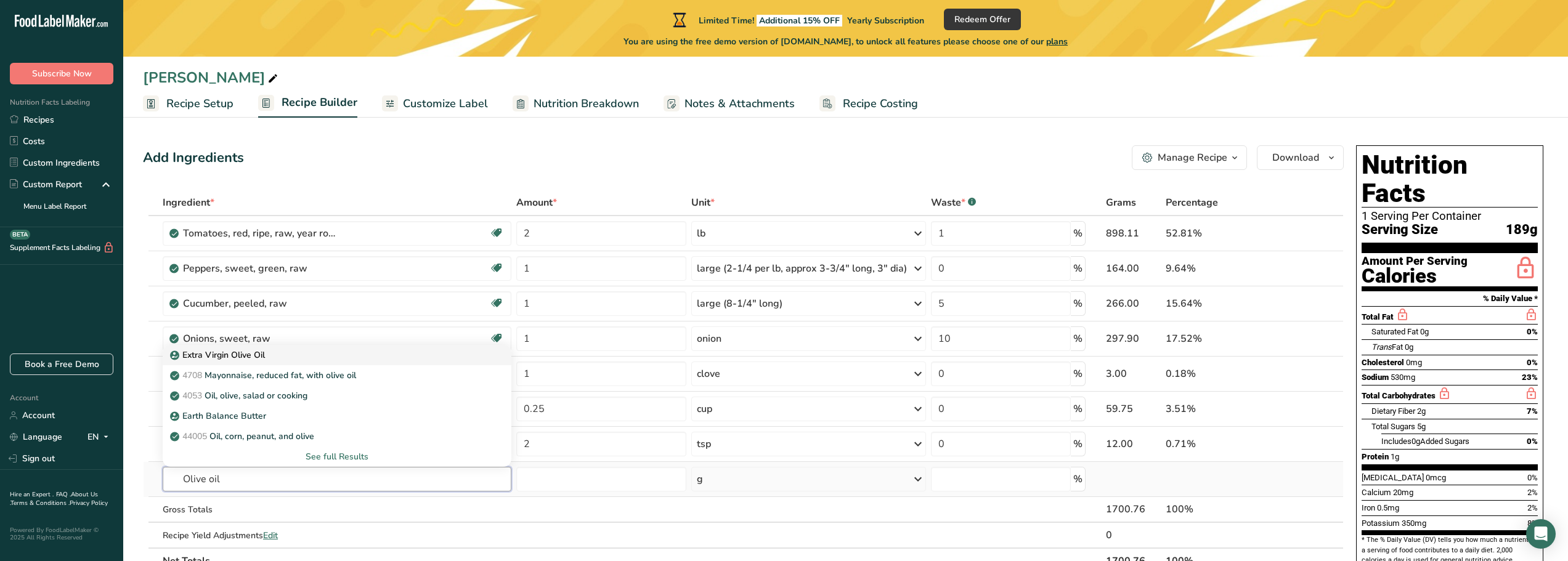
type input "Olive oil"
click at [250, 353] on p "Extra Virgin Olive Oil" at bounding box center [219, 354] width 93 height 13
type input "Extra Virgin Olive Oil"
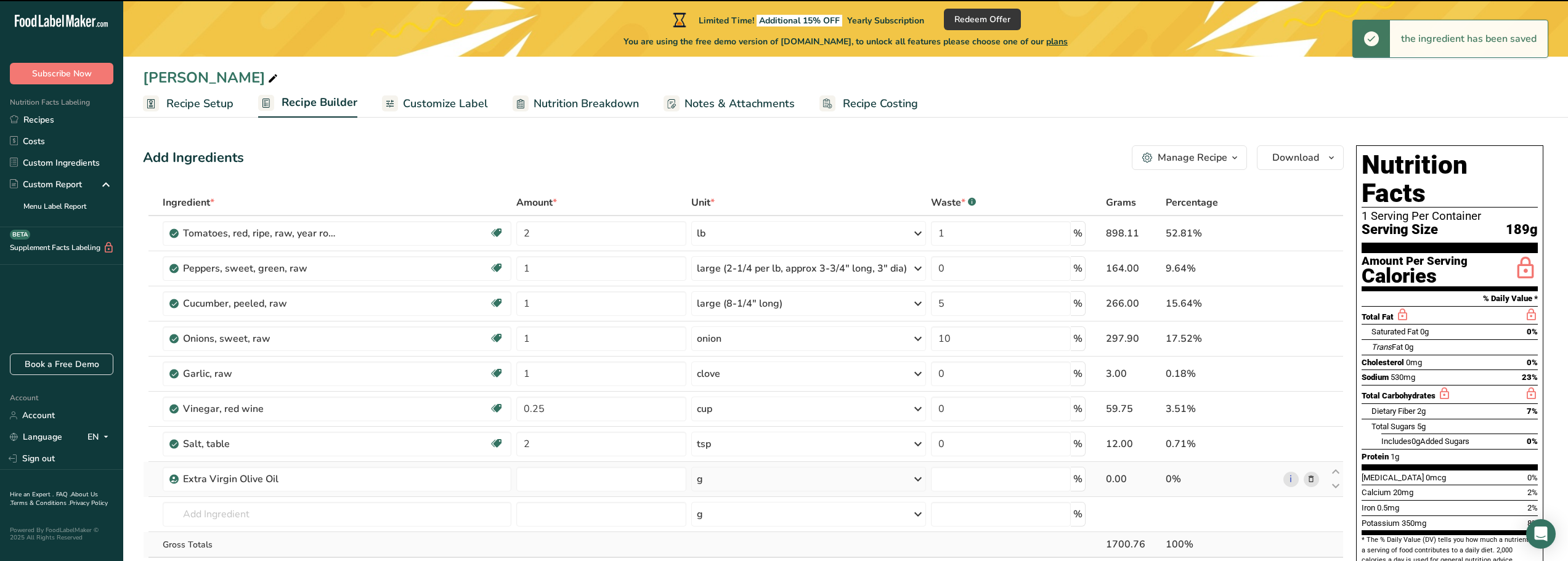
type input "0"
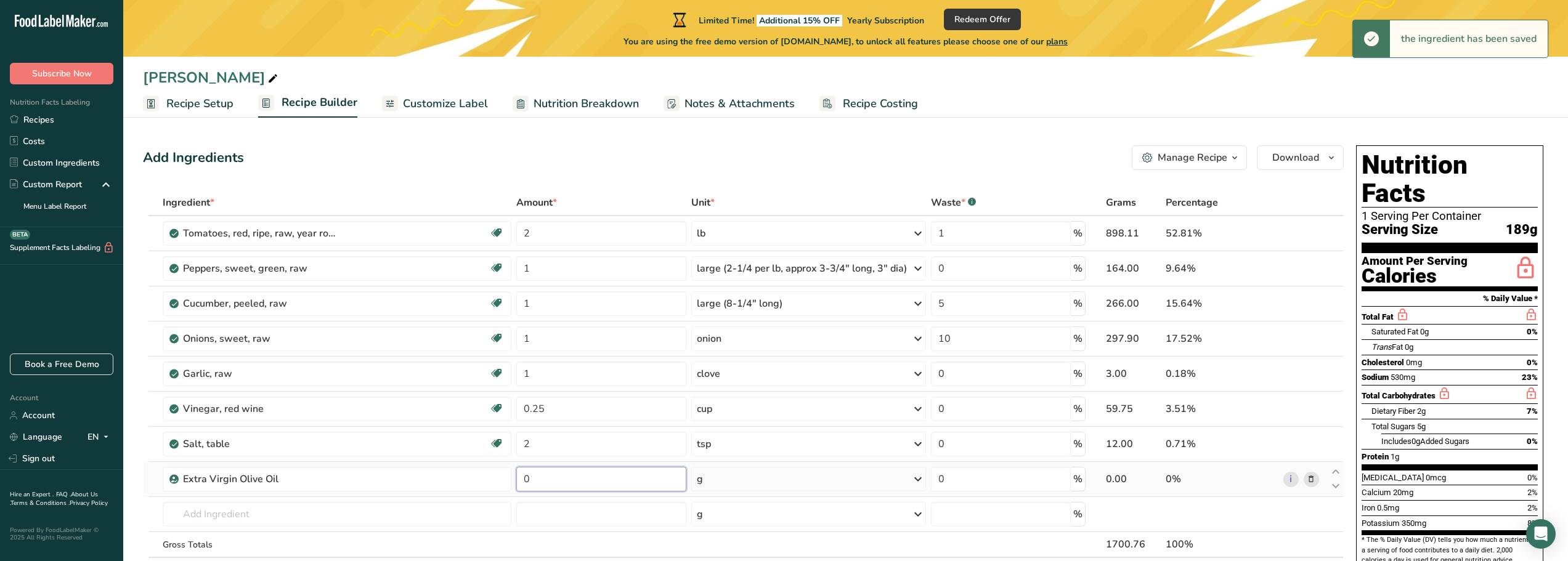
click at [561, 484] on input "0" at bounding box center [601, 479] width 170 height 25
drag, startPoint x: 561, startPoint y: 484, endPoint x: 520, endPoint y: 491, distance: 41.6
click at [520, 491] on input "0" at bounding box center [601, 479] width 170 height 25
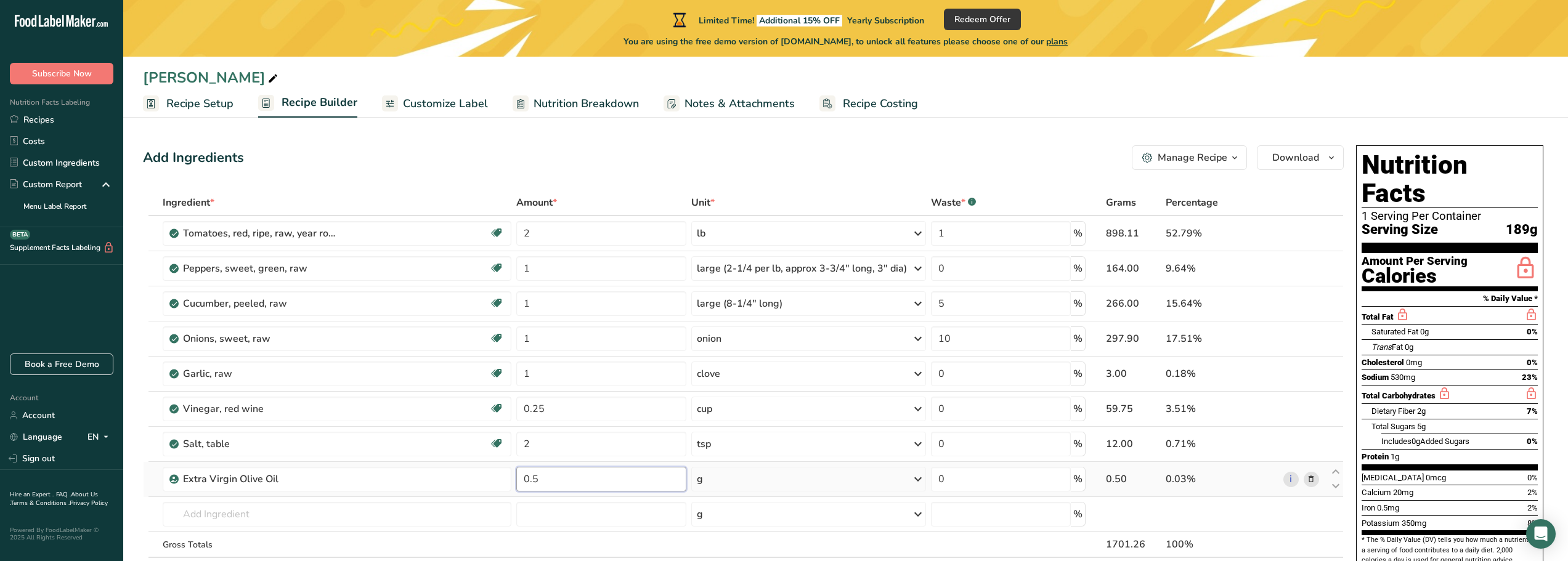
type input "0.5"
click at [811, 477] on div "Ingredient * Amount * Unit * Waste * .a-a{fill:#347362;}.b-a{fill:#fff;} Grams …" at bounding box center [743, 400] width 1201 height 420
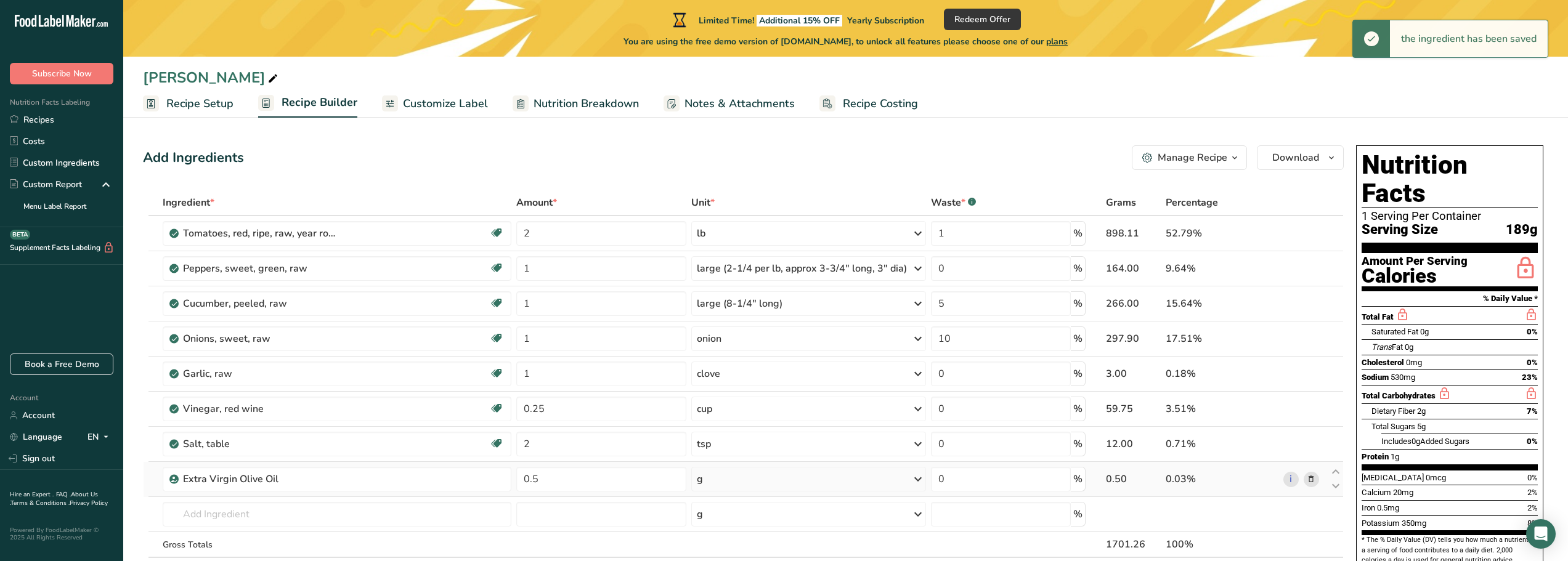
click at [811, 477] on div "g" at bounding box center [809, 479] width 235 height 25
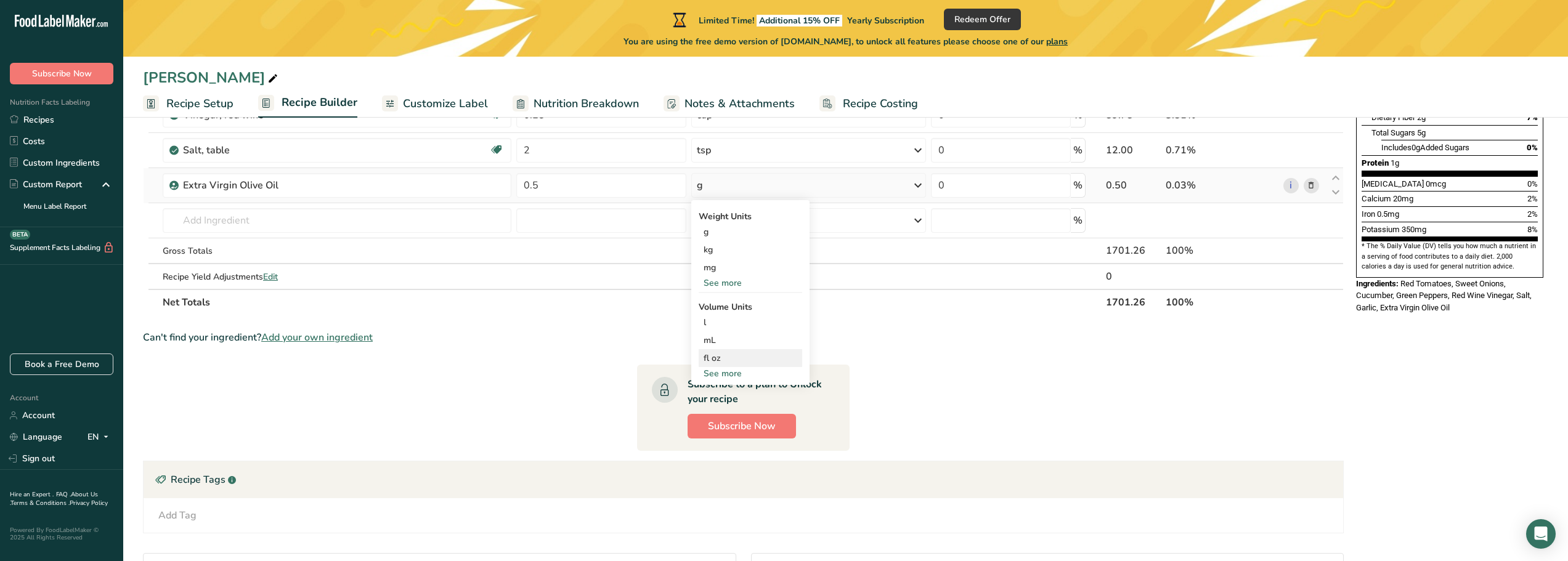
scroll to position [308, 0]
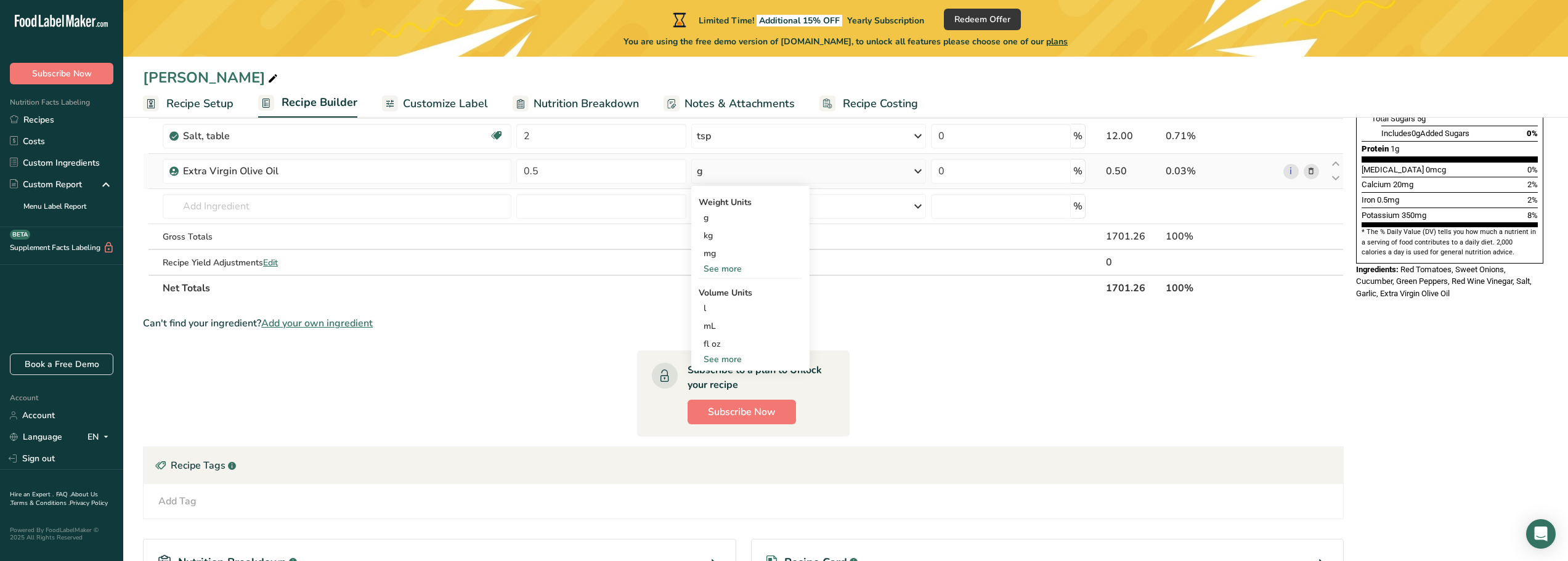
click at [725, 360] on div "See more" at bounding box center [751, 359] width 104 height 13
select select "22"
click at [719, 402] on div "cup" at bounding box center [751, 397] width 94 height 13
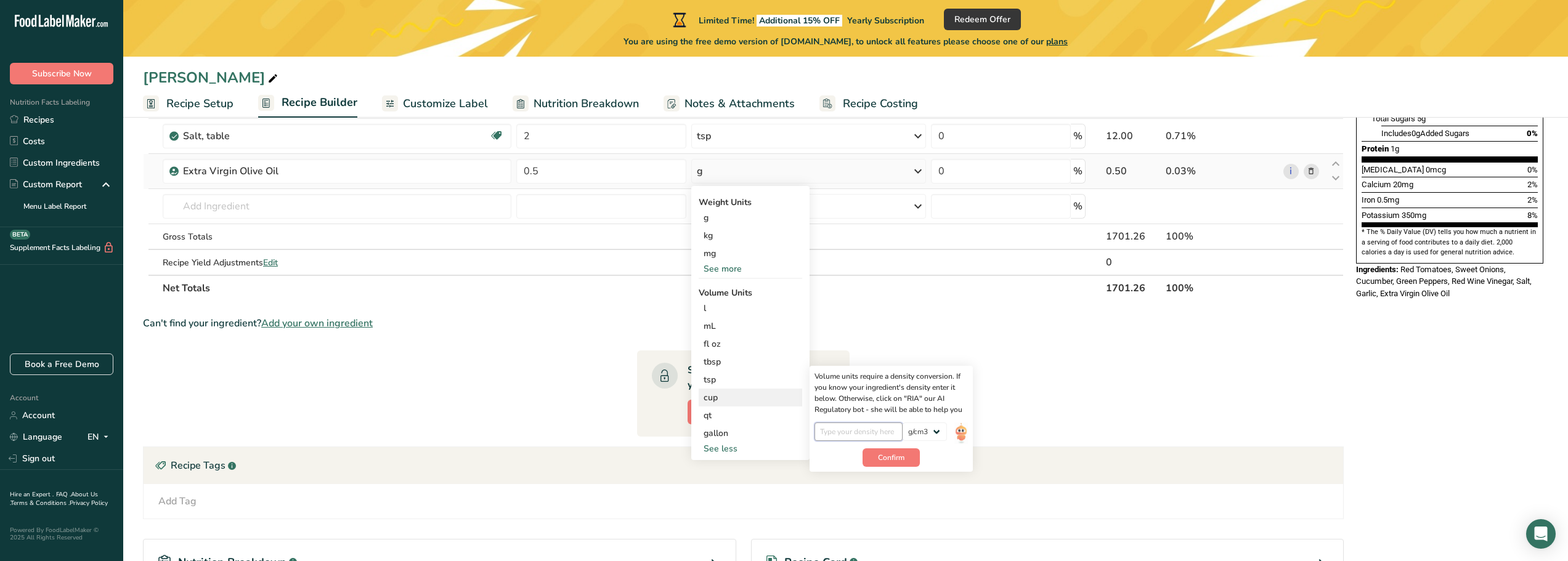
paste input "0.918"
type input "0.918"
click at [895, 462] on span "Confirm" at bounding box center [891, 457] width 26 height 11
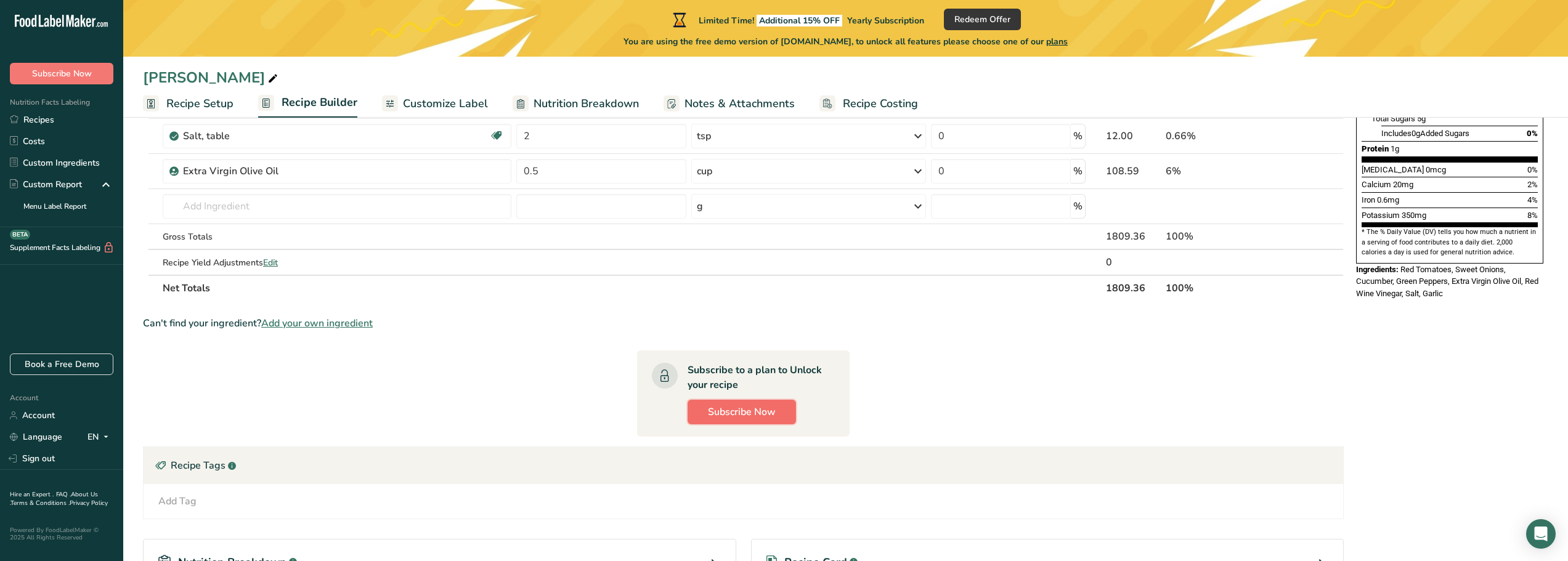
click at [741, 411] on span "Subscribe Now" at bounding box center [742, 411] width 68 height 14
